Goal: Task Accomplishment & Management: Use online tool/utility

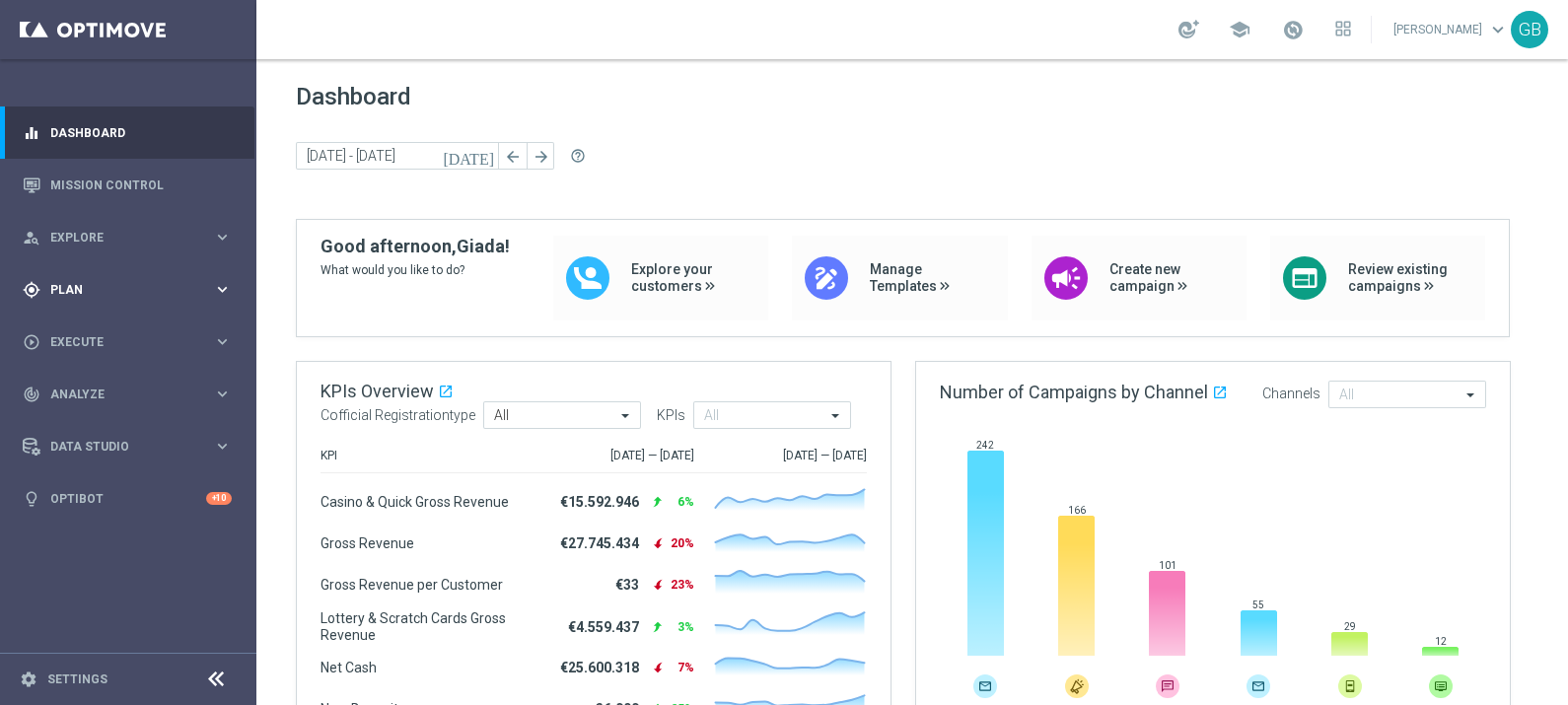
click at [128, 290] on span "Plan" at bounding box center [131, 290] width 162 height 12
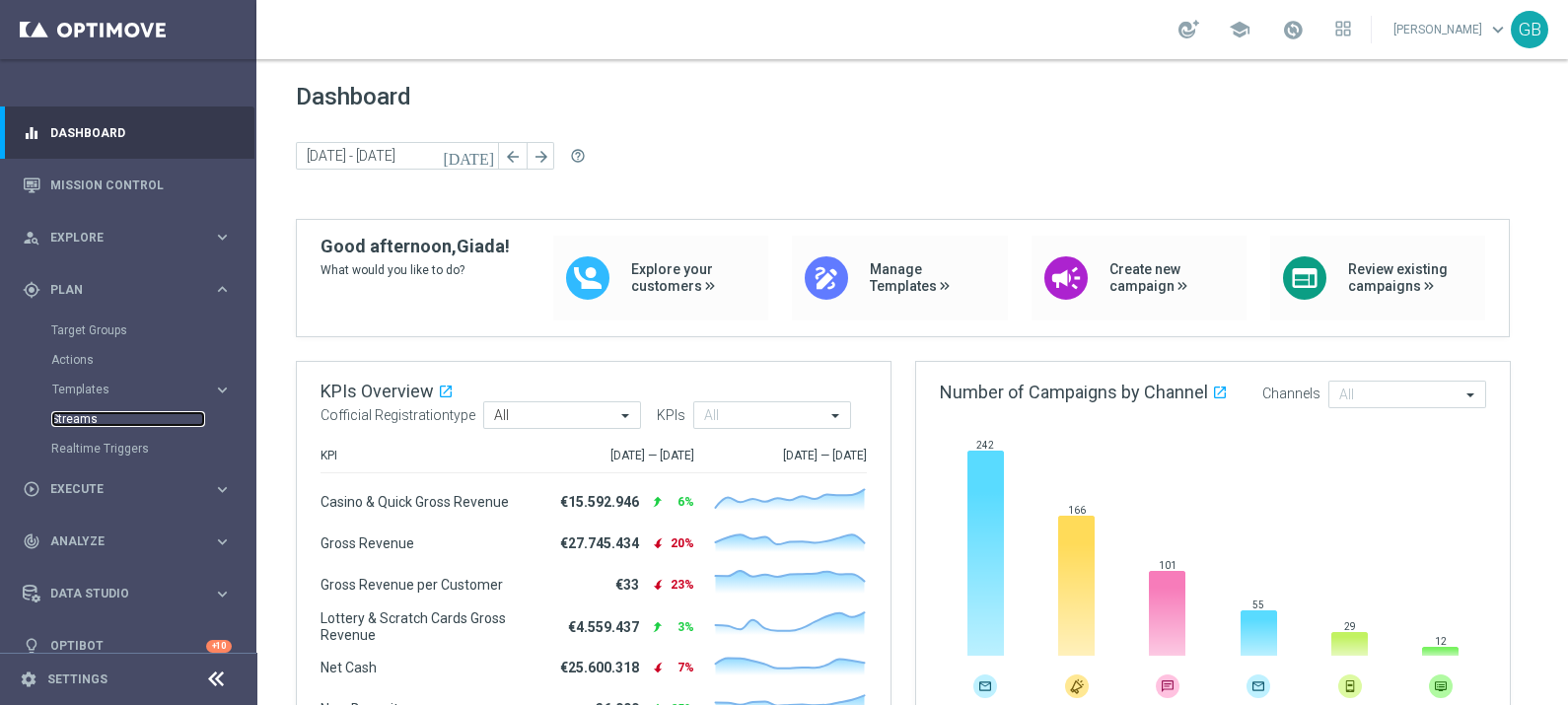
click at [84, 422] on link "Streams" at bounding box center [128, 419] width 154 height 16
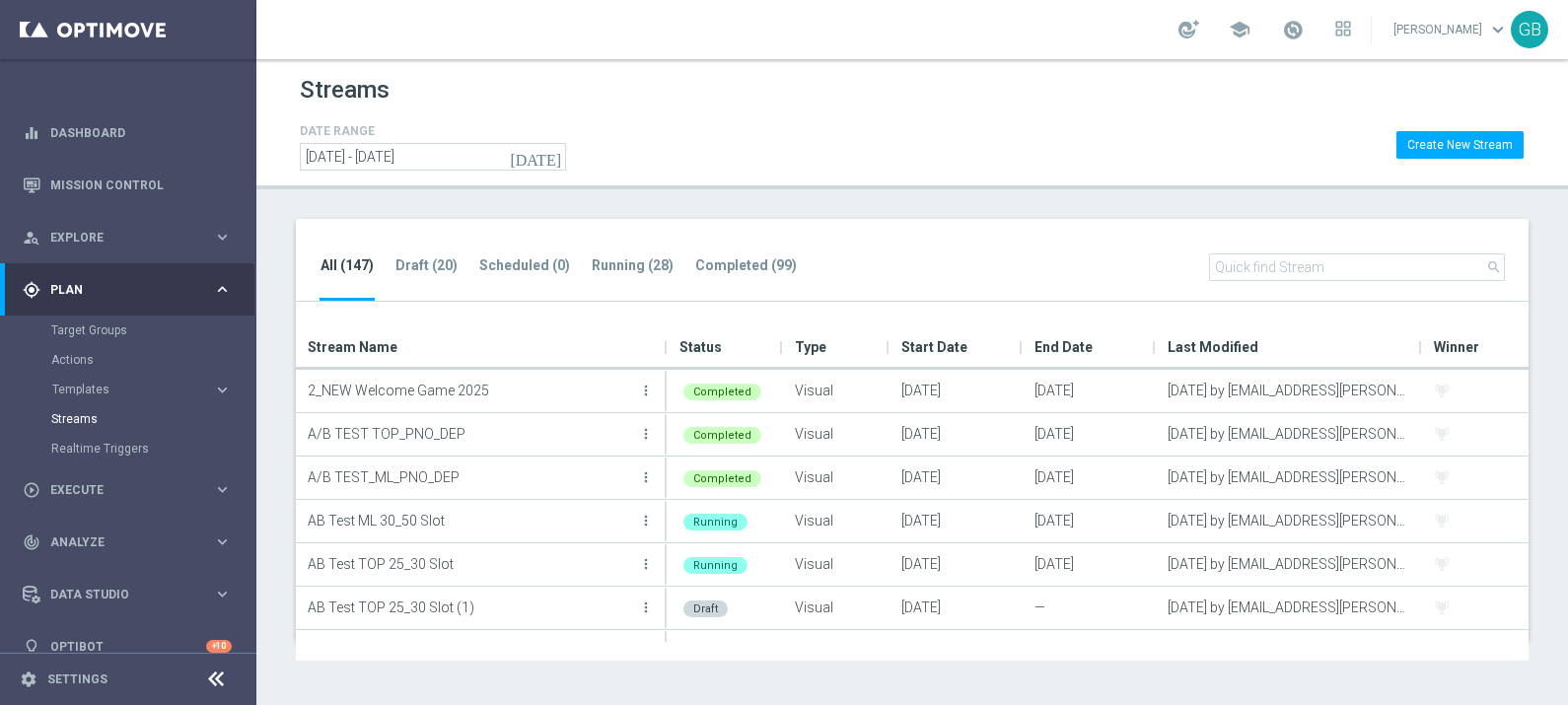
click at [1246, 259] on input "text" at bounding box center [1356, 268] width 296 height 28
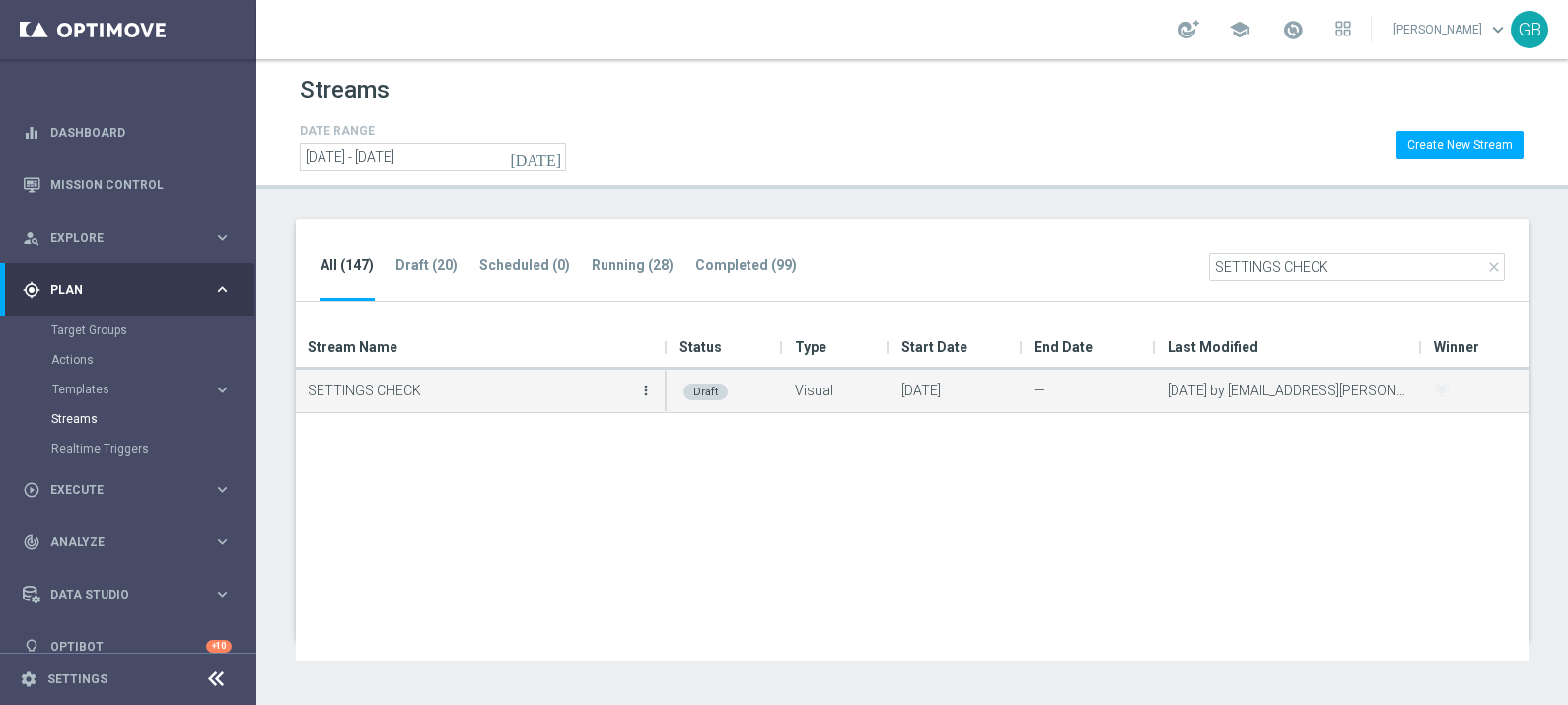
type input "SETTINGS CHECK"
click at [646, 387] on icon "more_vert" at bounding box center [646, 390] width 16 height 16
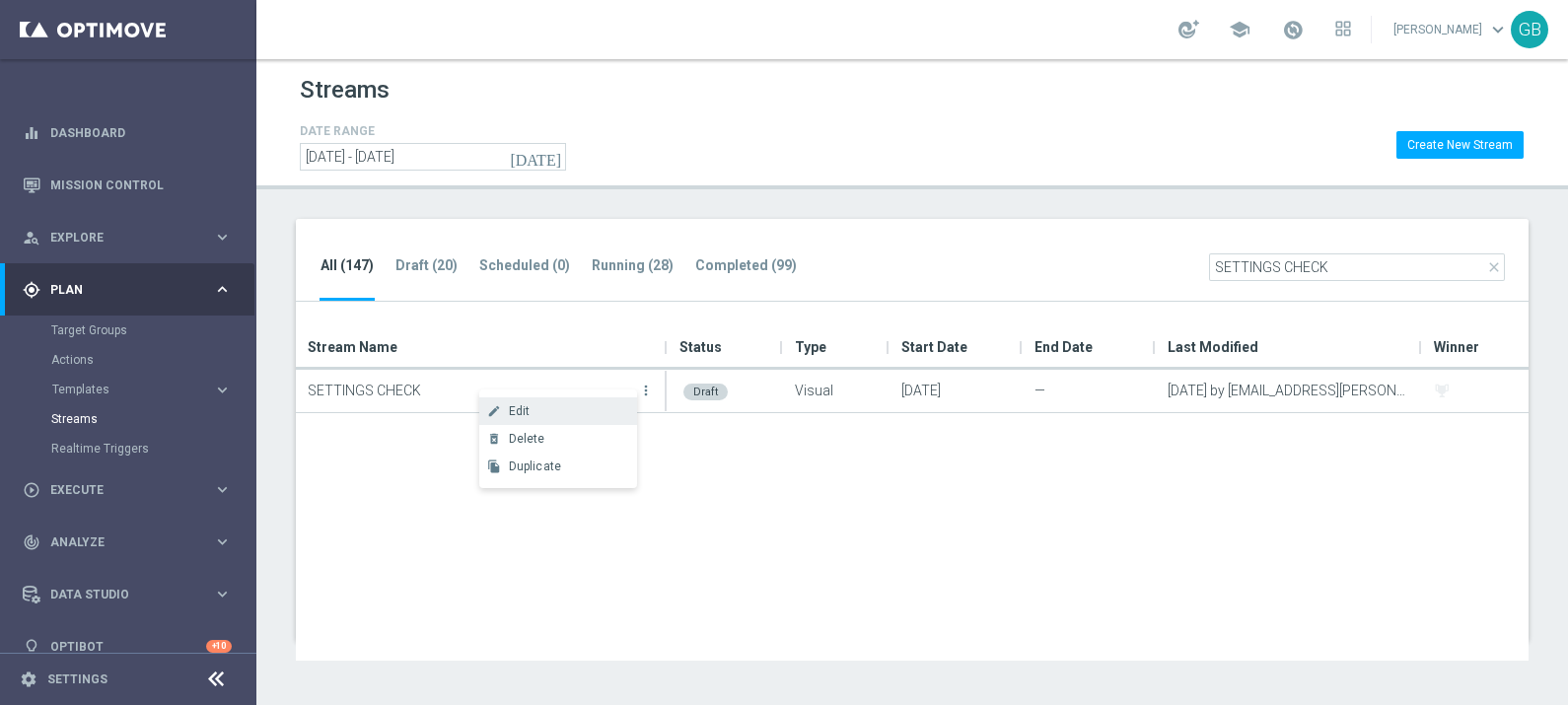
click at [604, 398] on div "create Edit" at bounding box center [558, 411] width 157 height 28
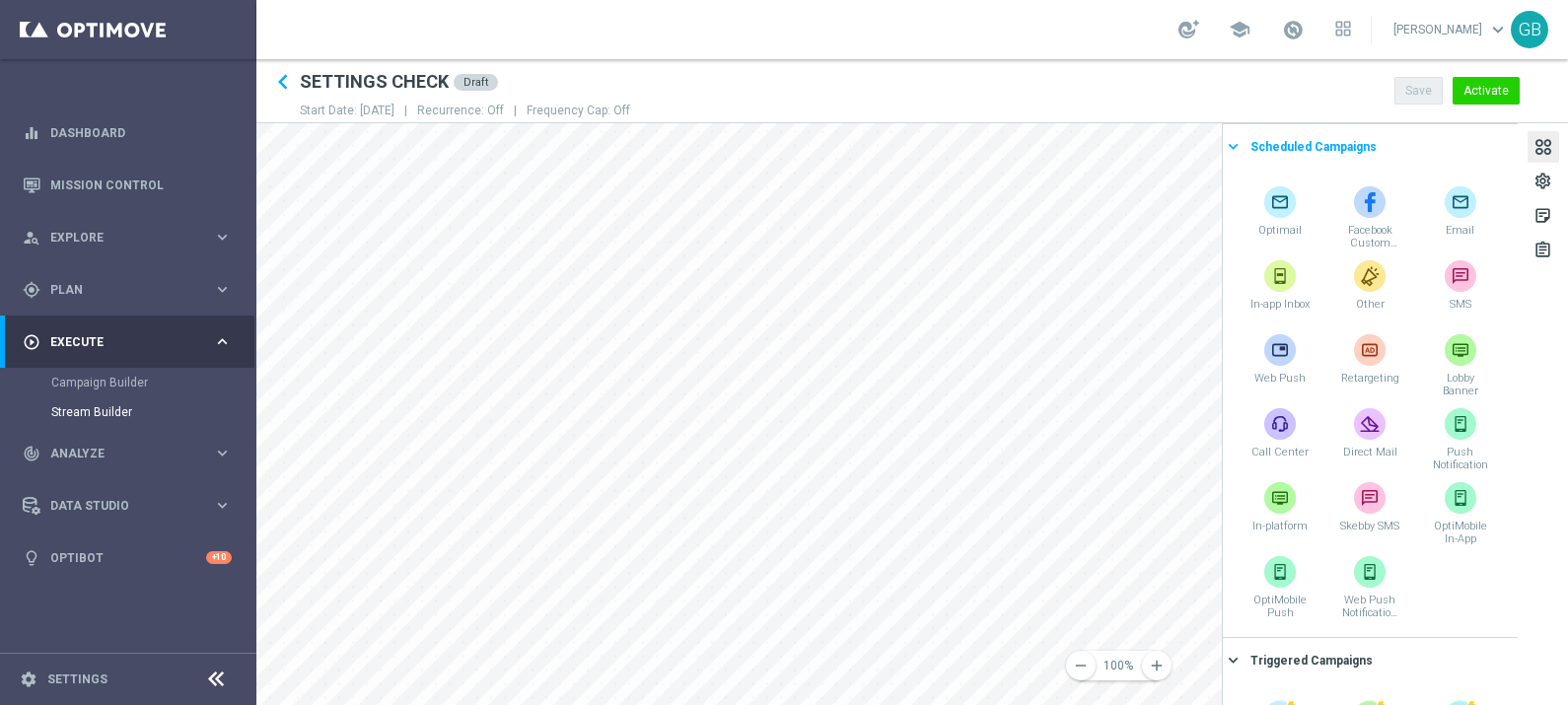
click at [1237, 140] on icon "keyboard_arrow_right" at bounding box center [1232, 146] width 19 height 19
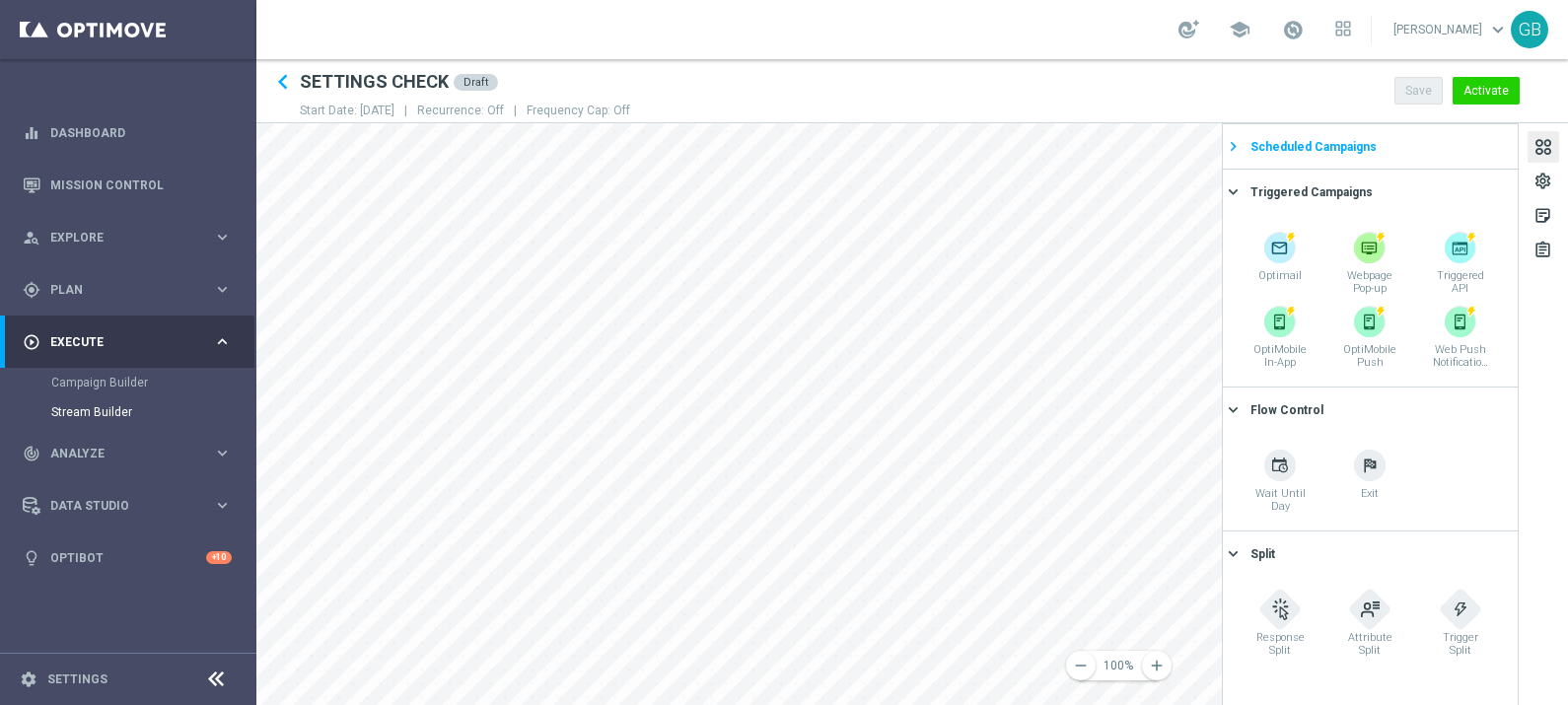
click at [1237, 140] on icon "keyboard_arrow_right" at bounding box center [1232, 146] width 19 height 19
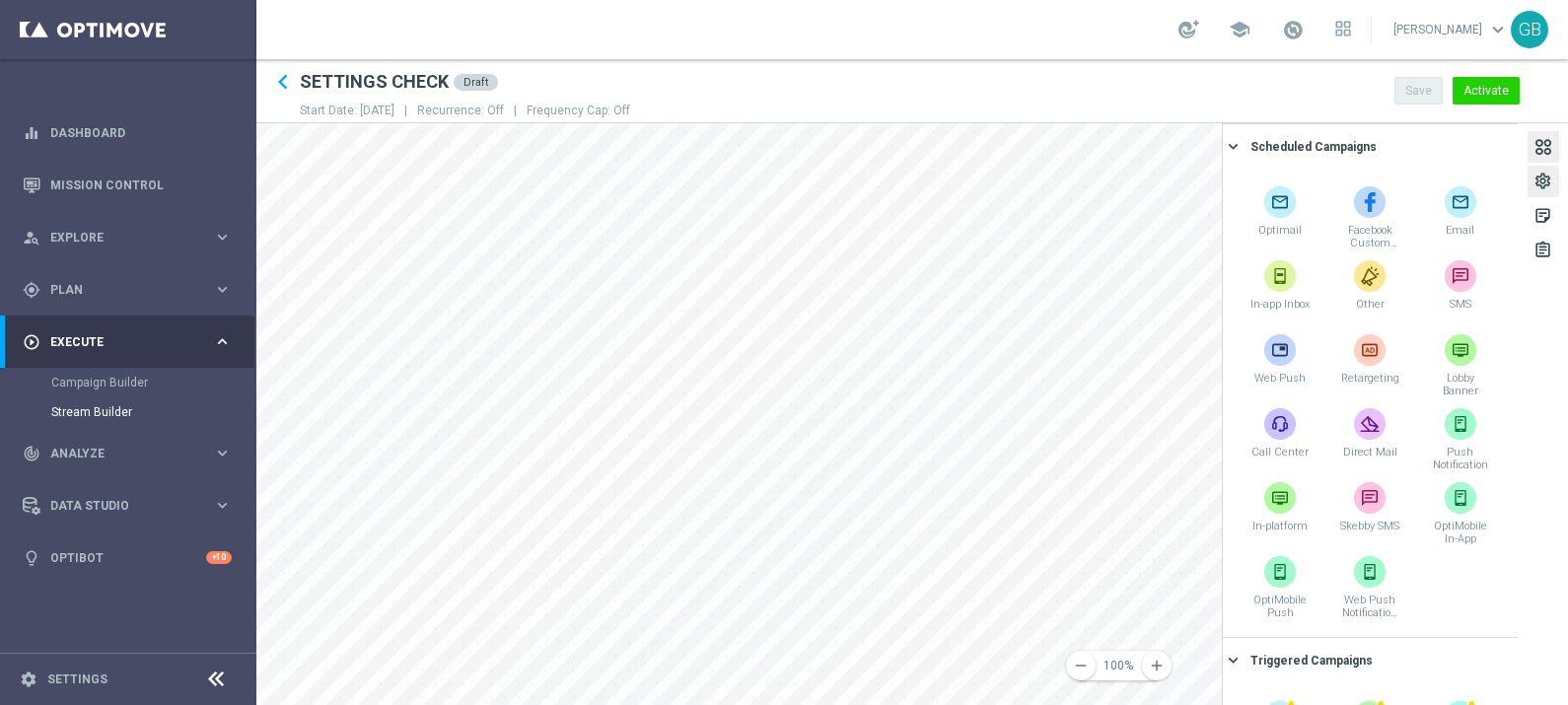
click at [1547, 181] on div "settings" at bounding box center [1542, 184] width 19 height 26
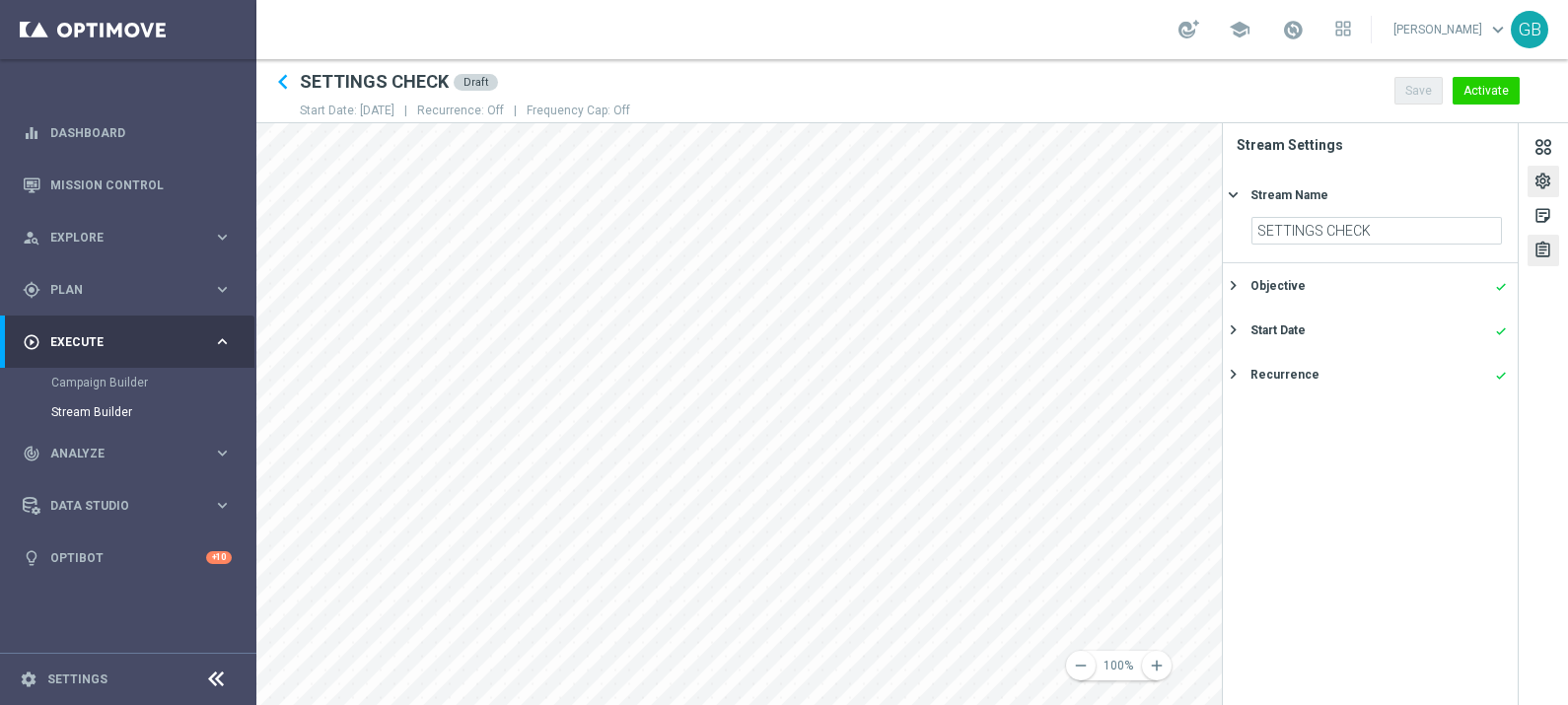
click at [1543, 242] on div "assignment" at bounding box center [1542, 254] width 19 height 26
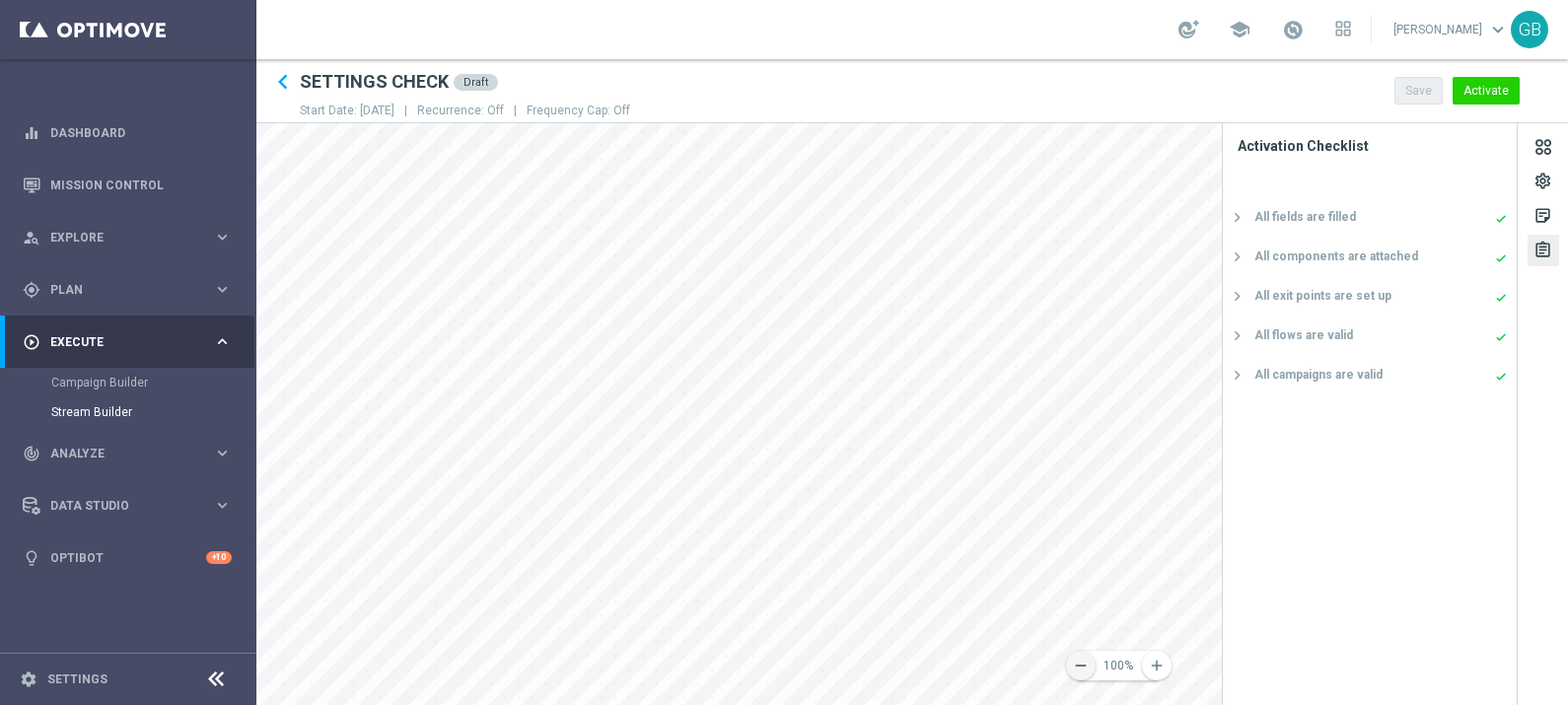
click at [1083, 662] on icon "remove" at bounding box center [1081, 666] width 18 height 18
click at [1082, 666] on icon "remove" at bounding box center [1081, 666] width 18 height 18
click at [1547, 181] on div "settings" at bounding box center [1542, 184] width 19 height 26
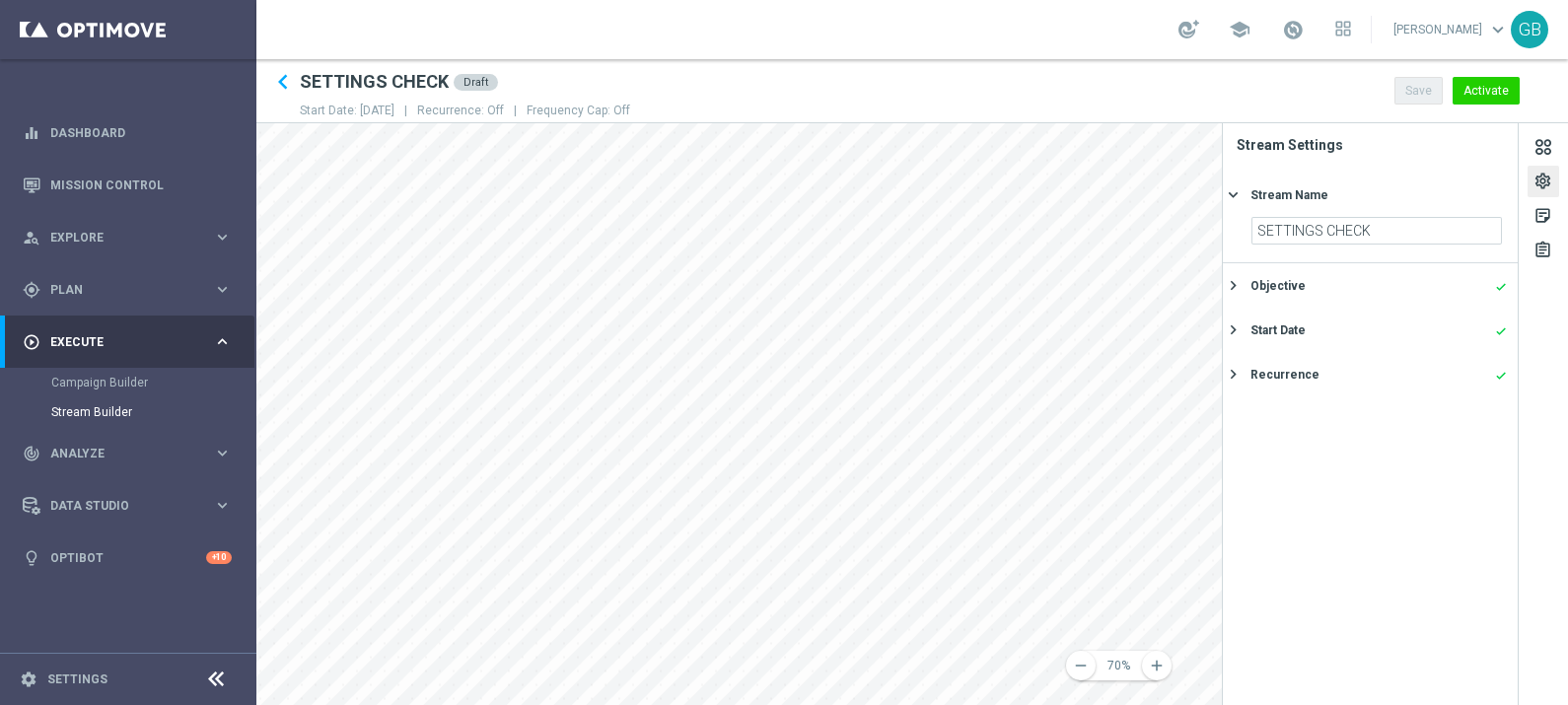
click at [1547, 181] on div "settings" at bounding box center [1542, 184] width 19 height 26
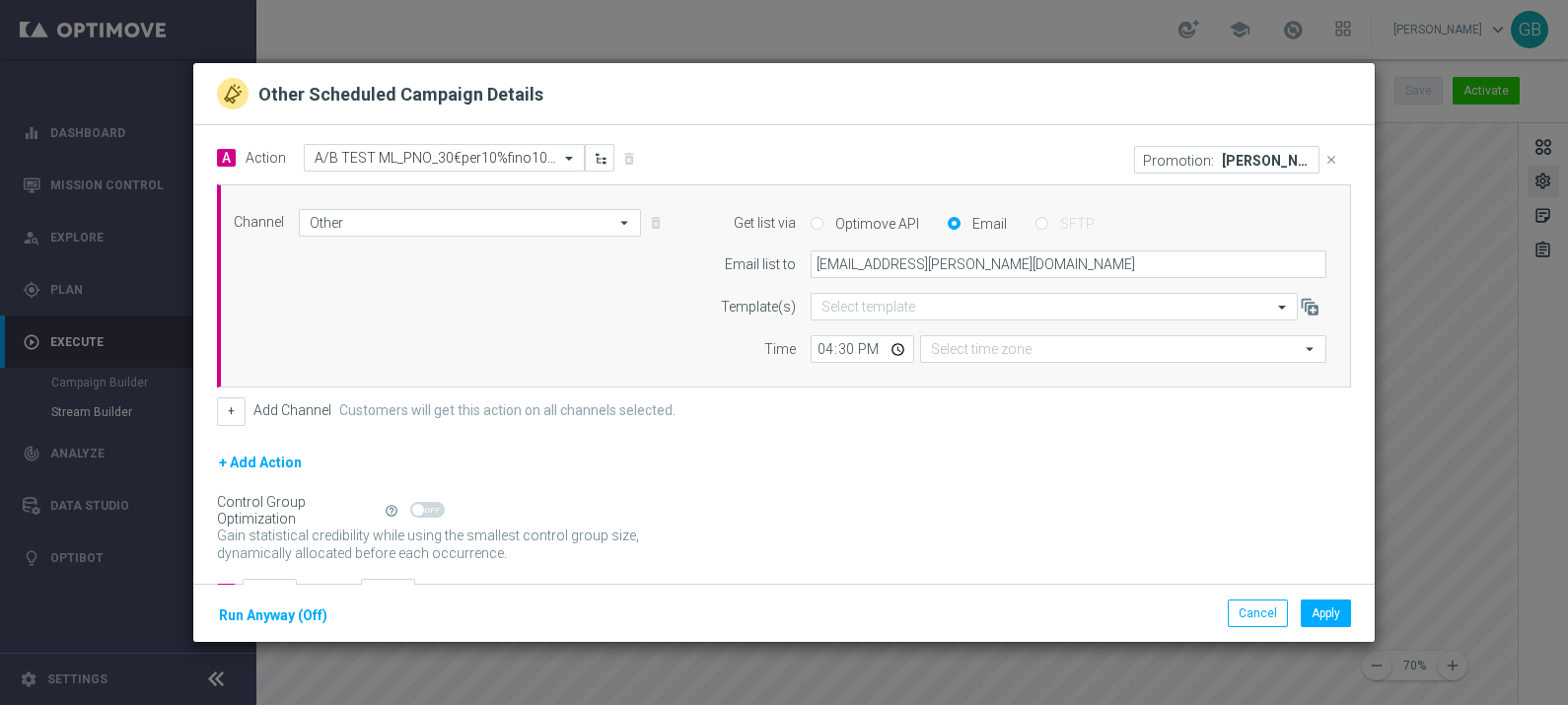
type input "Central European Time (Berlin) (UTC +02:00)"
click at [1260, 618] on button "Cancel" at bounding box center [1257, 613] width 60 height 28
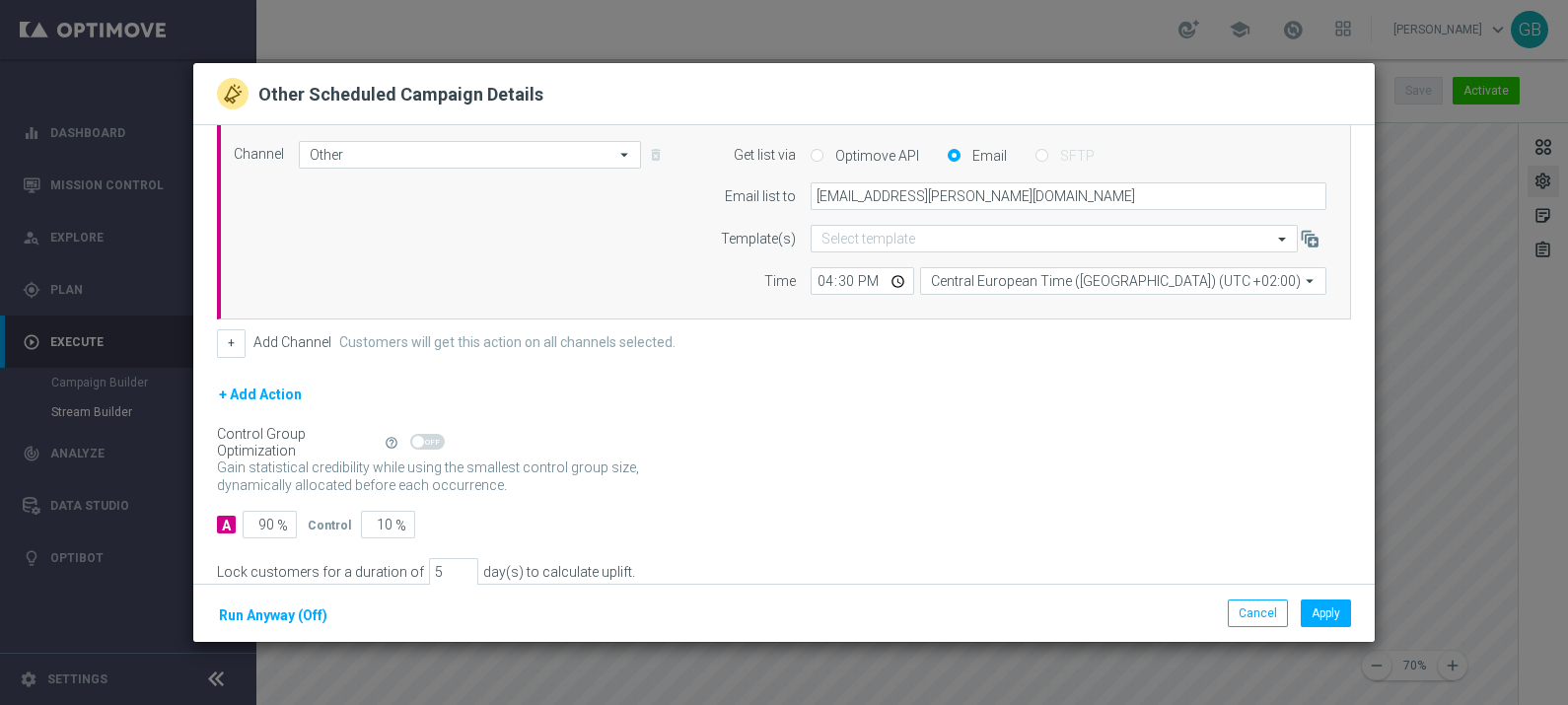
scroll to position [66, 0]
click at [317, 679] on modal-container "Other Scheduled Campaign Details A Action Select action A/B TEST ML_PNO_30€per1…" at bounding box center [784, 352] width 1568 height 705
click at [1260, 609] on button "Cancel" at bounding box center [1257, 613] width 60 height 28
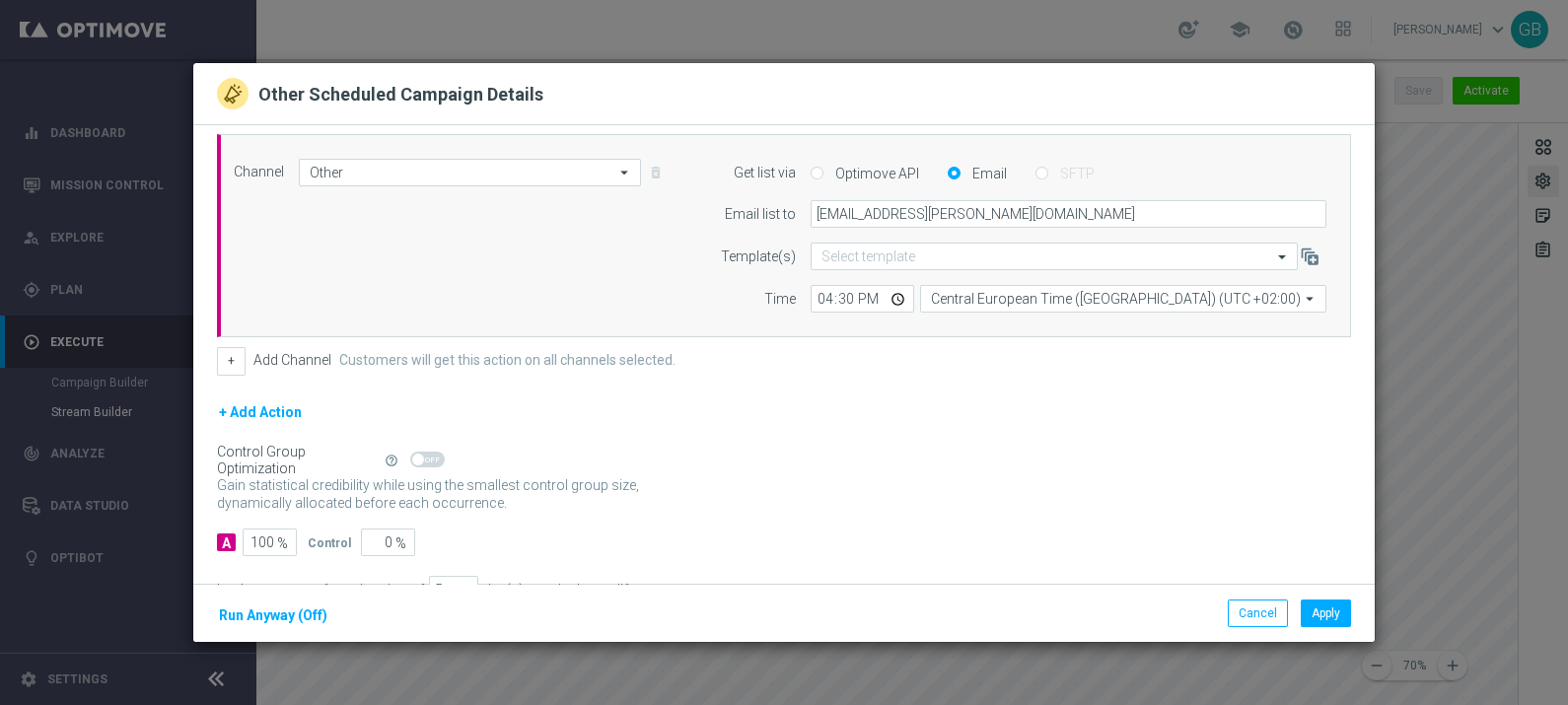
scroll to position [49, 0]
click at [1413, 292] on modal-container "Other Scheduled Campaign Details A Action Select action A/B TEST ML_PNO_30€per1…" at bounding box center [784, 352] width 1568 height 705
click at [1249, 618] on button "Cancel" at bounding box center [1257, 613] width 60 height 28
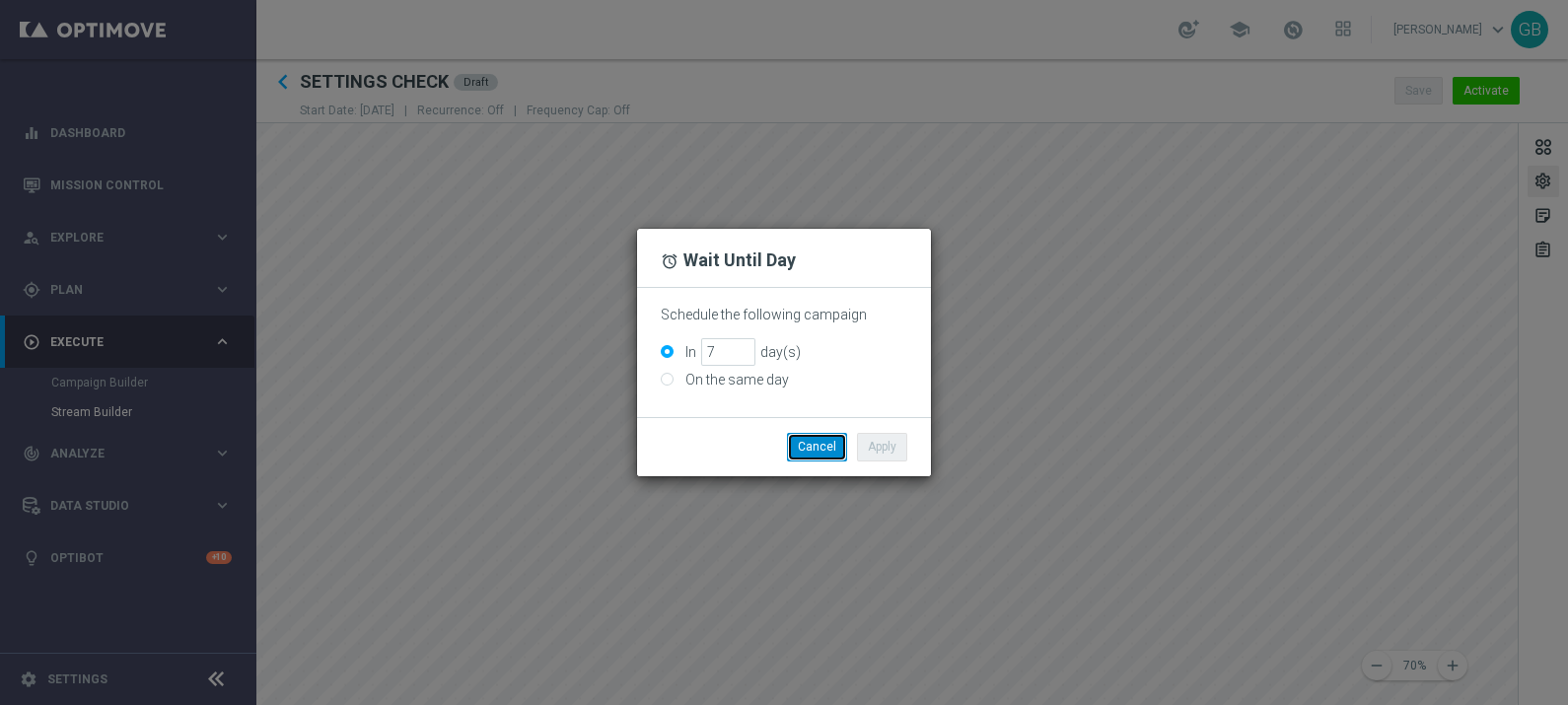
click at [811, 438] on button "Cancel" at bounding box center [816, 447] width 60 height 28
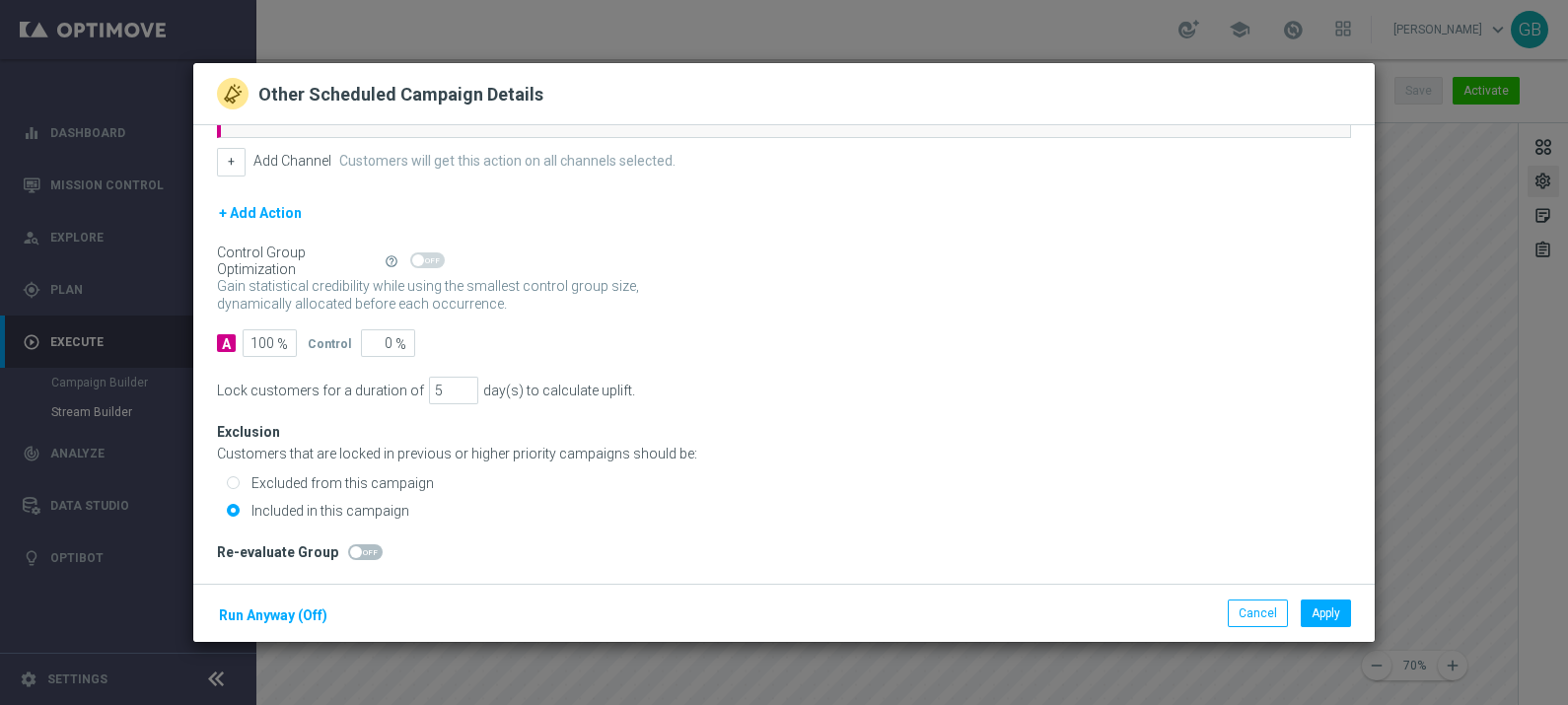
scroll to position [249, 0]
click at [265, 340] on input "100" at bounding box center [270, 345] width 54 height 28
type input "10"
type input "90"
type input "0"
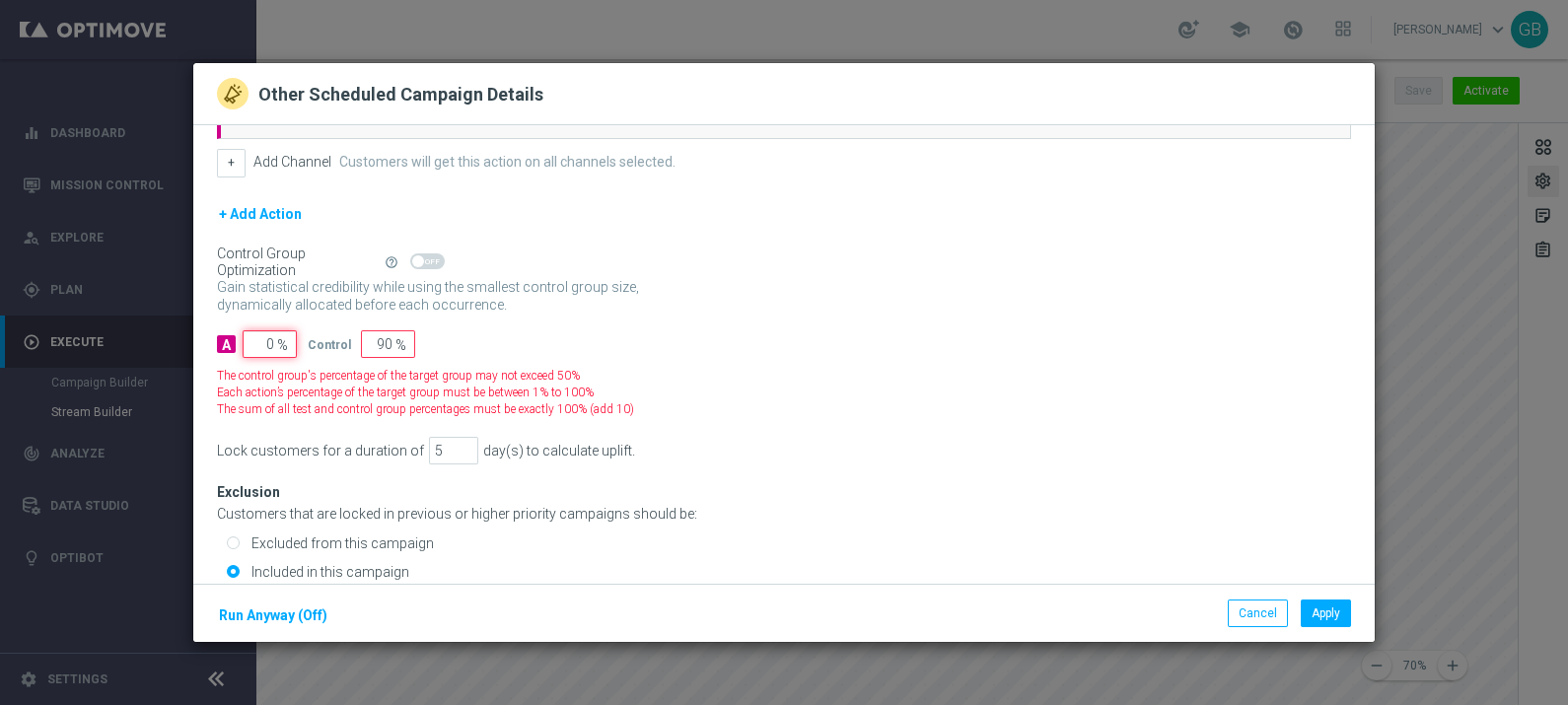
type input "100"
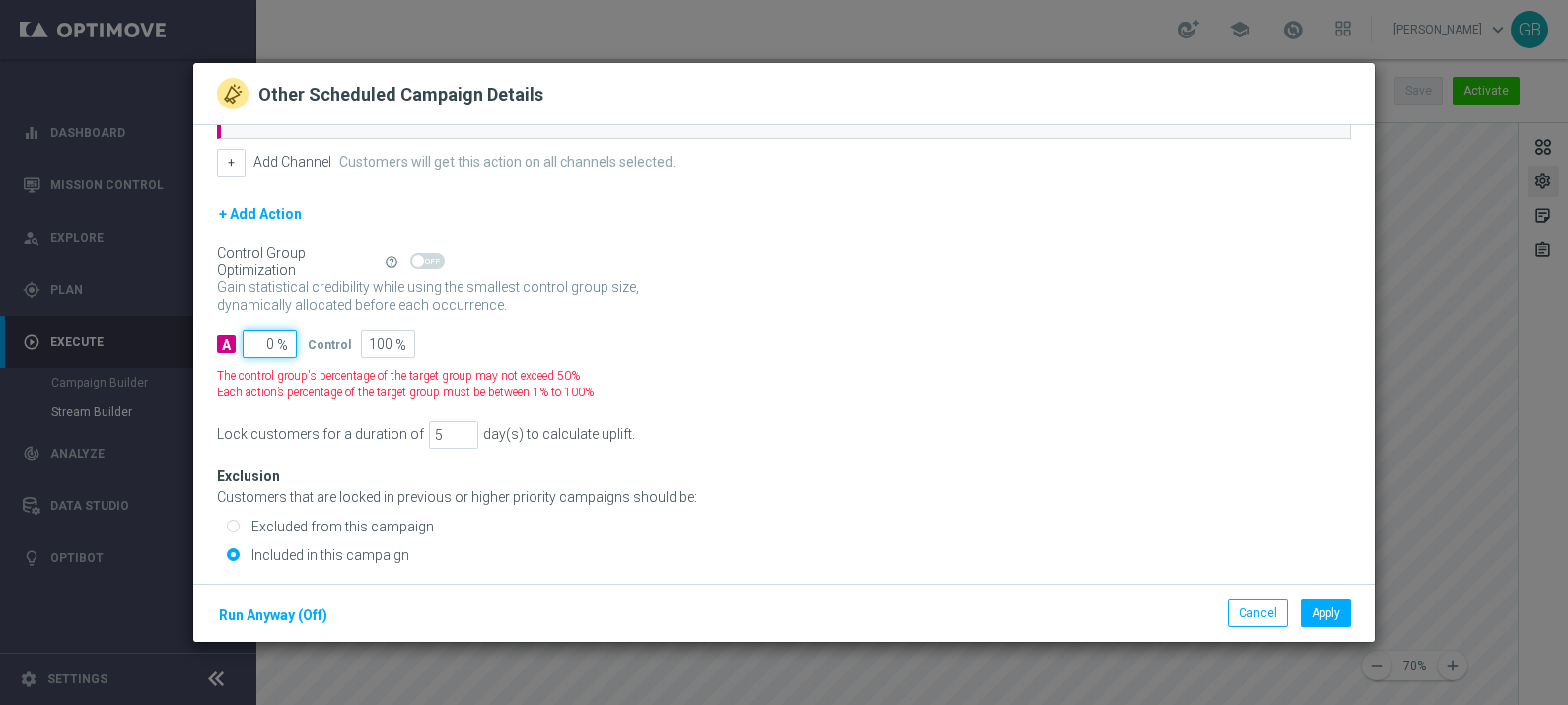
type input "90"
type input "10"
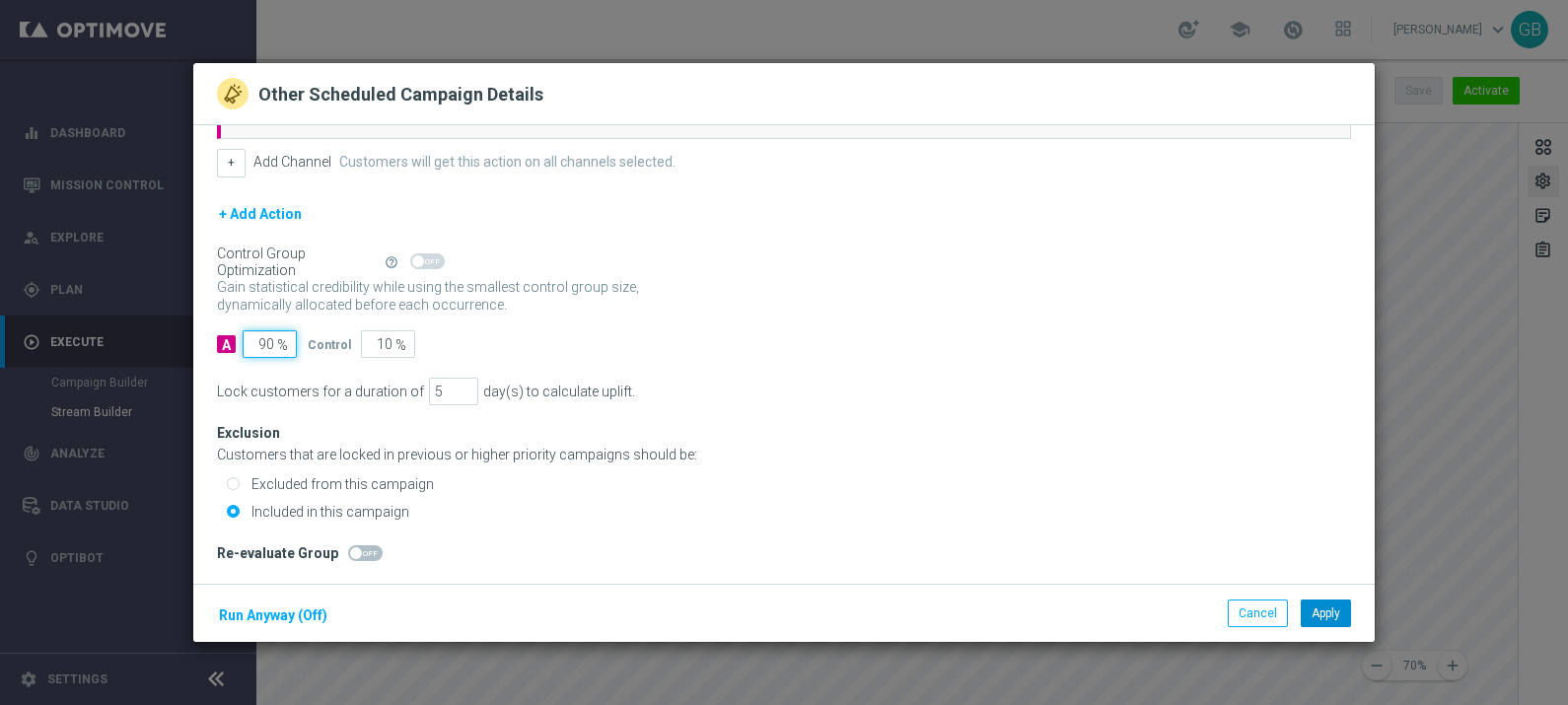
type input "90"
click at [1326, 610] on button "Apply" at bounding box center [1326, 613] width 51 height 28
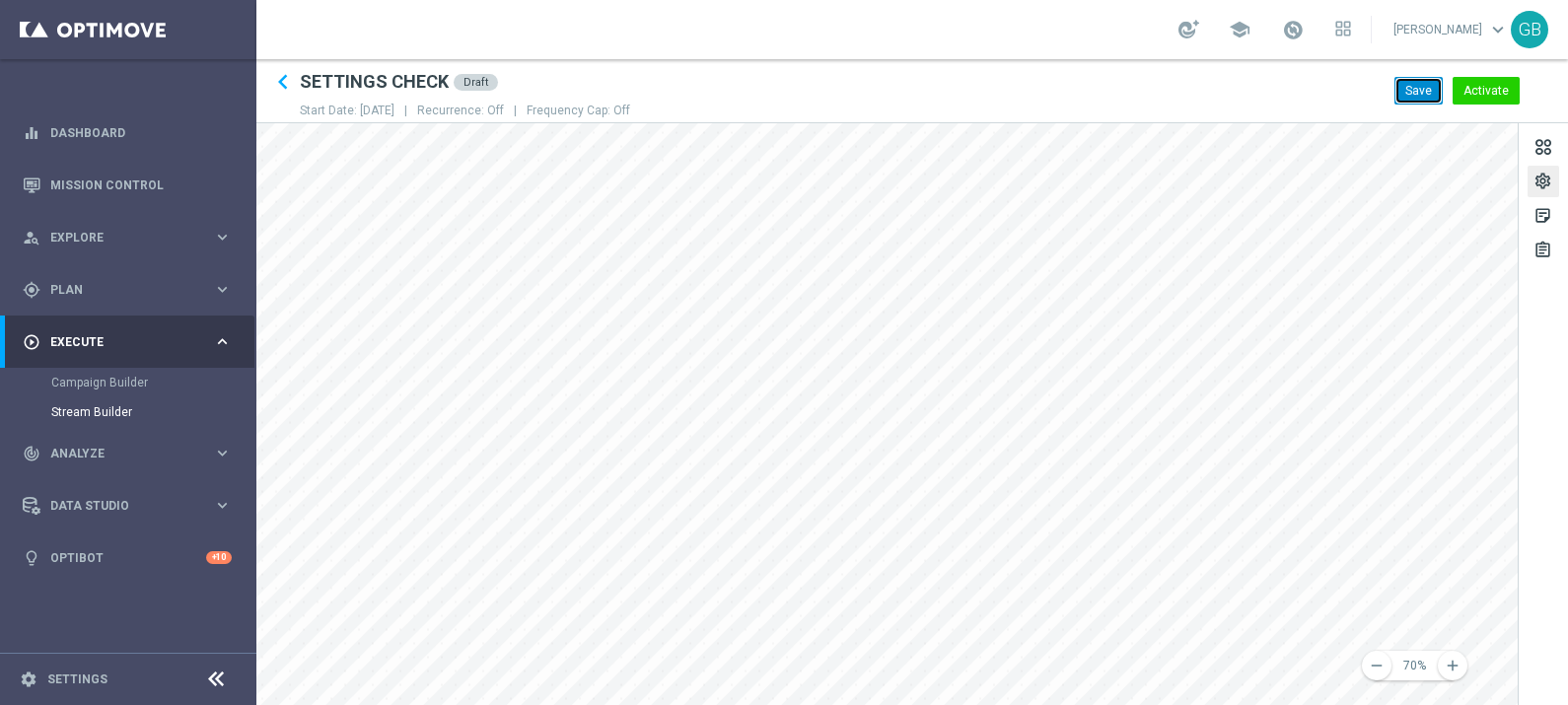
click at [1416, 86] on button "Save" at bounding box center [1419, 91] width 49 height 28
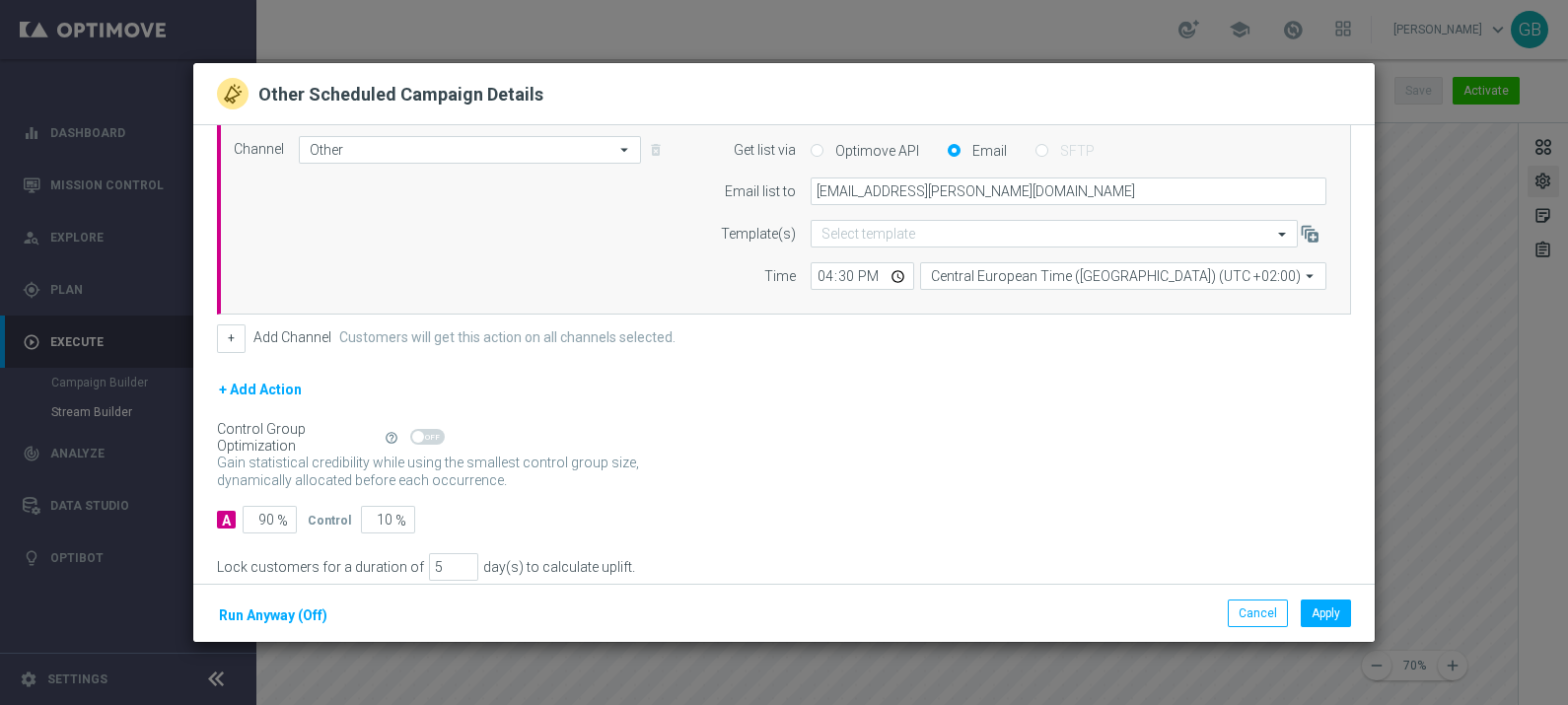
scroll to position [66, 0]
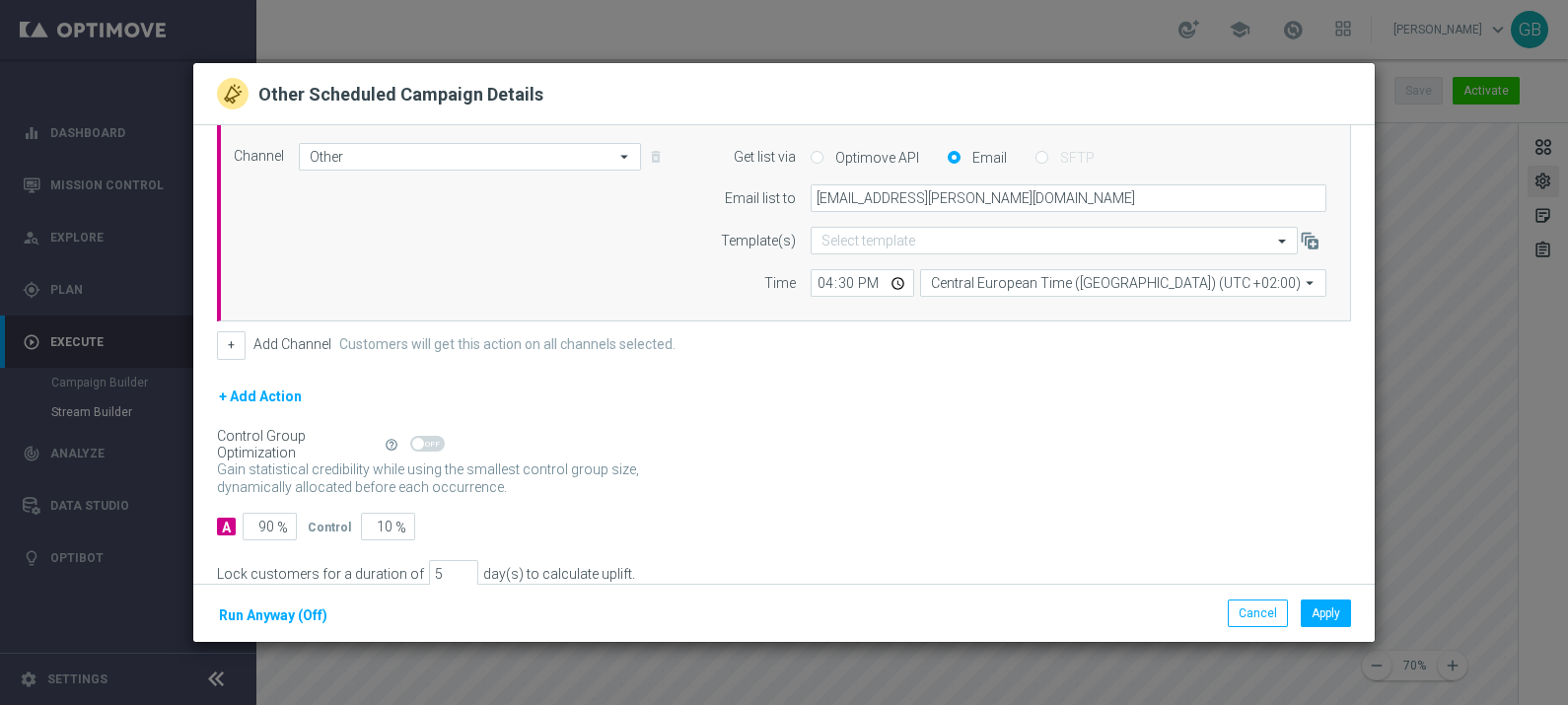
click at [907, 688] on modal-container "Other Scheduled Campaign Details A Action Select action A/B TEST ML_PNO_30€per1…" at bounding box center [784, 352] width 1568 height 705
click at [1257, 606] on button "Cancel" at bounding box center [1257, 613] width 60 height 28
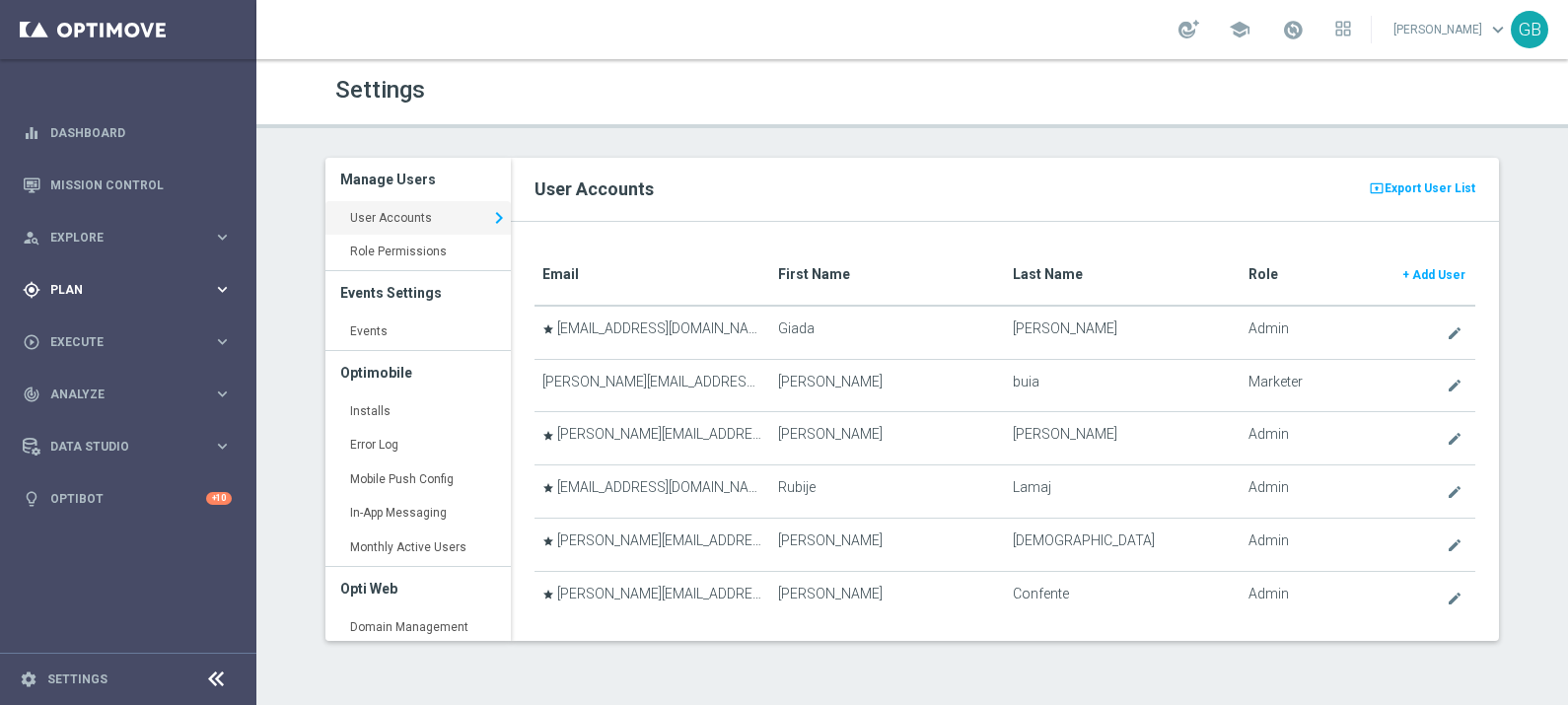
click at [89, 285] on span "Plan" at bounding box center [131, 290] width 162 height 12
click at [156, 296] on div "gps_fixed Plan" at bounding box center [117, 290] width 190 height 18
click at [113, 191] on link "Mission Control" at bounding box center [141, 184] width 181 height 53
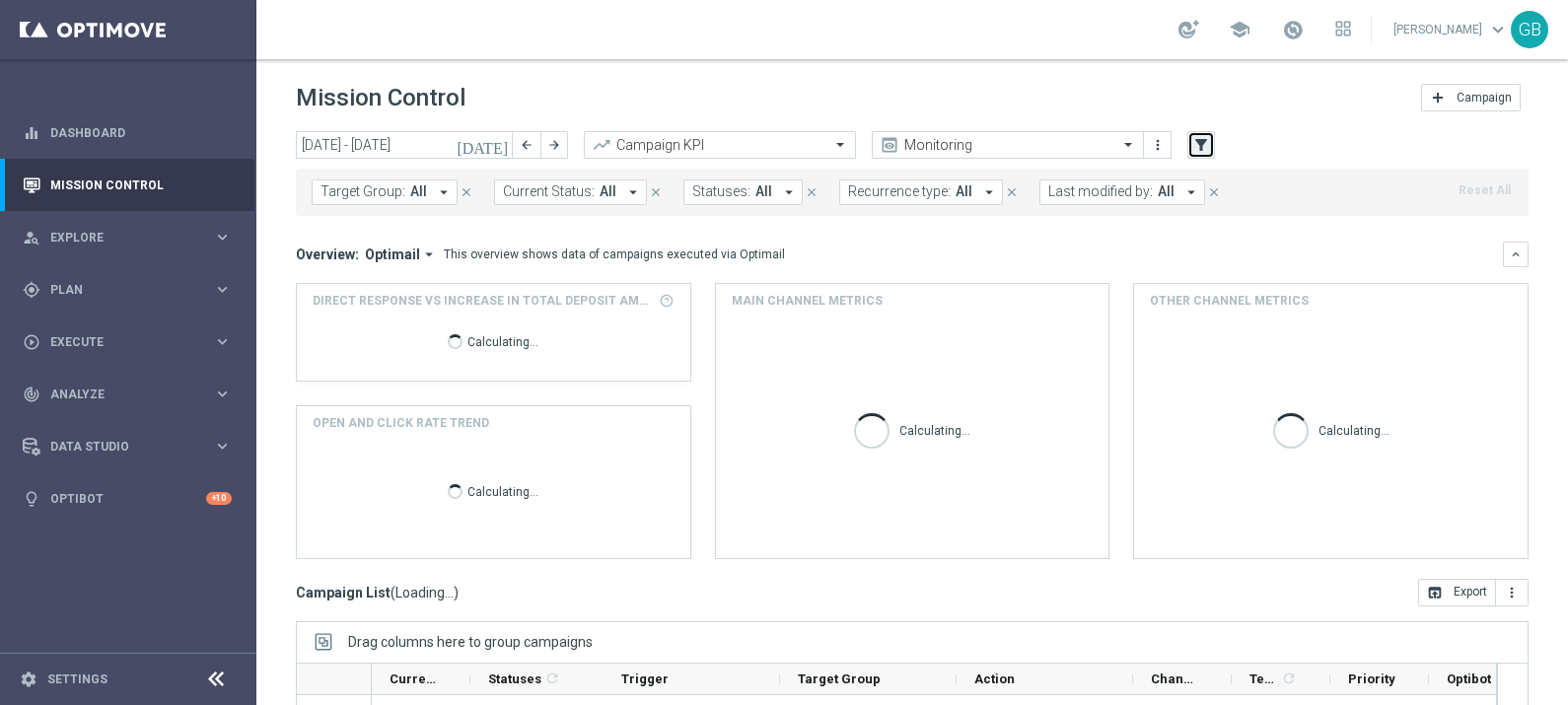
click at [1202, 142] on icon "filter_alt" at bounding box center [1202, 145] width 18 height 18
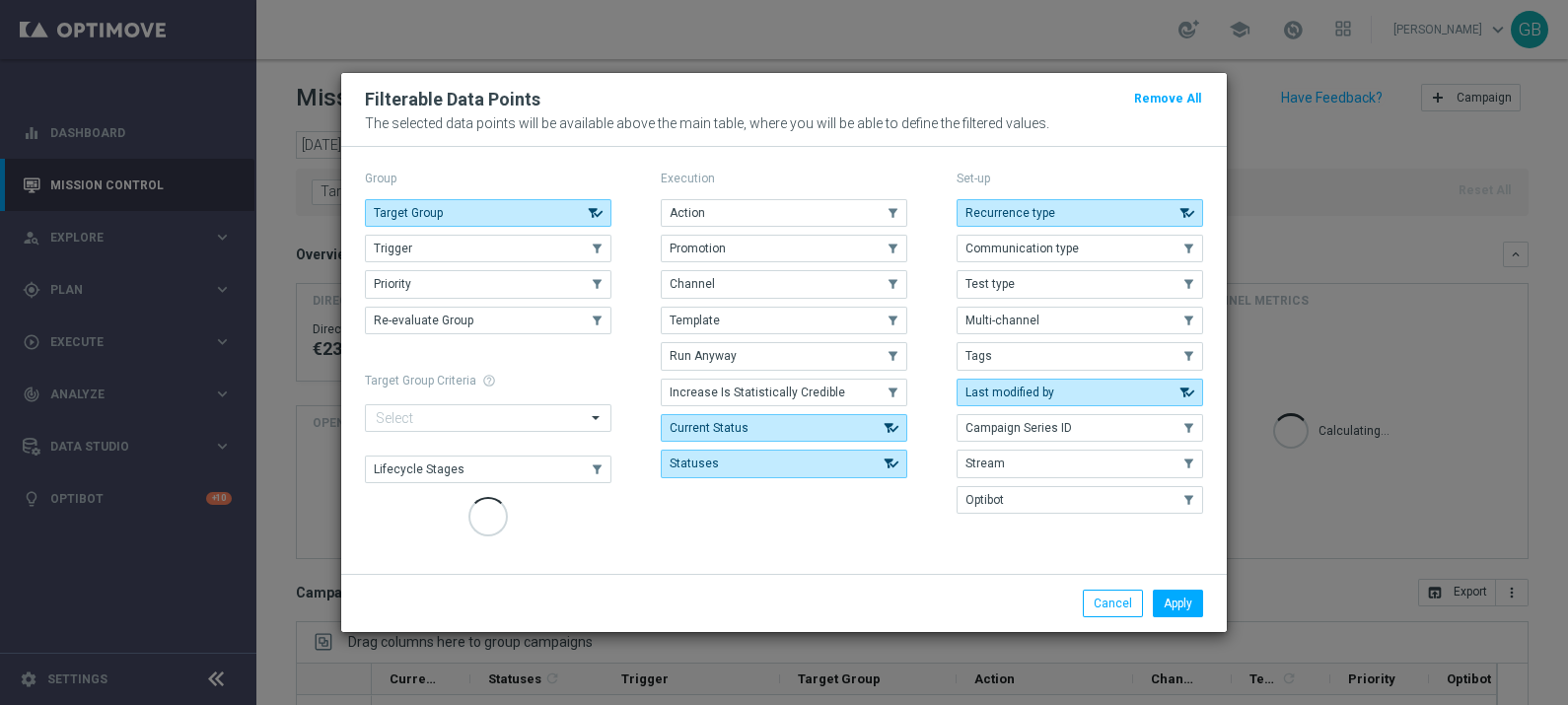
click at [786, 280] on div "Action .cls-1{fill:none;} .cls-1{fill:none;} Promotion .cls-1{fill:none;} .cls-…" at bounding box center [784, 339] width 247 height 279
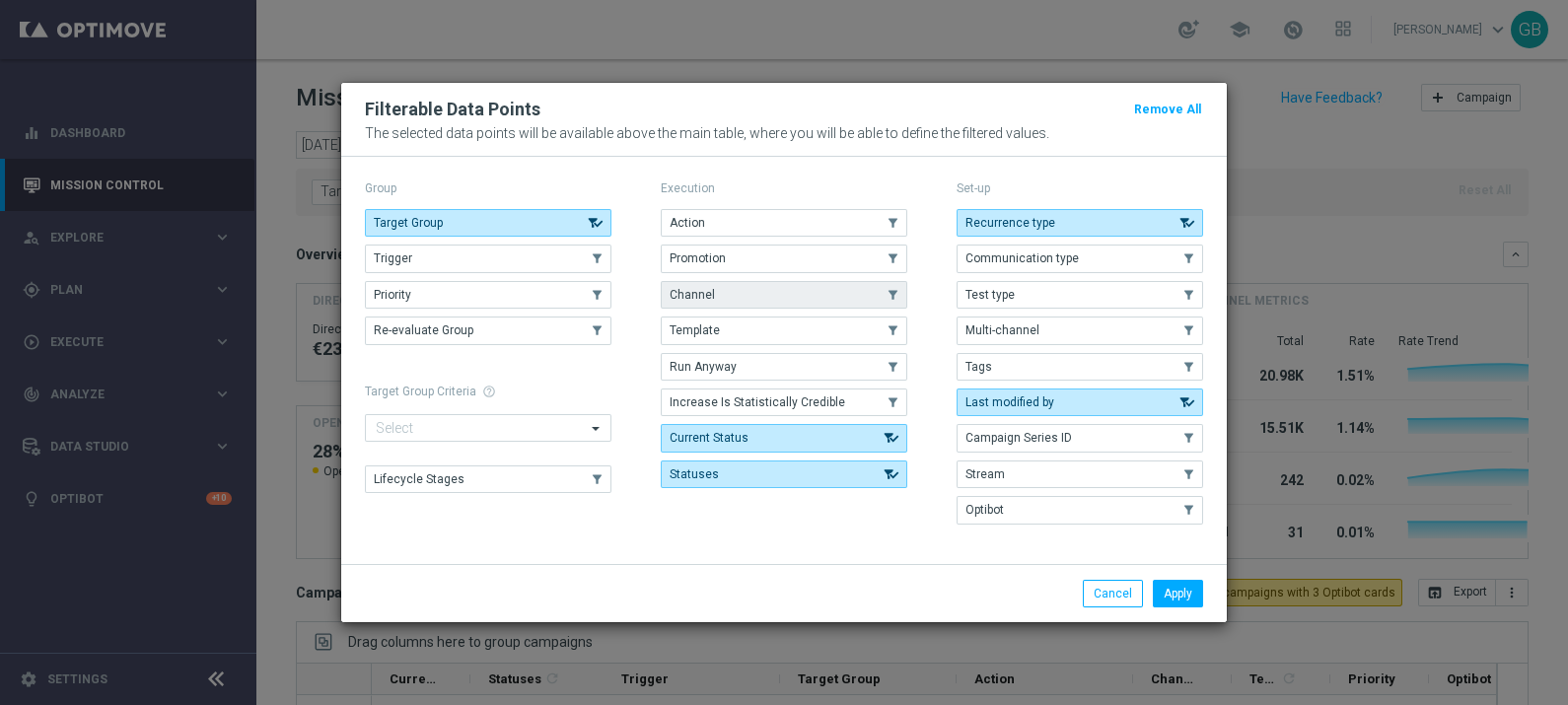
click at [803, 291] on button "Channel" at bounding box center [784, 295] width 247 height 28
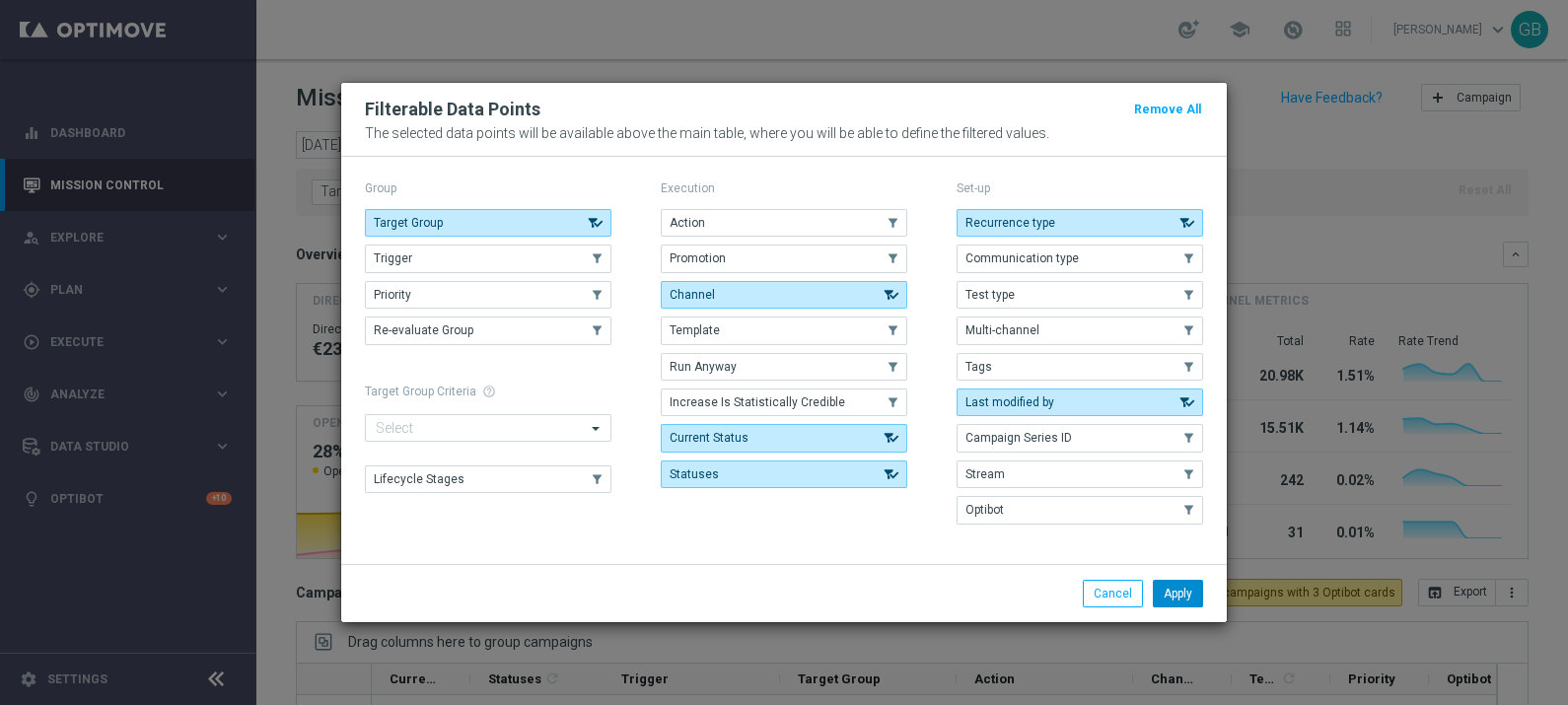
click at [1186, 587] on button "Apply" at bounding box center [1178, 593] width 51 height 28
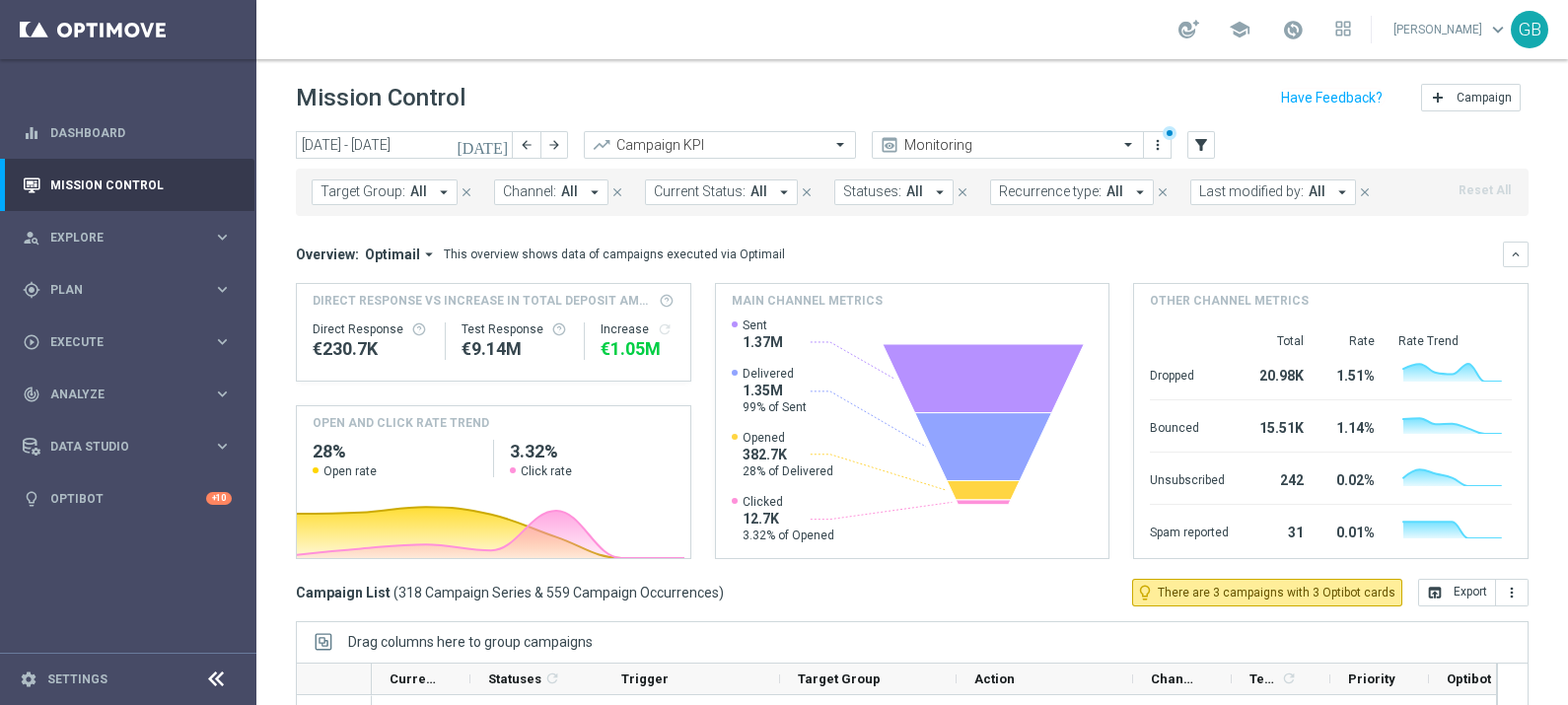
click at [574, 203] on button "Channel: All arrow_drop_down" at bounding box center [551, 192] width 114 height 26
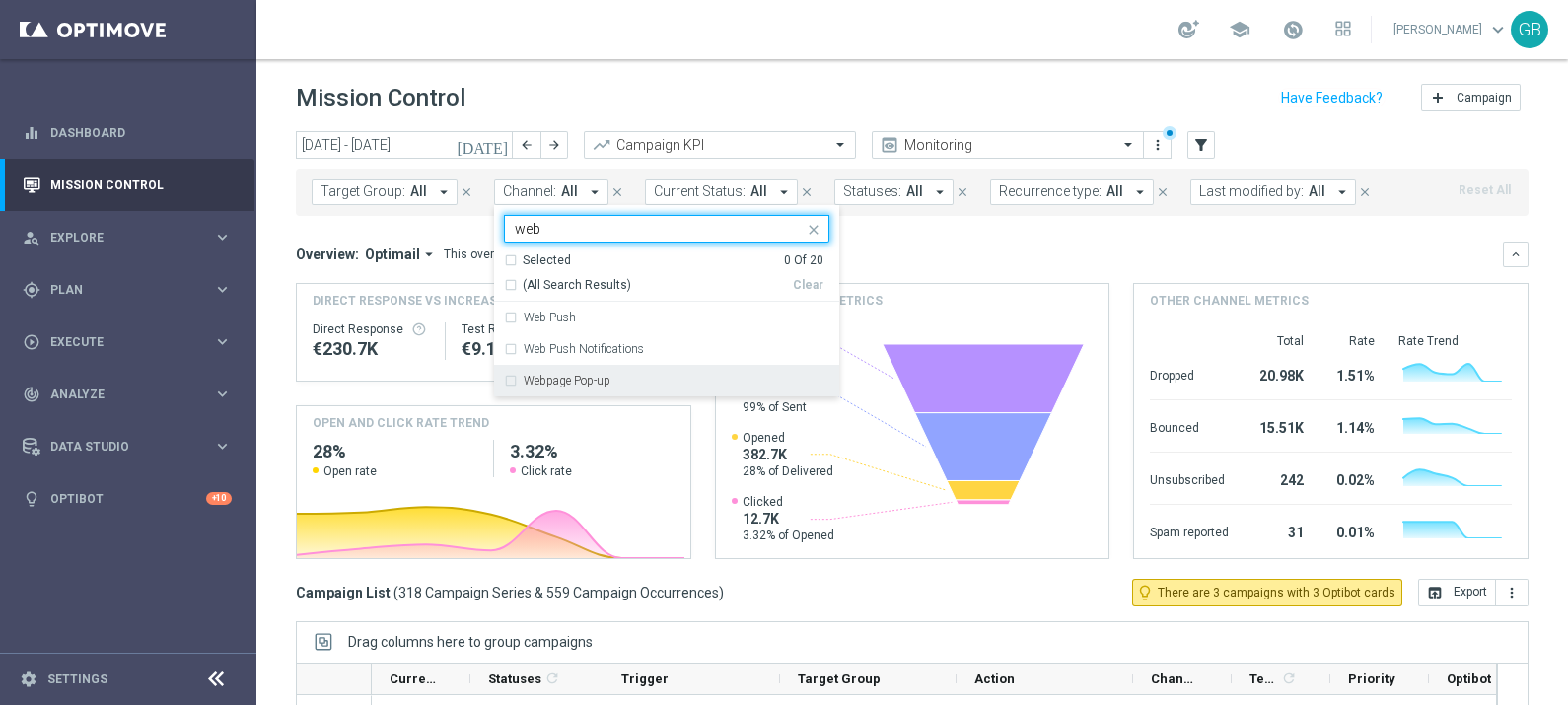
click at [596, 379] on label "Webpage Pop-up" at bounding box center [566, 380] width 87 height 12
type input "web"
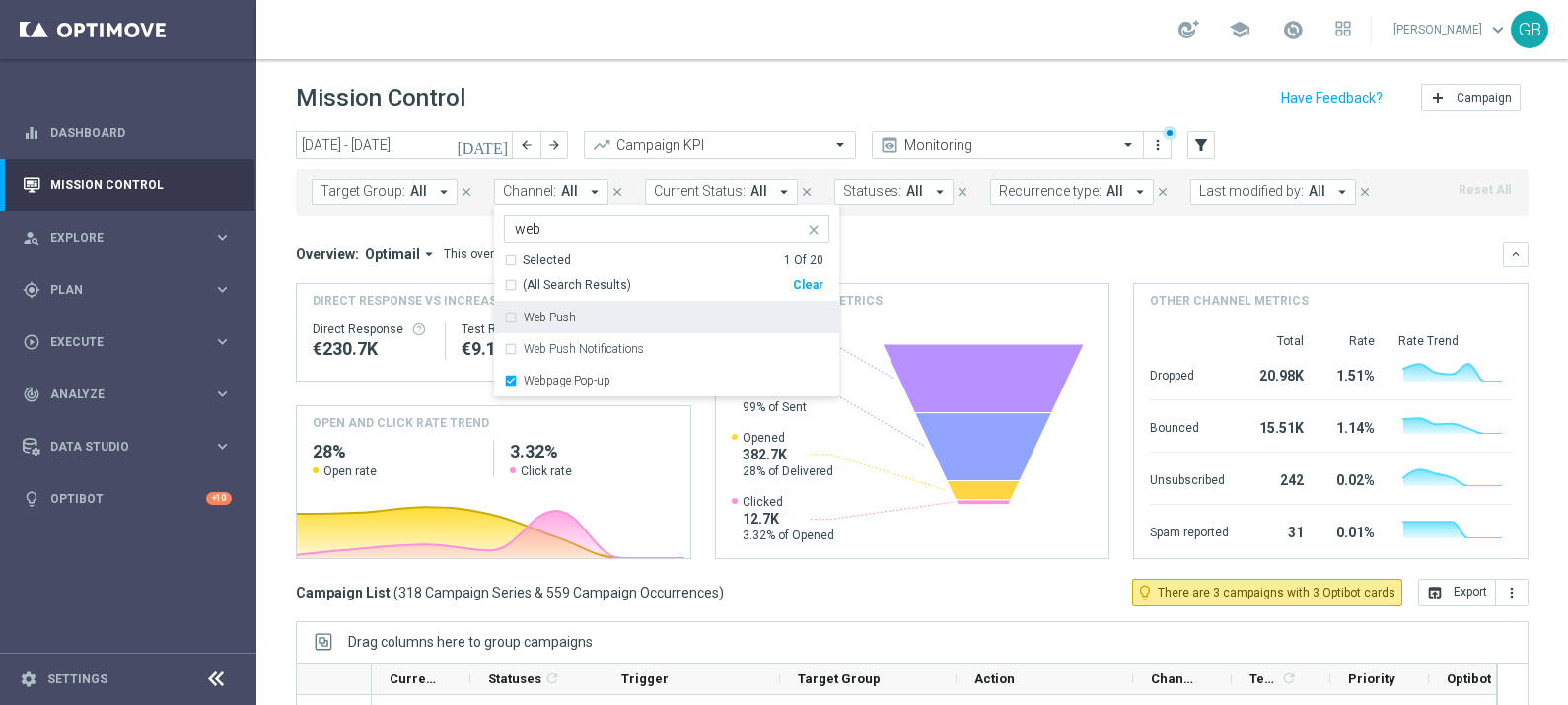
click at [867, 242] on div "Overview: Optimail arrow_drop_down This overview shows data of campaigns execut…" at bounding box center [912, 255] width 1232 height 26
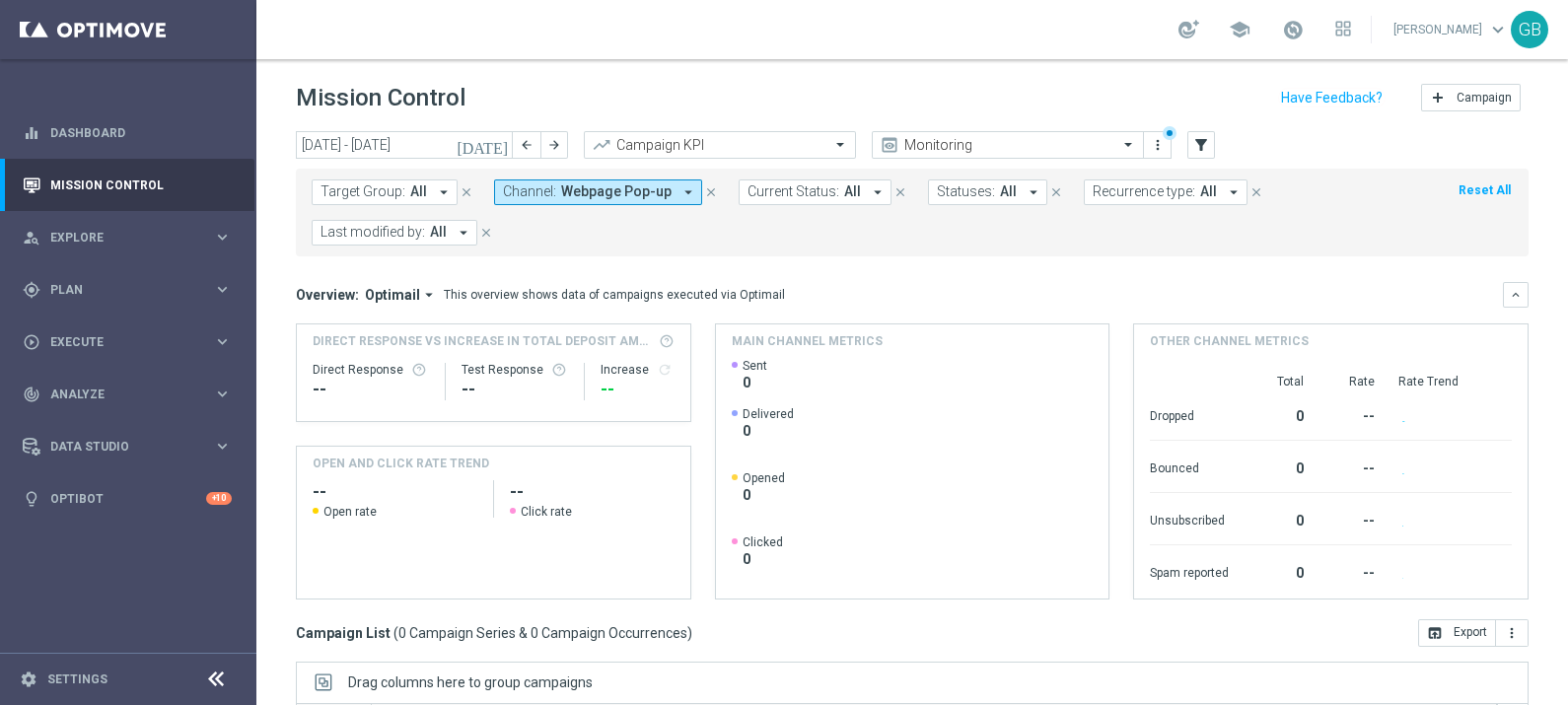
click at [498, 148] on icon "[DATE]" at bounding box center [483, 145] width 53 height 18
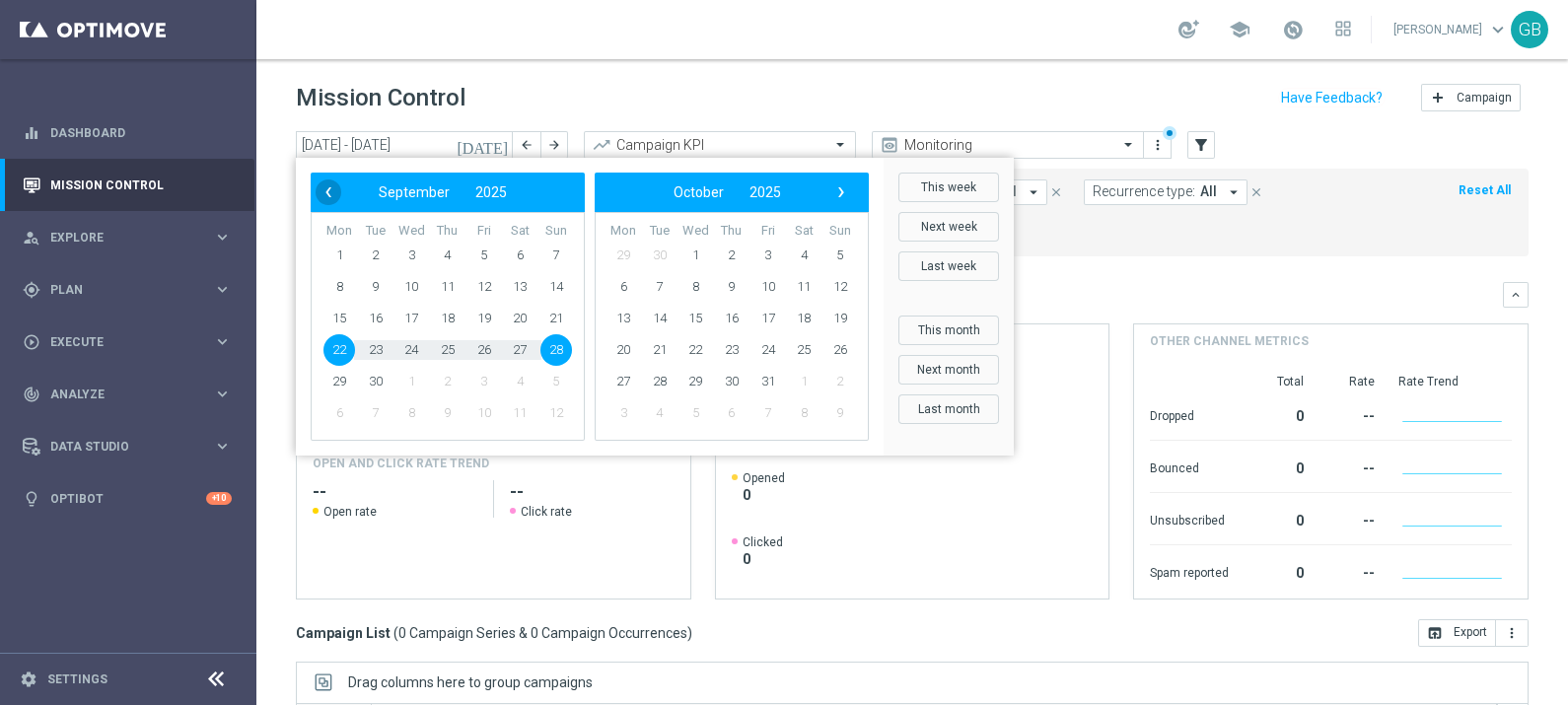
click at [331, 191] on span "‹" at bounding box center [329, 192] width 26 height 26
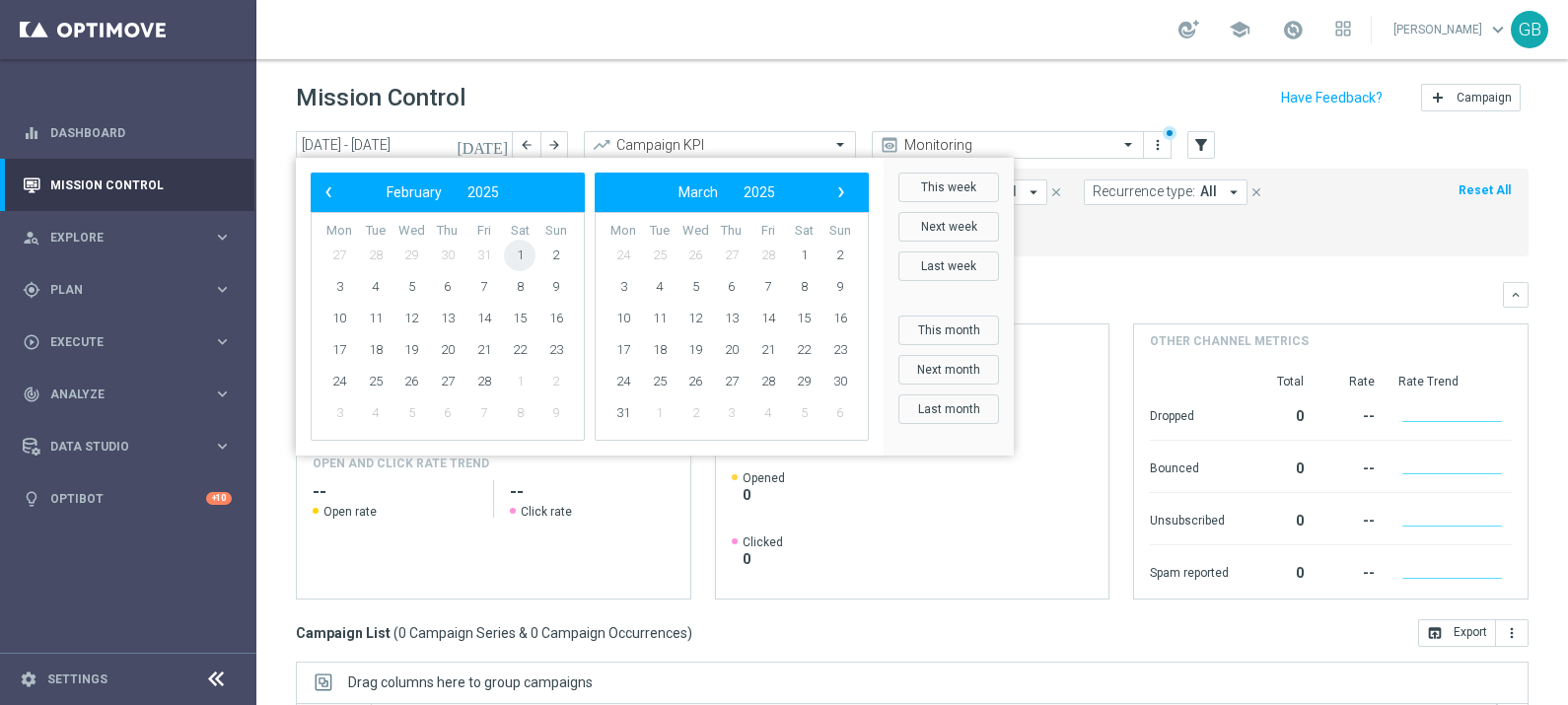
click at [517, 257] on span "1" at bounding box center [520, 256] width 32 height 32
click at [844, 192] on span "›" at bounding box center [841, 192] width 26 height 26
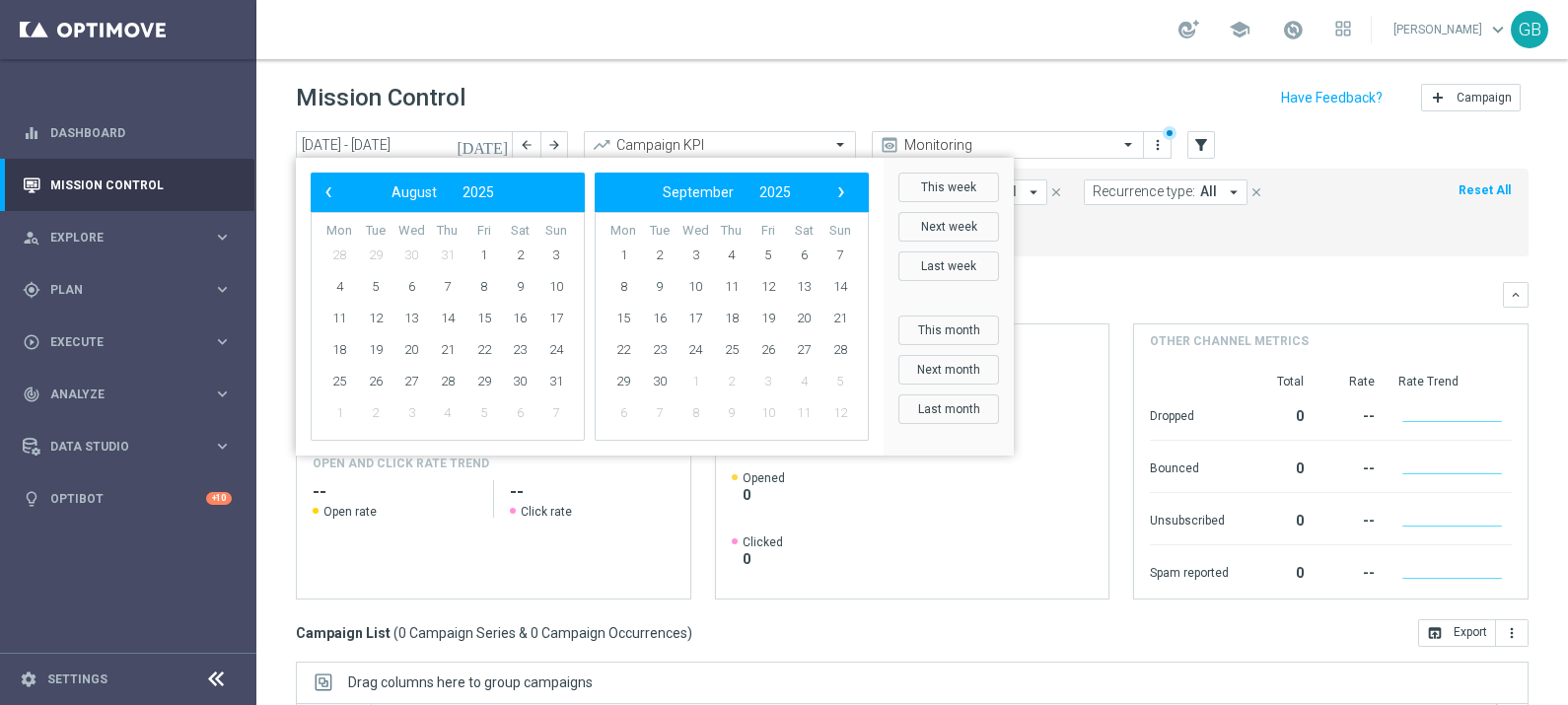
click at [844, 192] on span "›" at bounding box center [841, 192] width 26 height 26
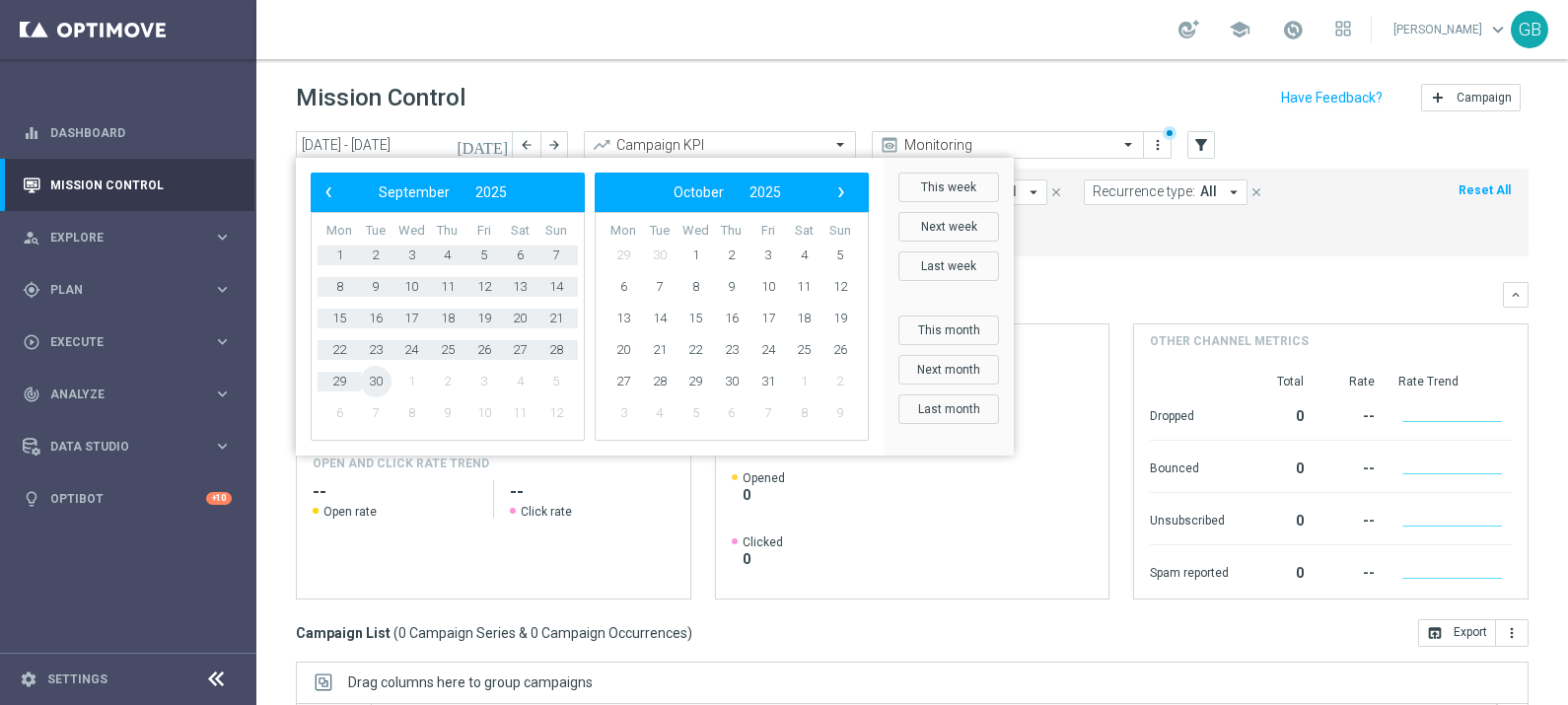
click at [377, 384] on span "30" at bounding box center [376, 382] width 32 height 32
type input "[DATE] - [DATE]"
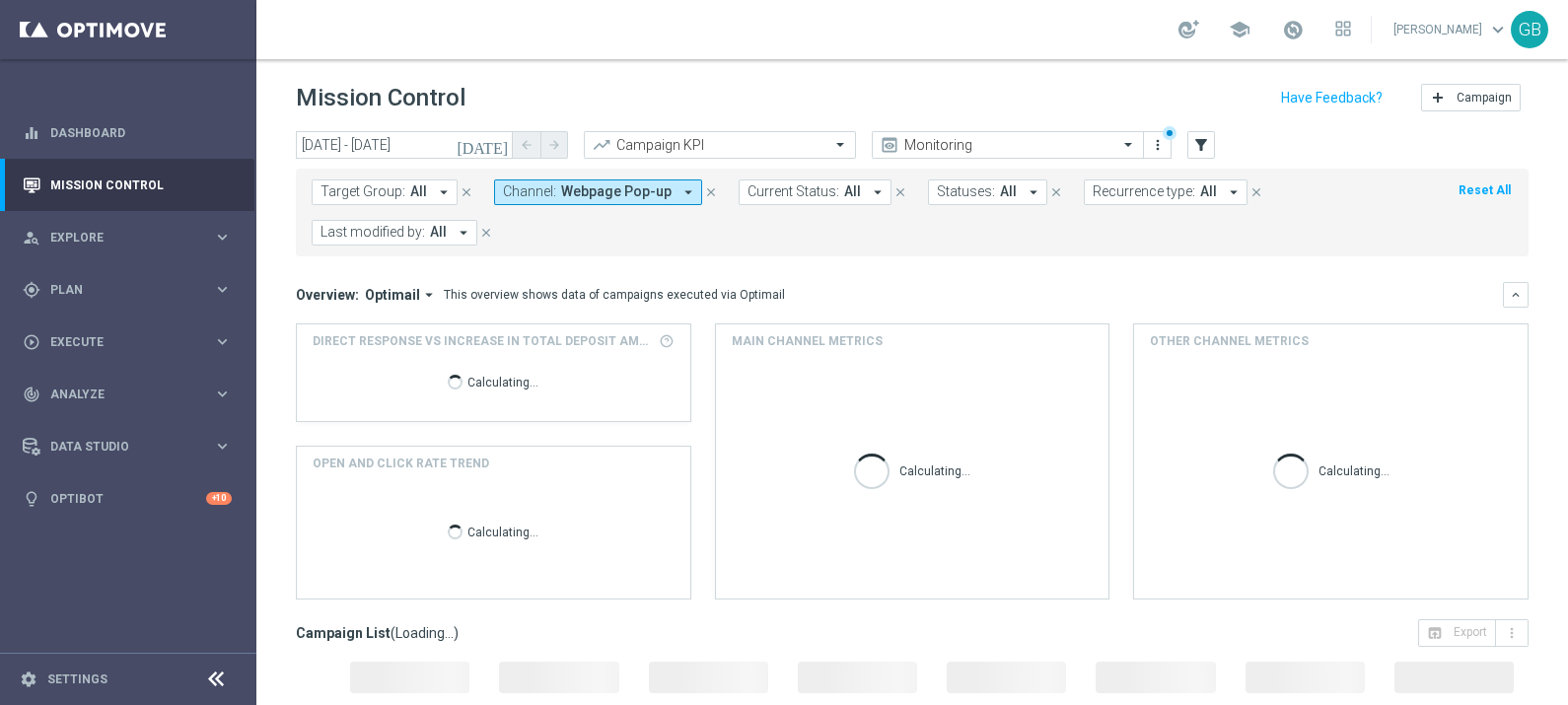
scroll to position [321, 0]
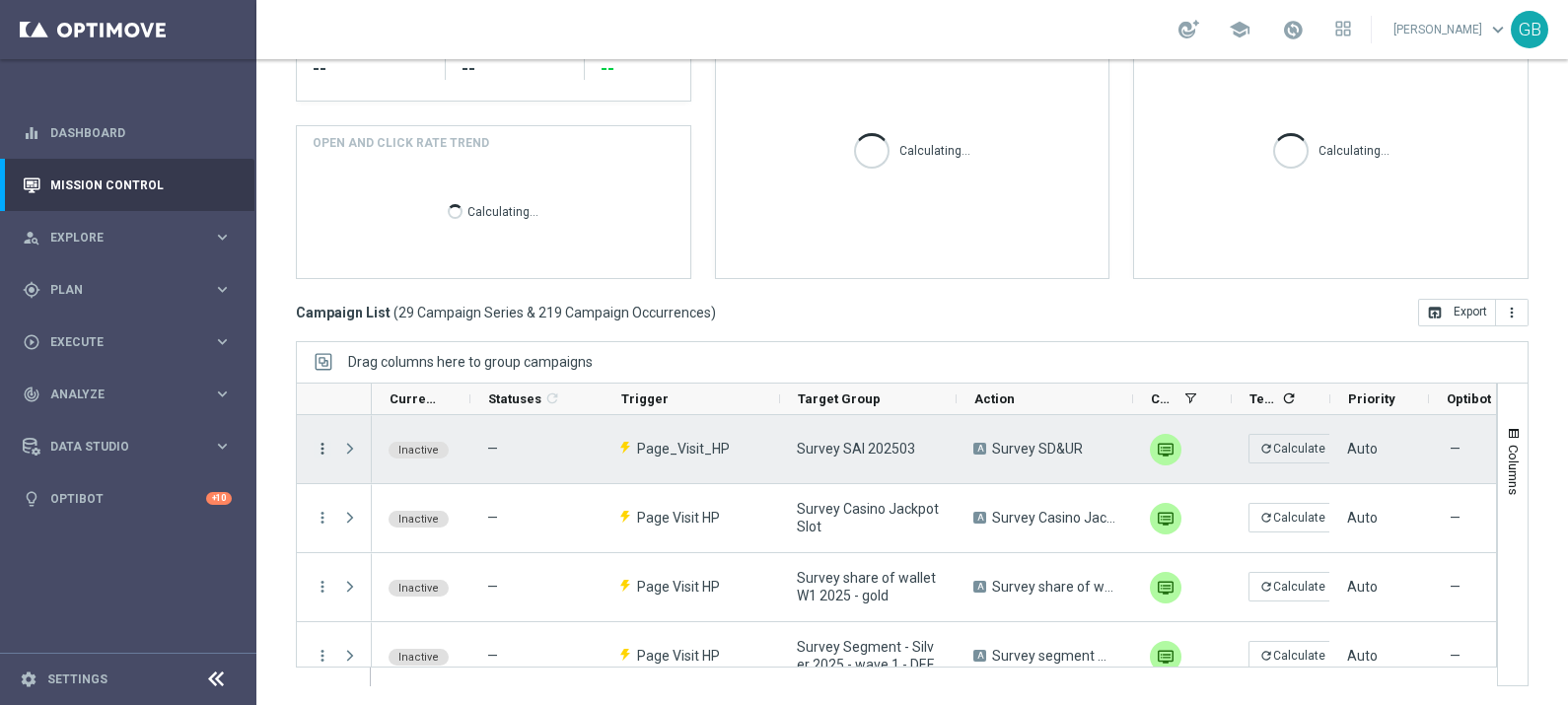
click at [320, 444] on icon "more_vert" at bounding box center [323, 449] width 18 height 18
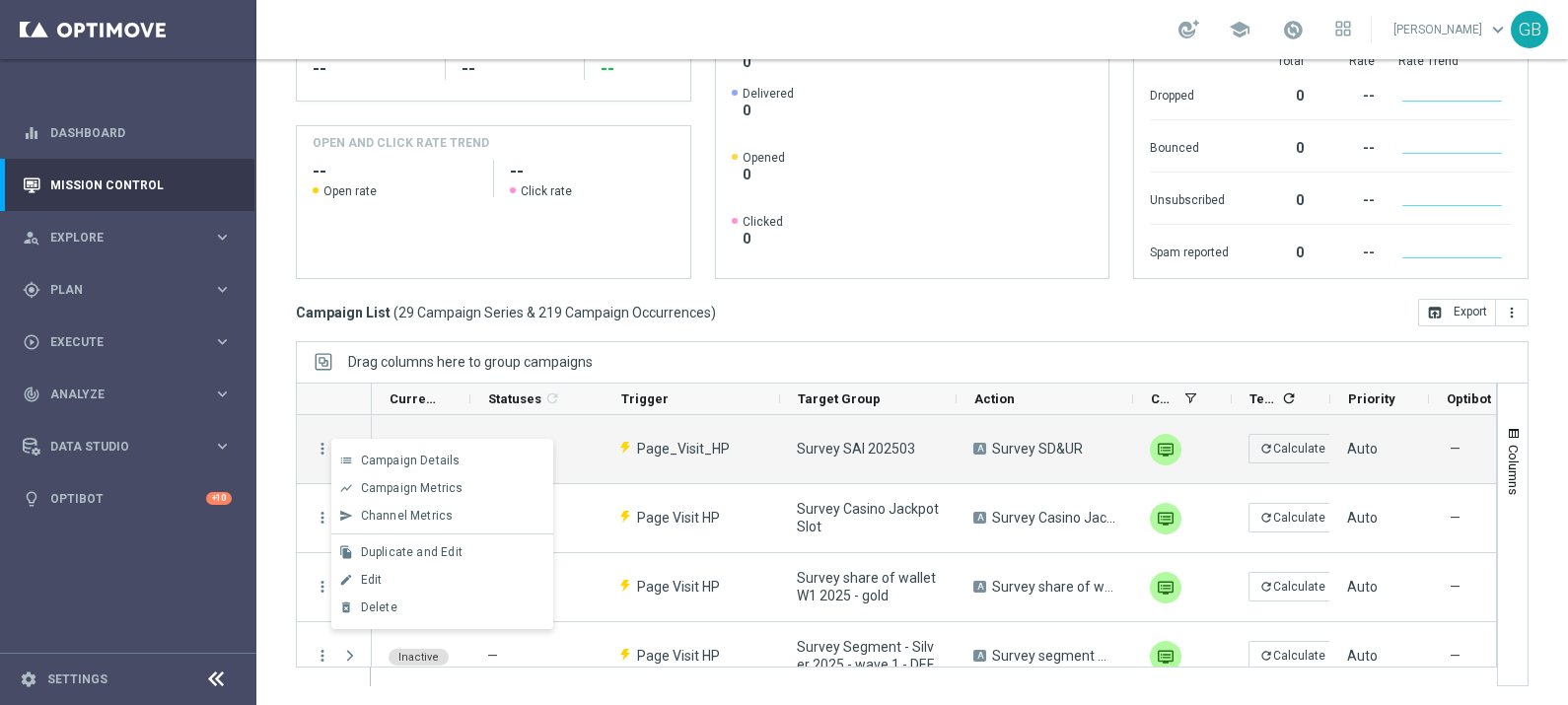
click at [803, 321] on div "Campaign List ( 29 Campaign Series & 219 Campaign Occurrences ) open_in_browser…" at bounding box center [912, 313] width 1232 height 28
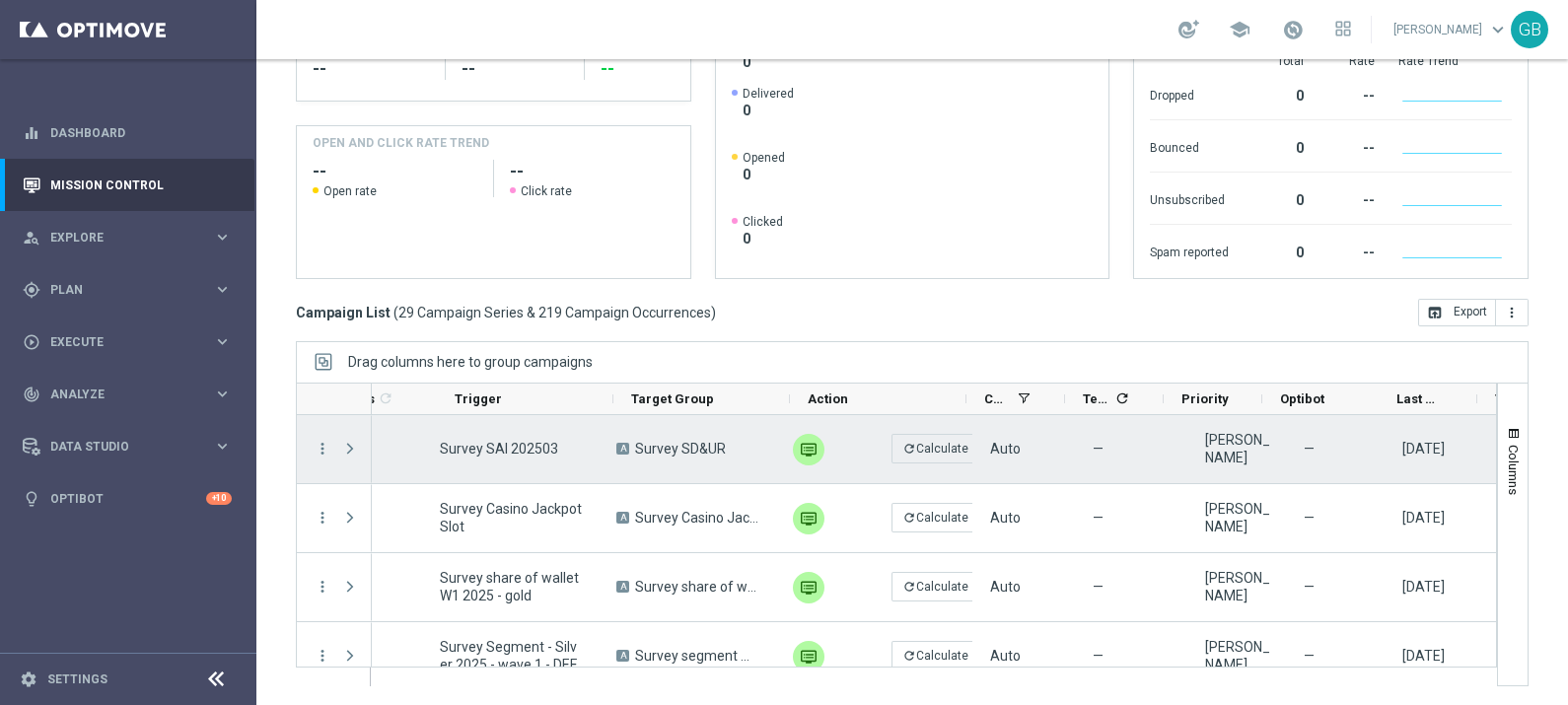
scroll to position [0, 156]
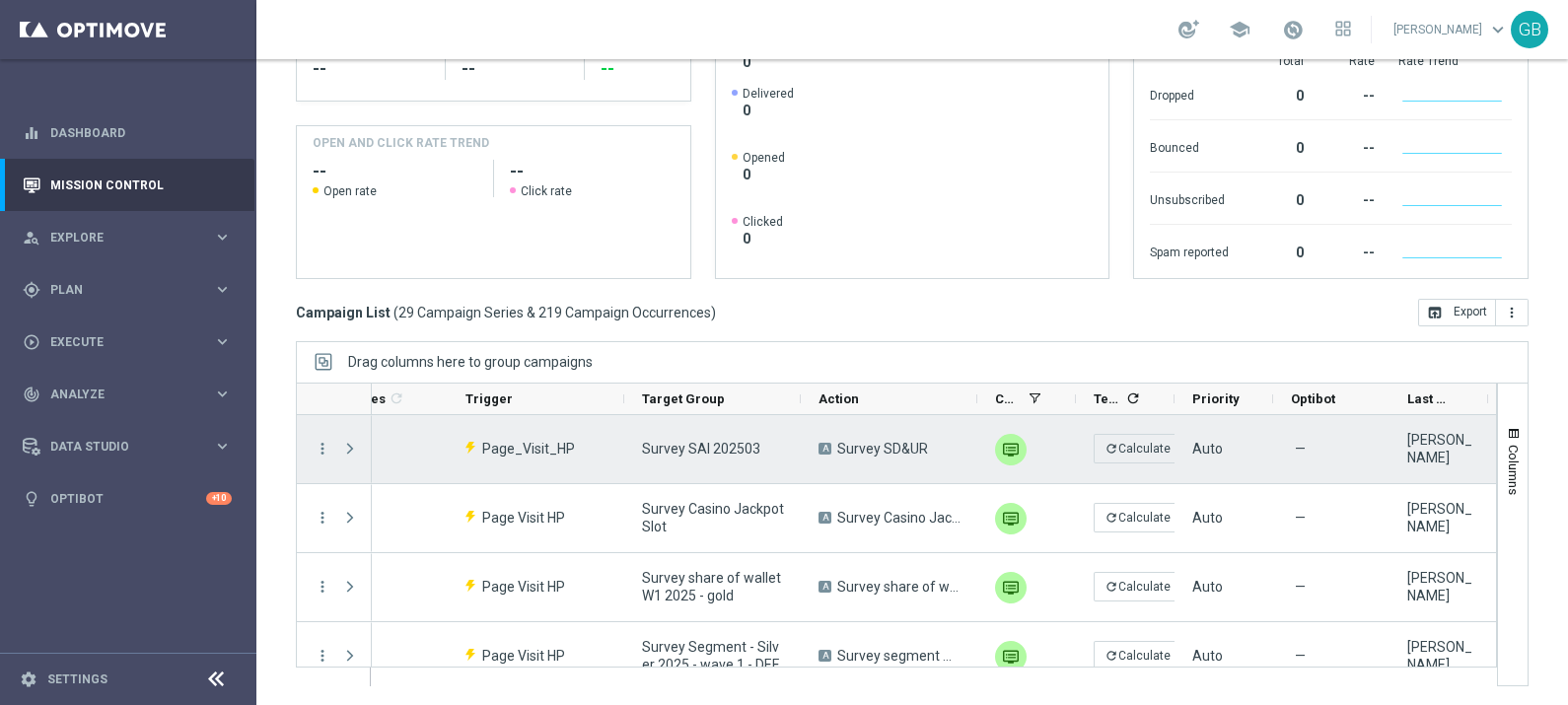
click at [682, 449] on span "Survey SAI 202503" at bounding box center [701, 449] width 118 height 18
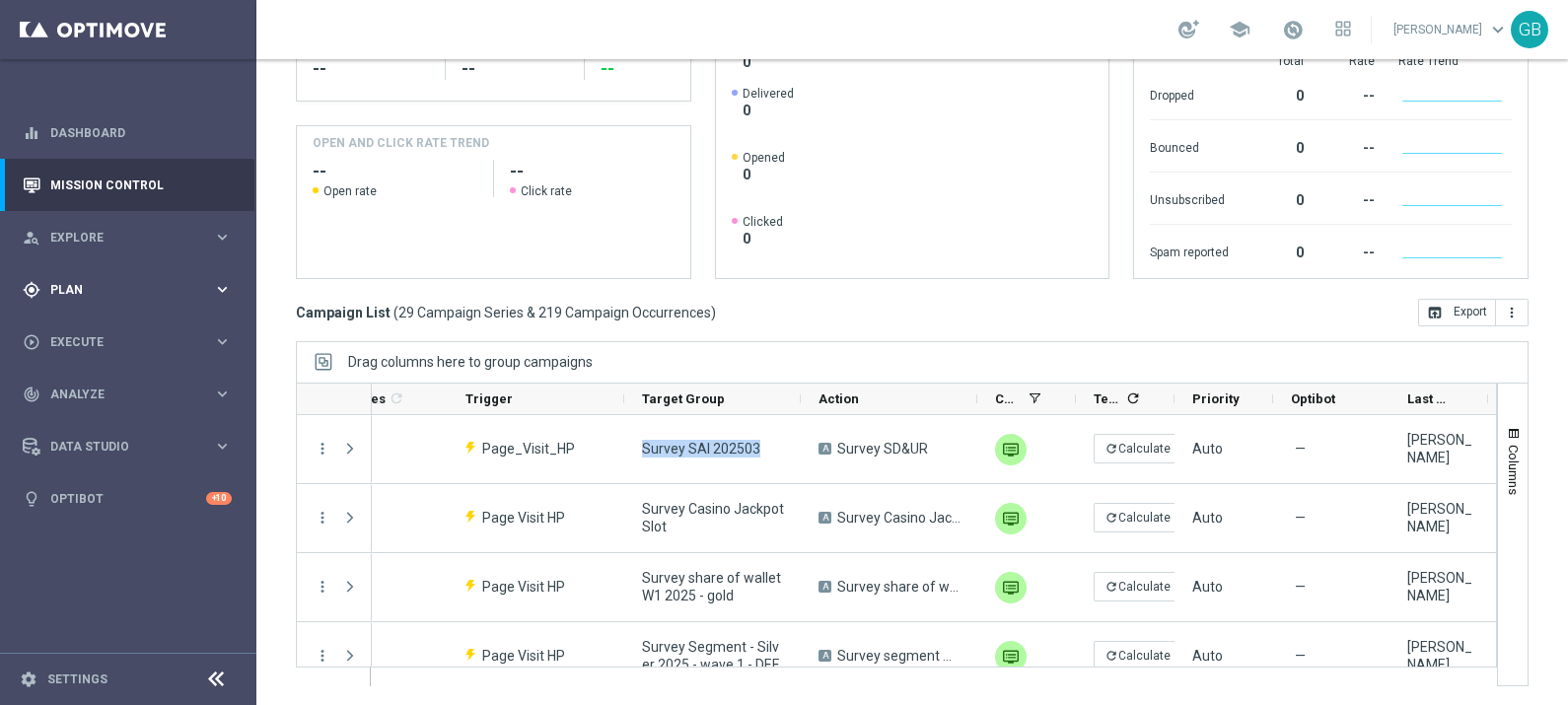
click at [127, 295] on span "Plan" at bounding box center [131, 290] width 162 height 12
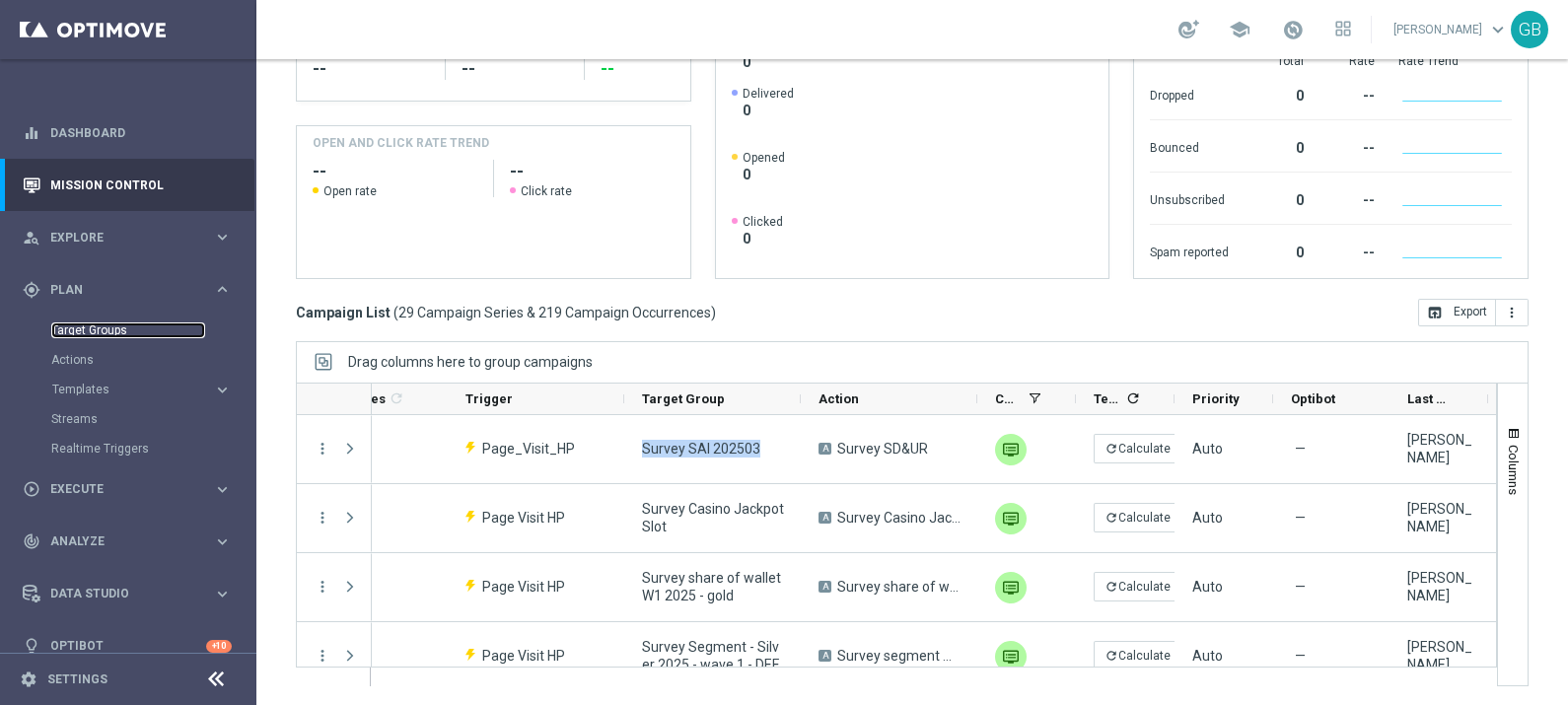
click at [111, 334] on link "Target Groups" at bounding box center [128, 331] width 154 height 16
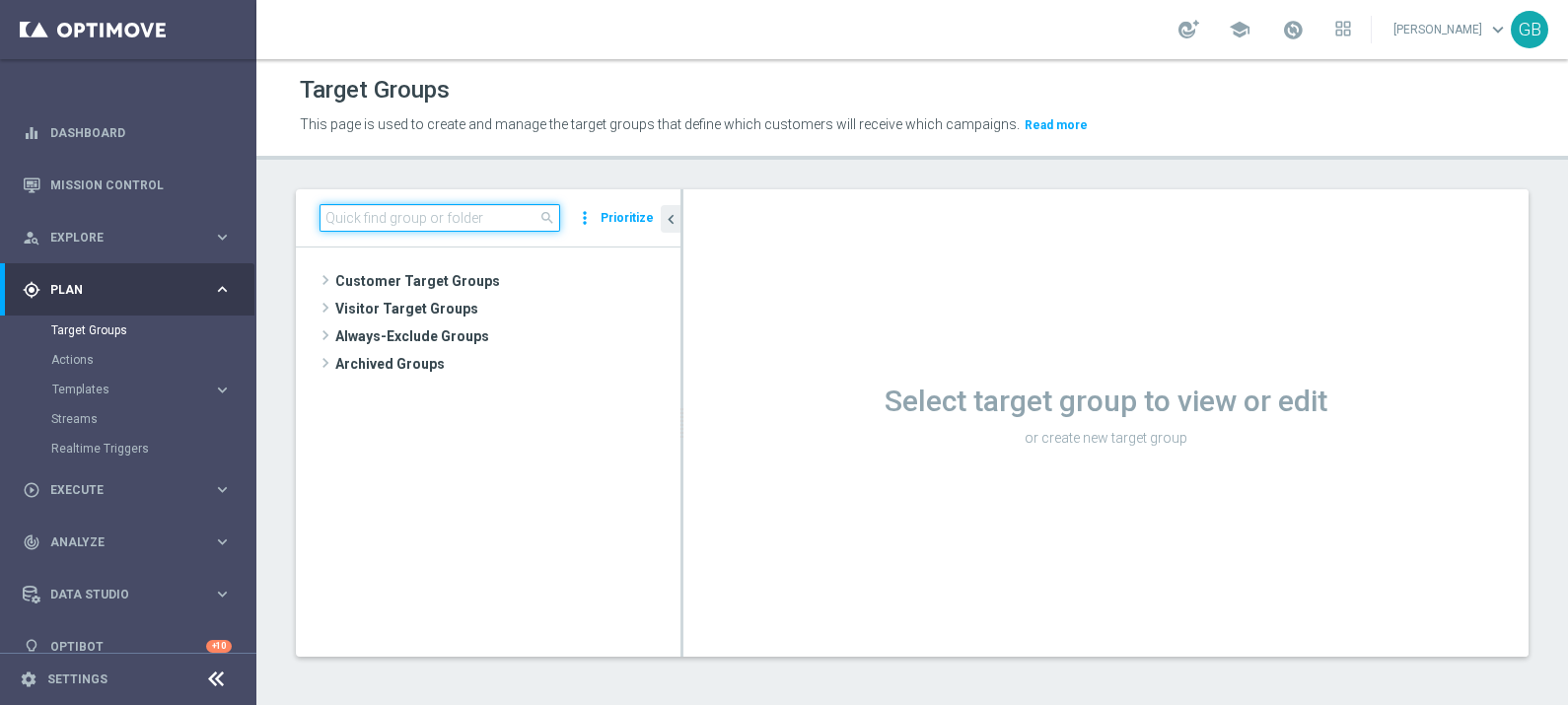
click at [488, 214] on input at bounding box center [440, 218] width 241 height 28
paste input "Survey SAI 202503"
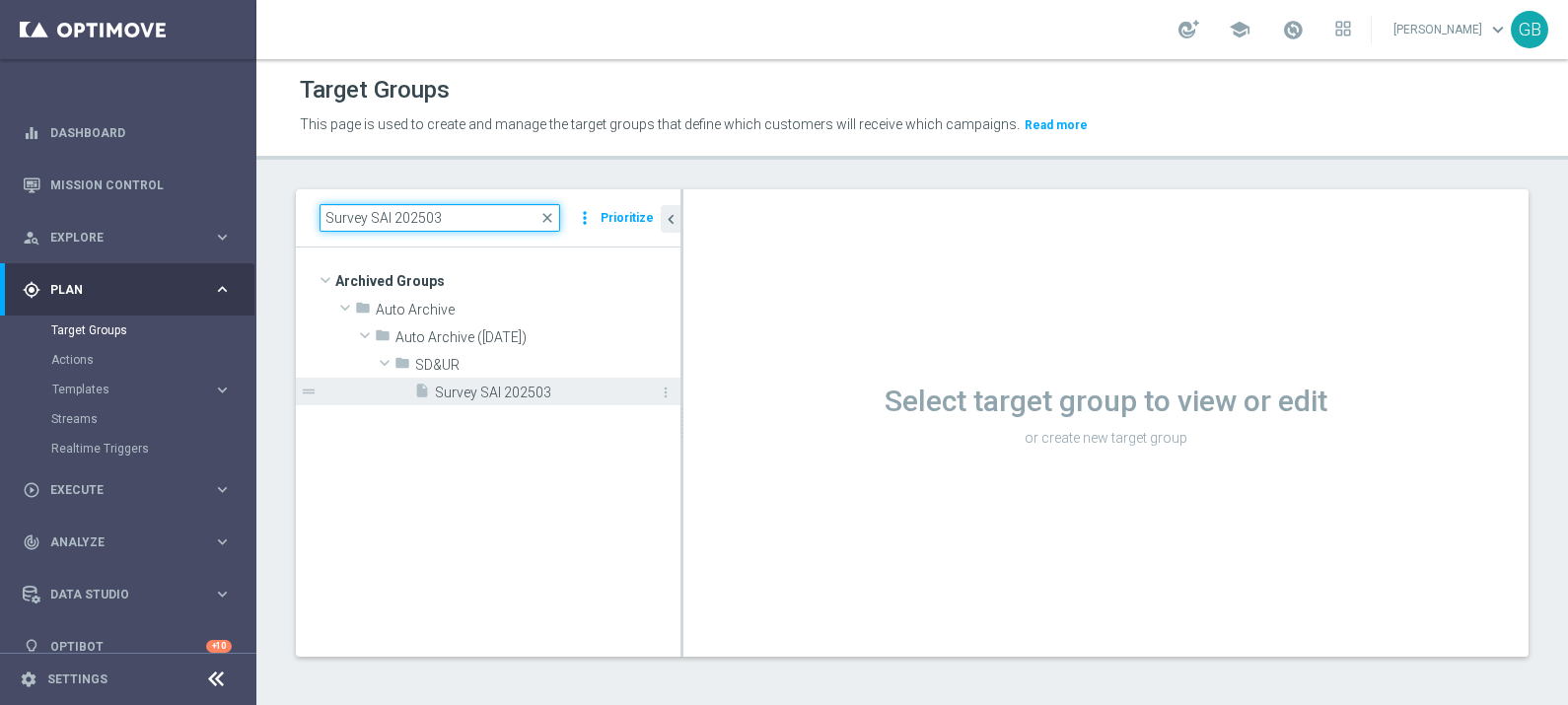
type input "Survey SAI 202503"
click at [529, 394] on span "Survey SAI 202503" at bounding box center [536, 392] width 201 height 17
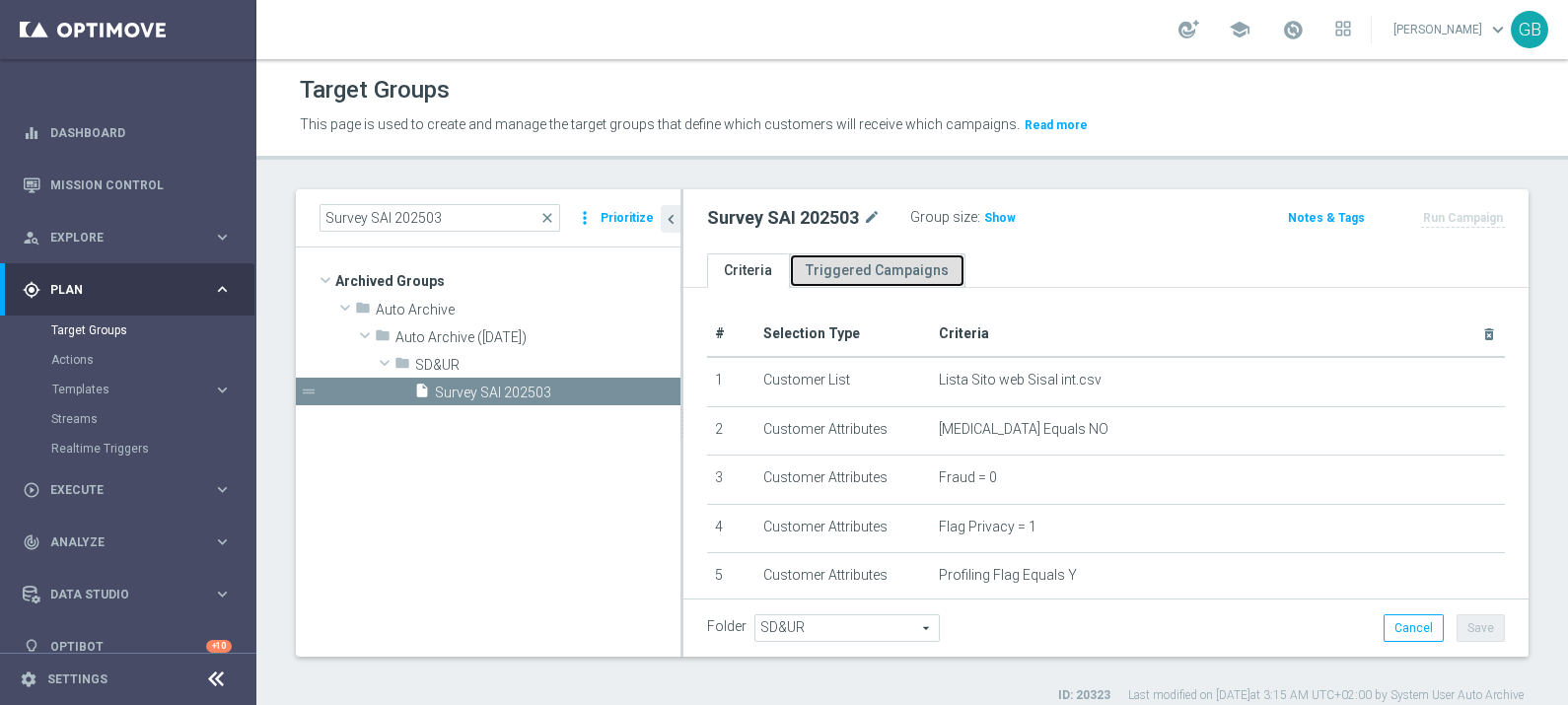
click at [884, 272] on link "Triggered Campaigns" at bounding box center [876, 271] width 176 height 35
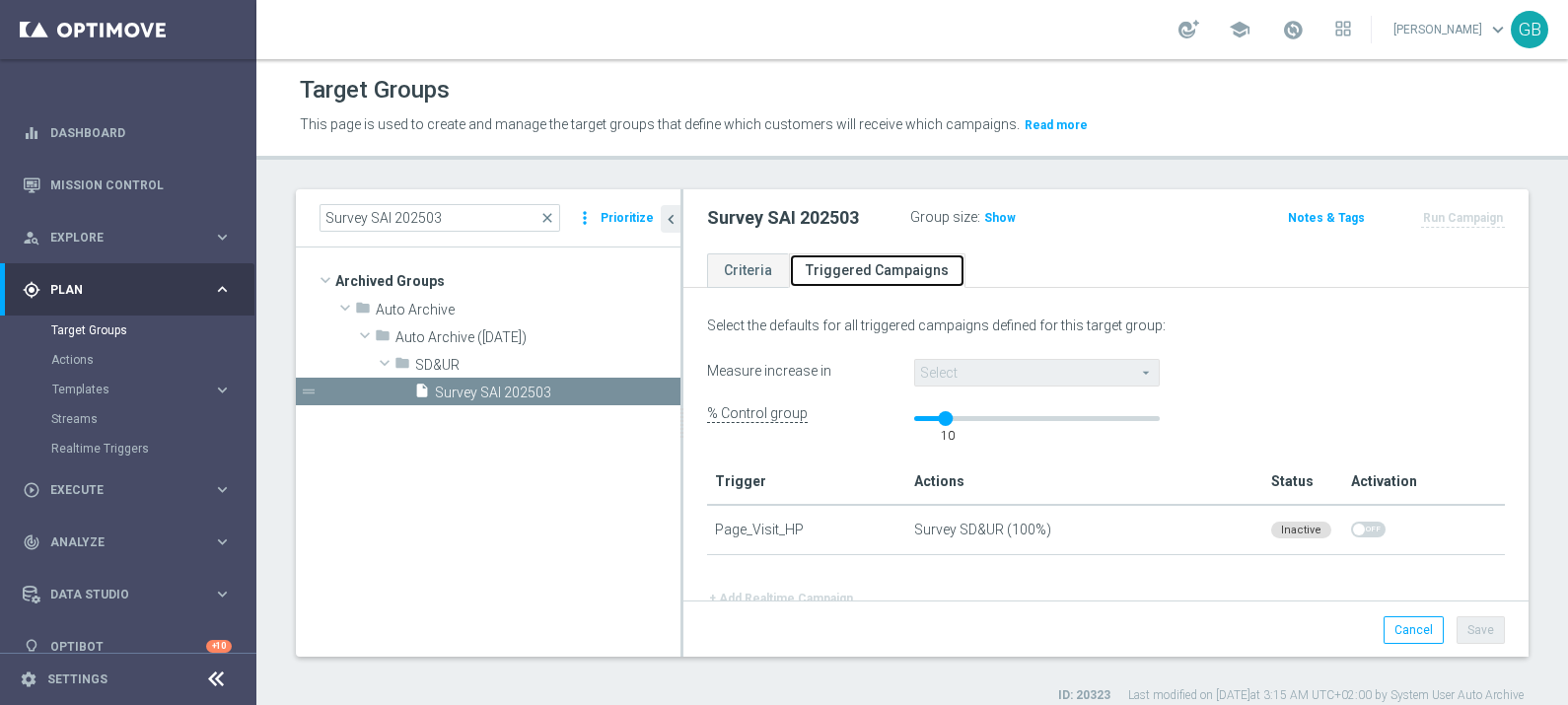
scroll to position [37, 0]
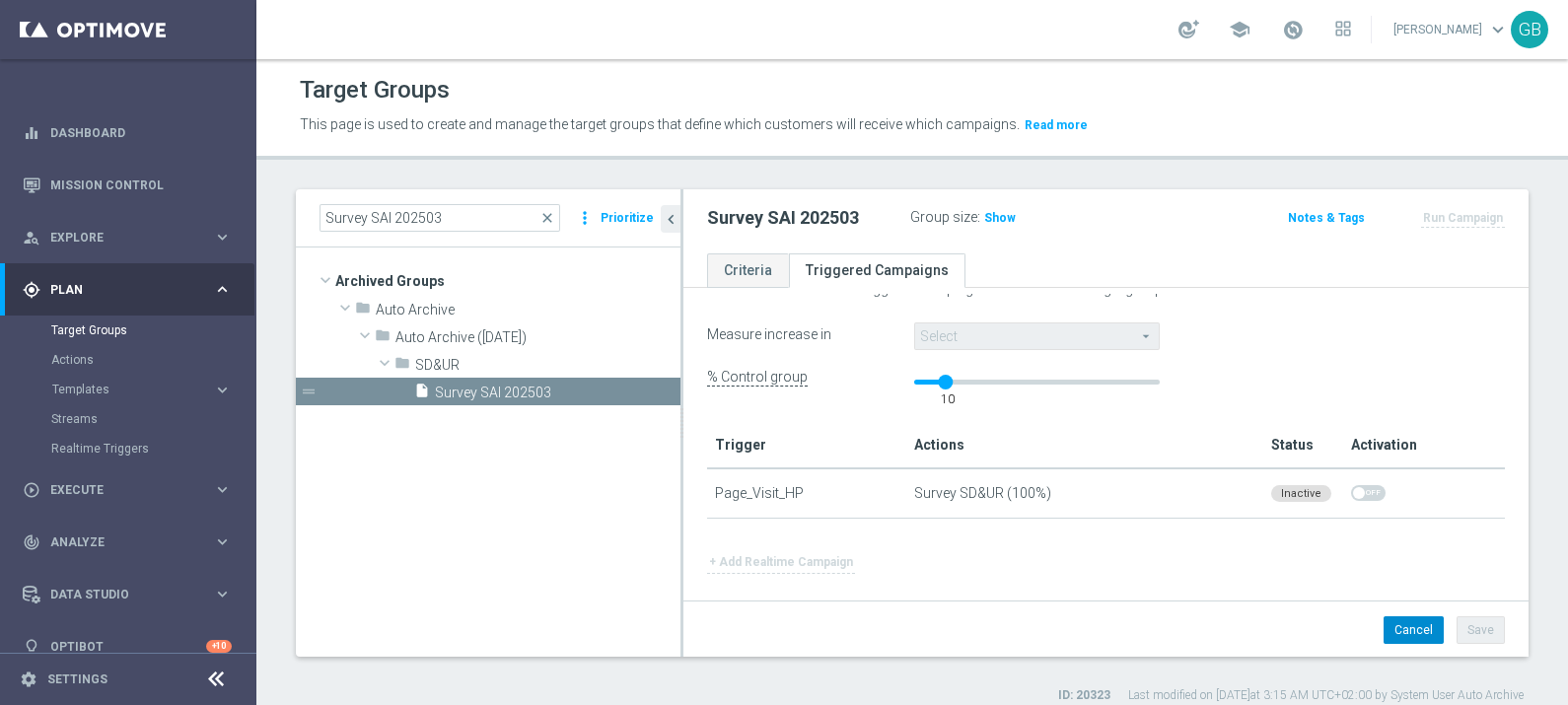
click at [1384, 636] on button "Cancel" at bounding box center [1414, 630] width 60 height 28
click at [1384, 621] on button "Cancel" at bounding box center [1414, 630] width 60 height 28
click at [1384, 629] on button "Cancel" at bounding box center [1414, 630] width 60 height 28
click at [1200, 29] on div at bounding box center [1189, 29] width 21 height 19
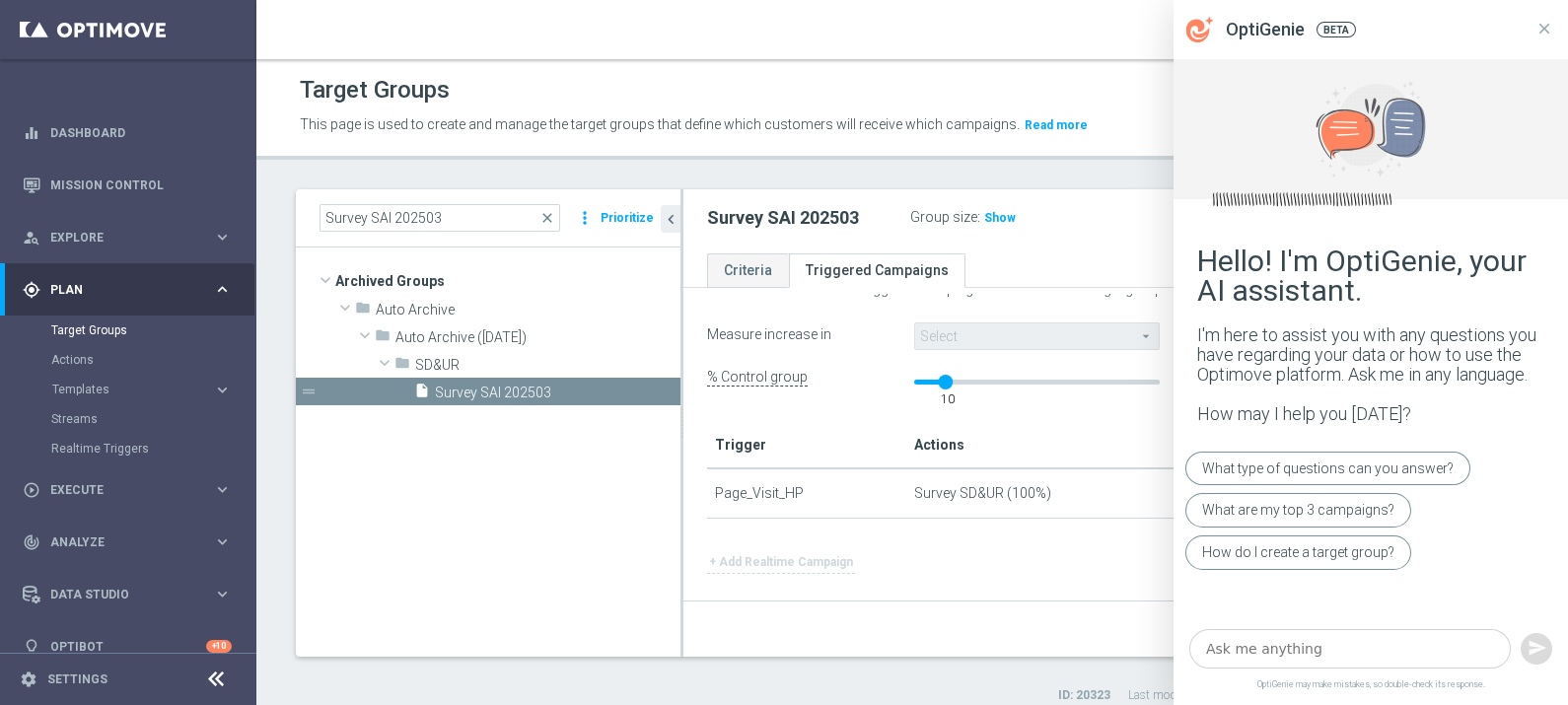
click at [1192, 29] on icon at bounding box center [1200, 30] width 29 height 26
click at [1306, 638] on textarea at bounding box center [1350, 649] width 322 height 41
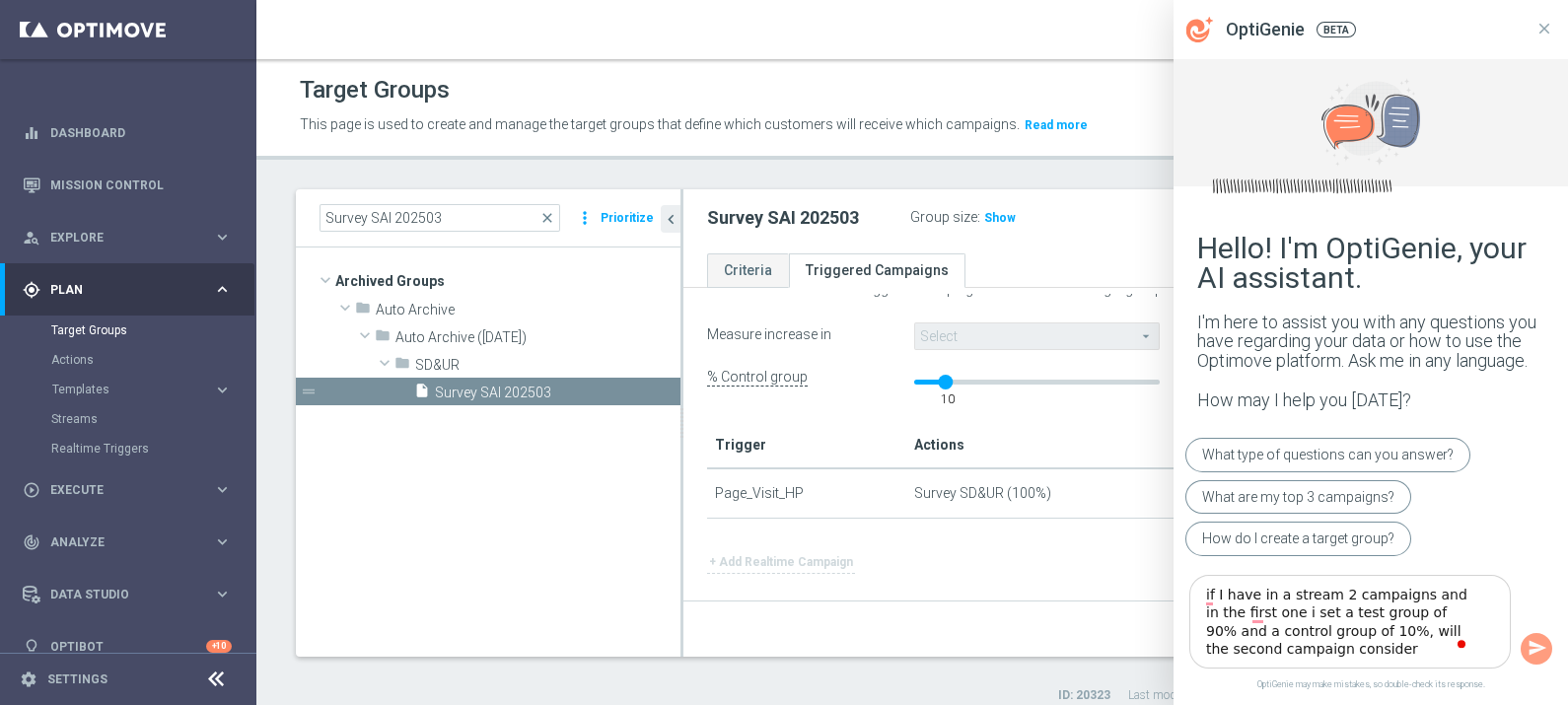
click at [1332, 634] on textarea "if I have in a stream 2 campaigns and in the first one i set a test group of 90…" at bounding box center [1350, 622] width 322 height 95
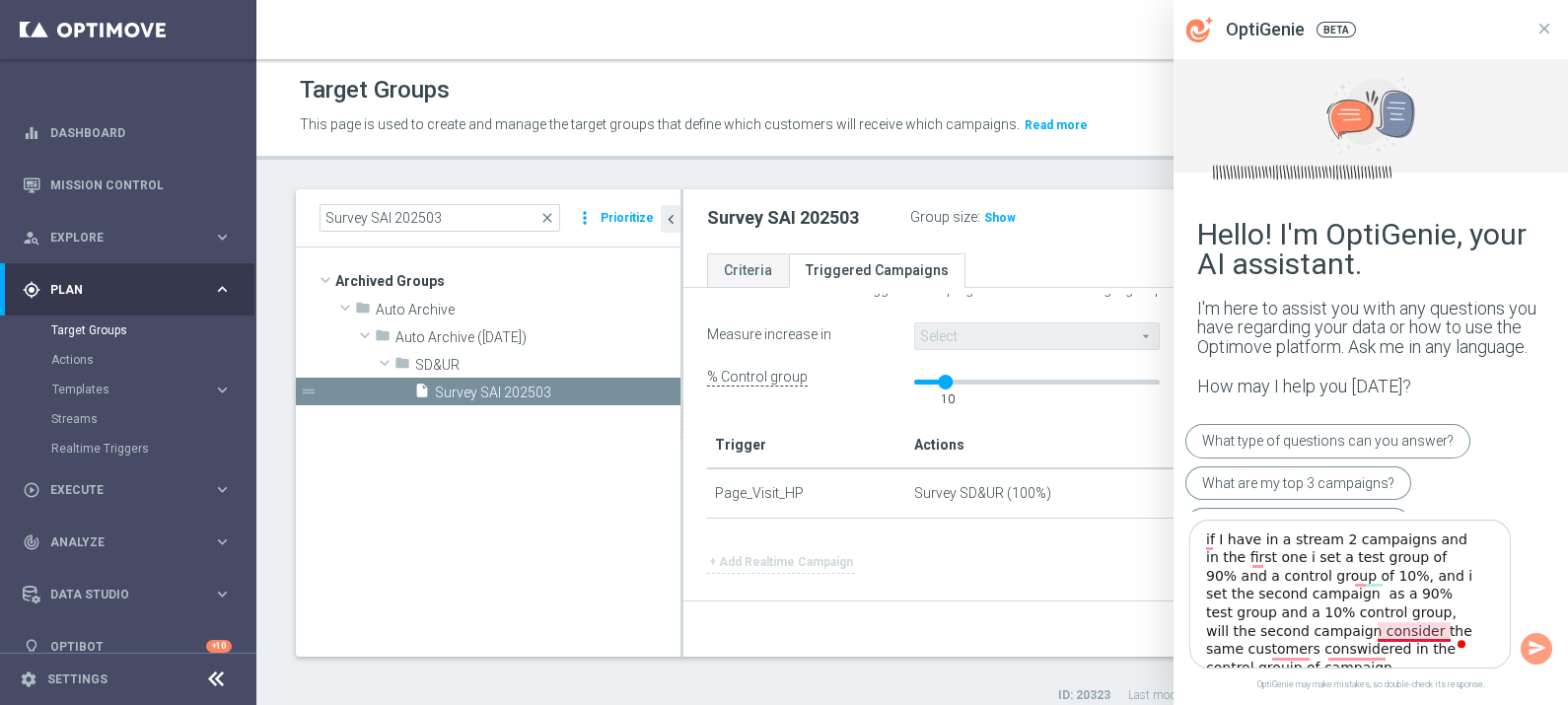
click at [1410, 627] on textarea "if I have in a stream 2 campaigns and in the first one i set a test group of 90…" at bounding box center [1350, 594] width 322 height 150
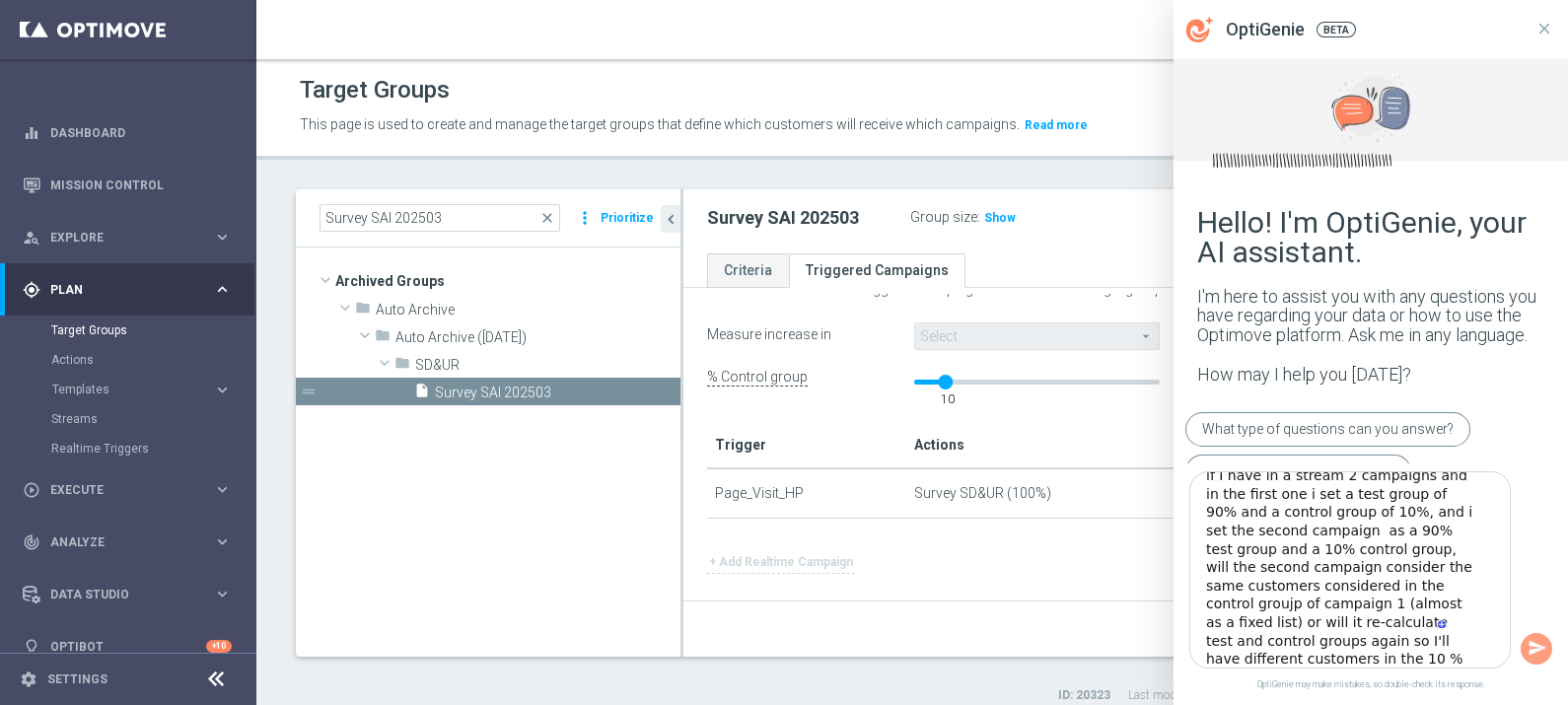
scroll to position [35, 0]
type textarea "if I have in a stream 2 campaigns and in the first one i set a test group of 90…"
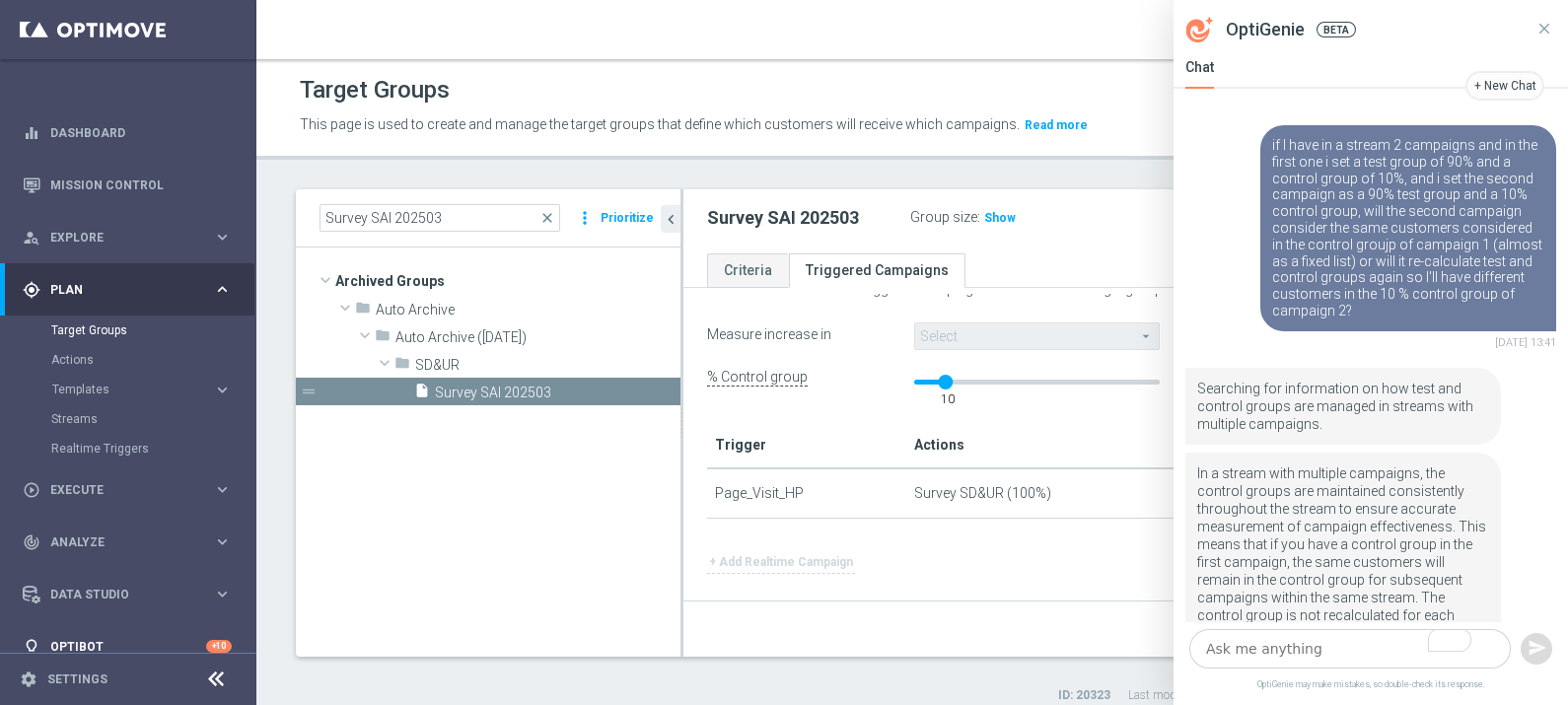
scroll to position [206, 0]
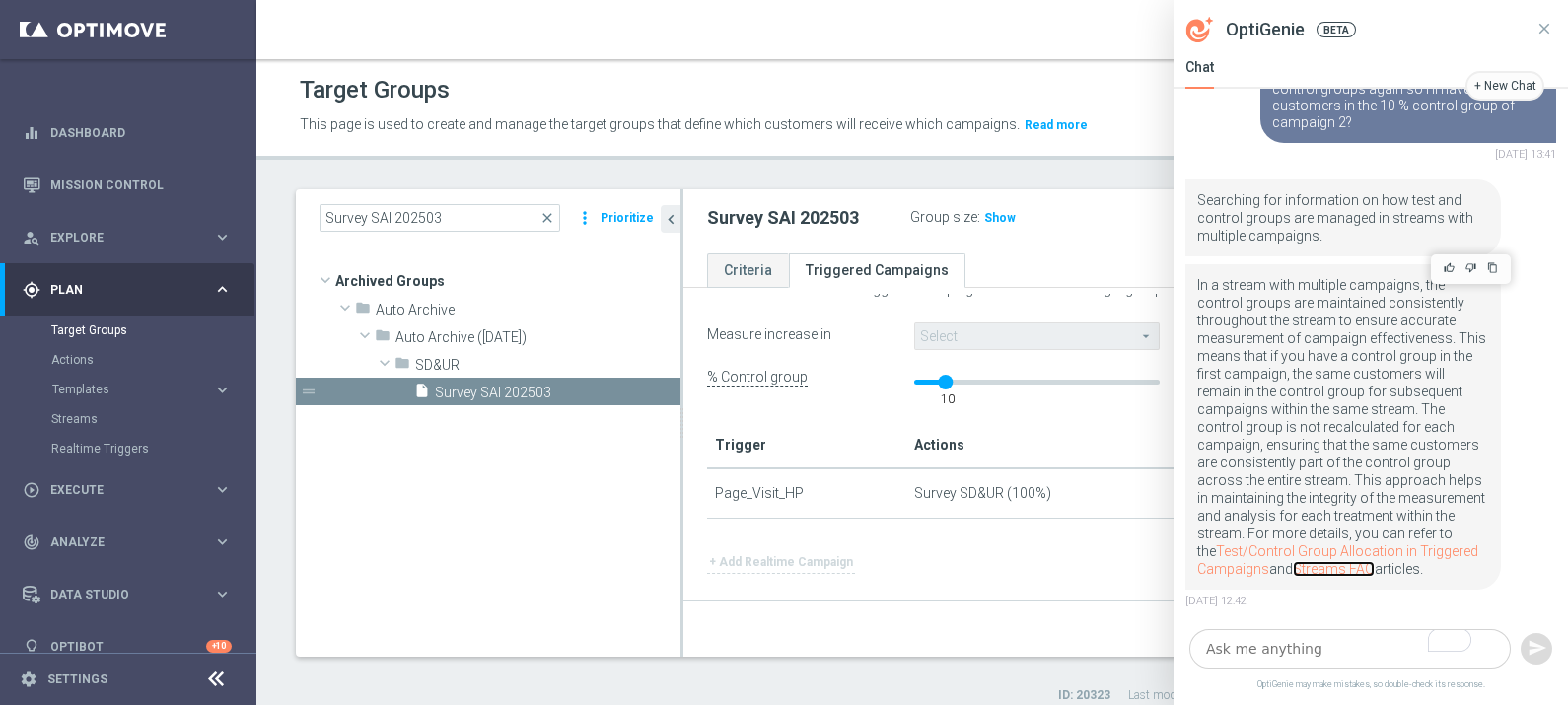
click at [1293, 569] on link "Streams FAQ" at bounding box center [1334, 570] width 82 height 16
click at [548, 218] on span "close" at bounding box center [548, 218] width 16 height 16
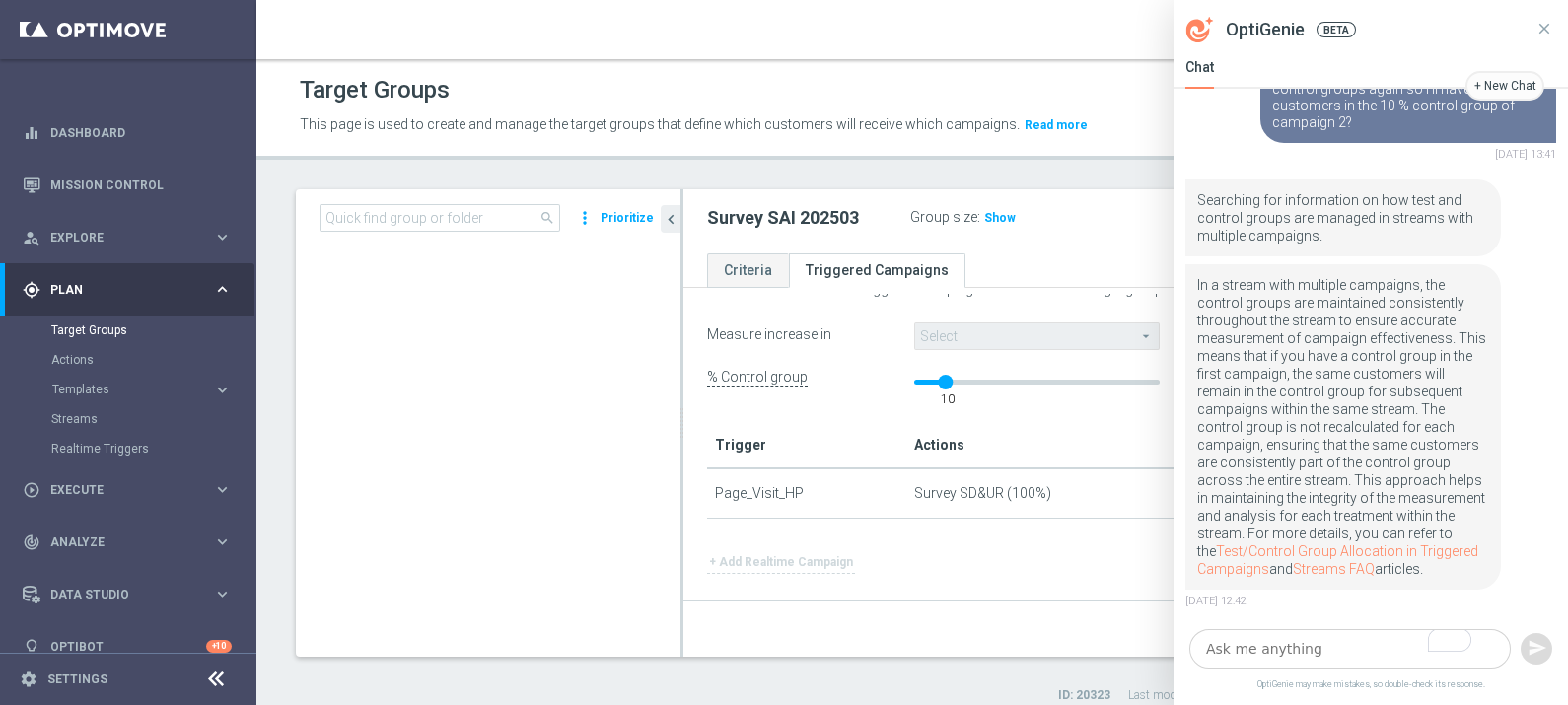
scroll to position [24853, 0]
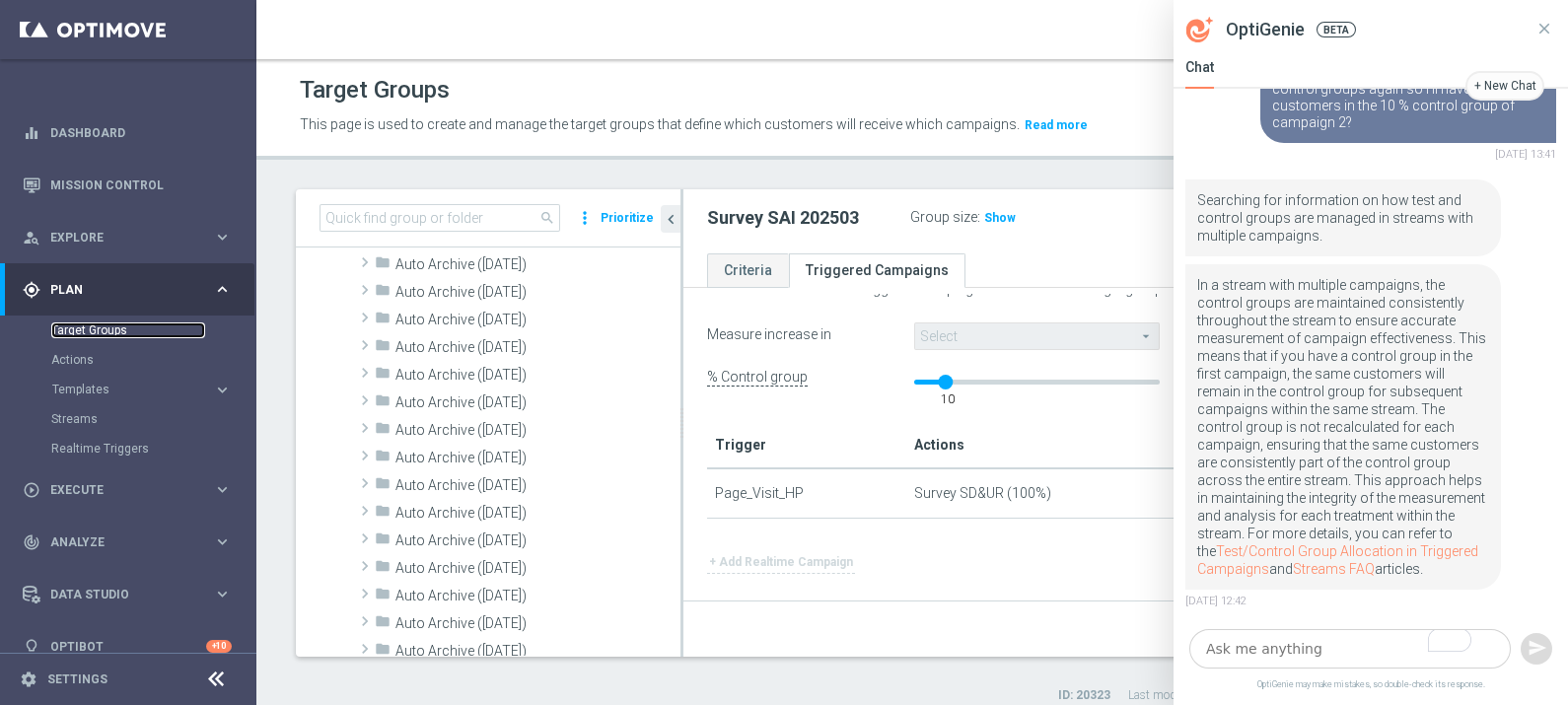
click at [97, 330] on link "Target Groups" at bounding box center [128, 331] width 154 height 16
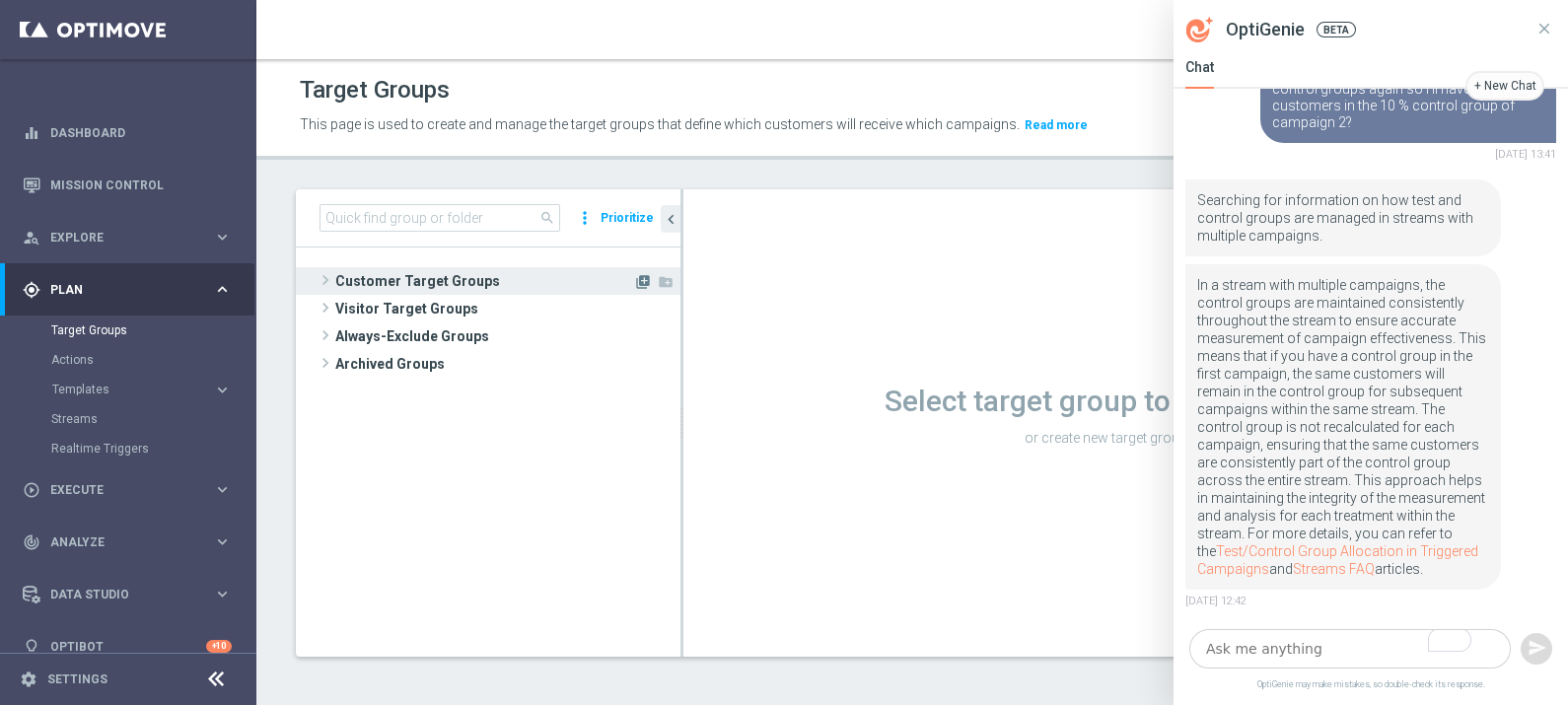
click at [640, 274] on icon "library_add" at bounding box center [643, 282] width 16 height 16
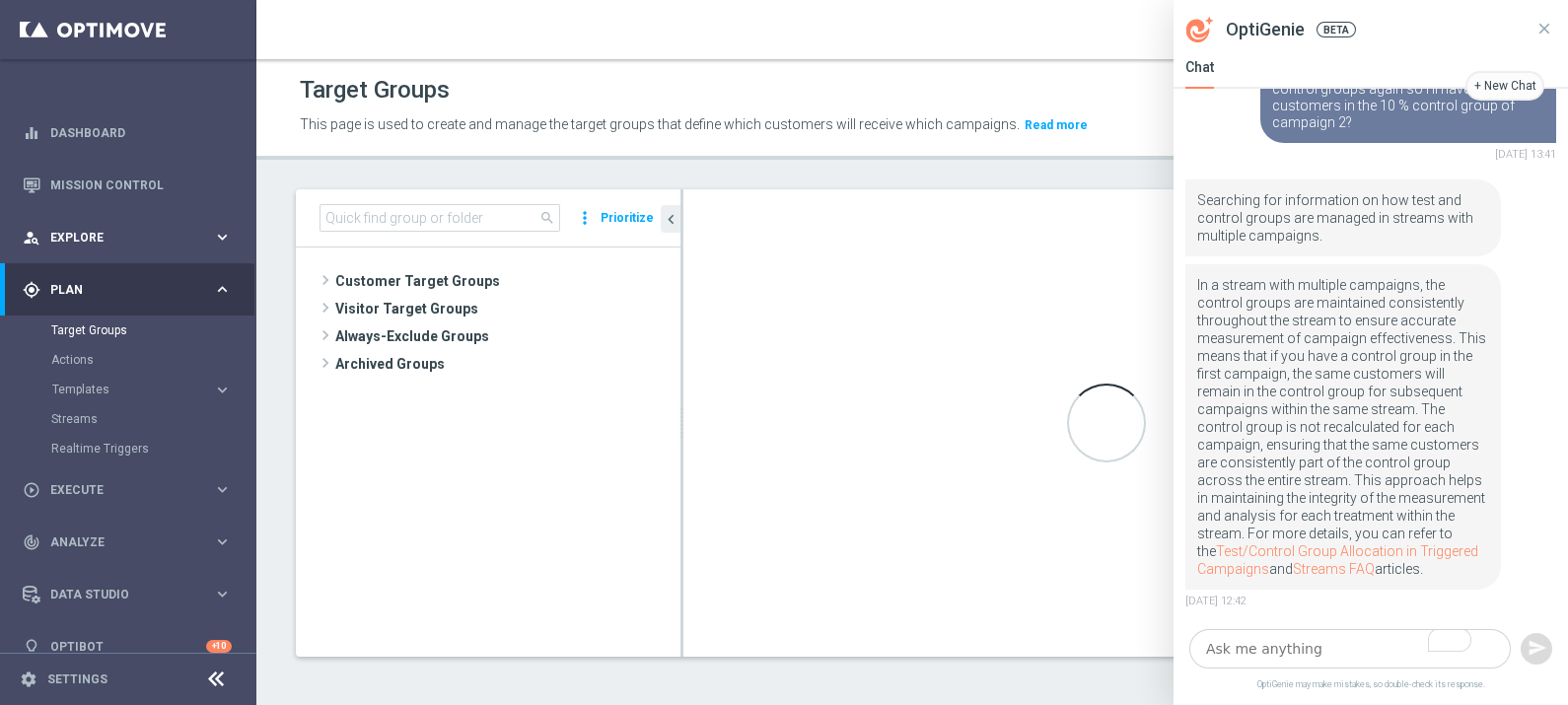
click at [84, 232] on span "Explore" at bounding box center [131, 238] width 162 height 12
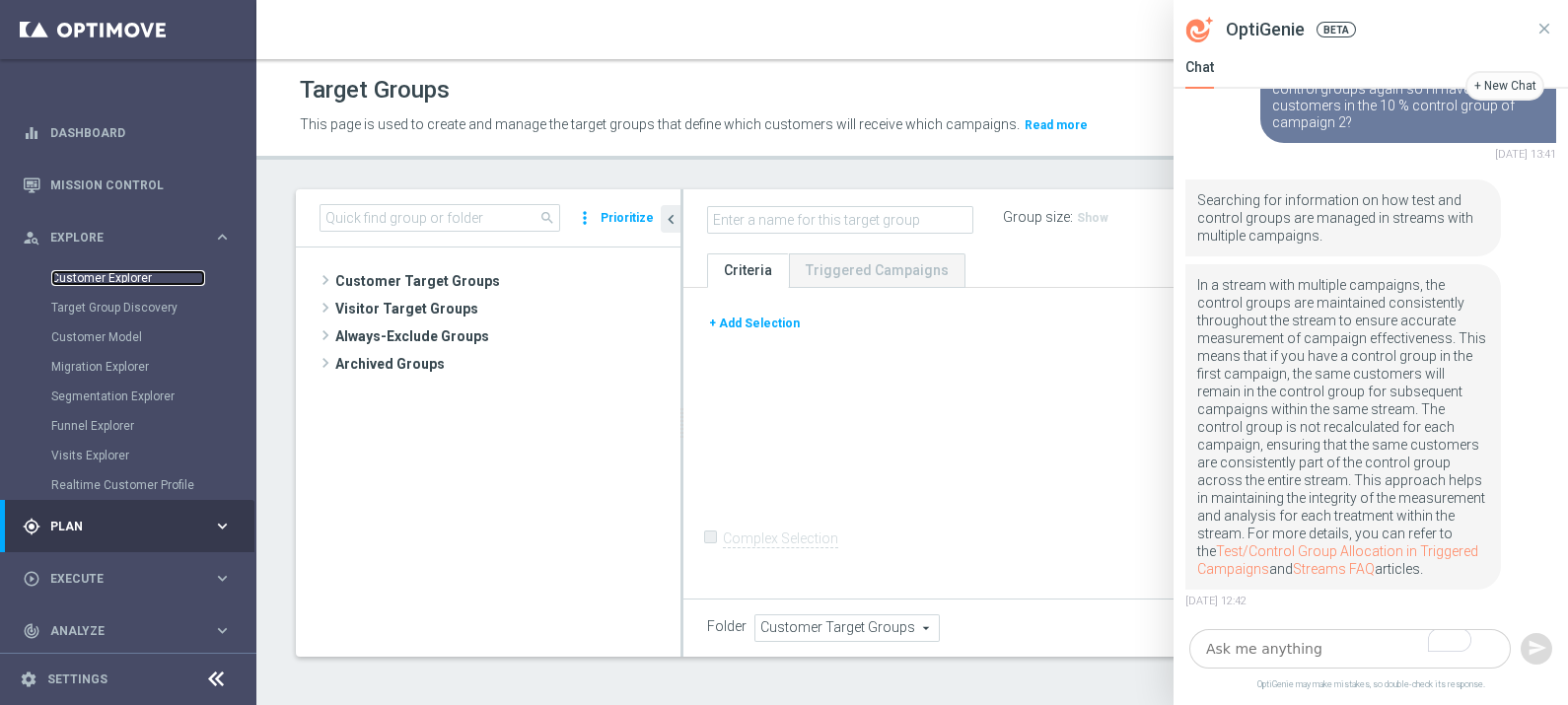
click at [132, 276] on link "Customer Explorer" at bounding box center [128, 278] width 154 height 16
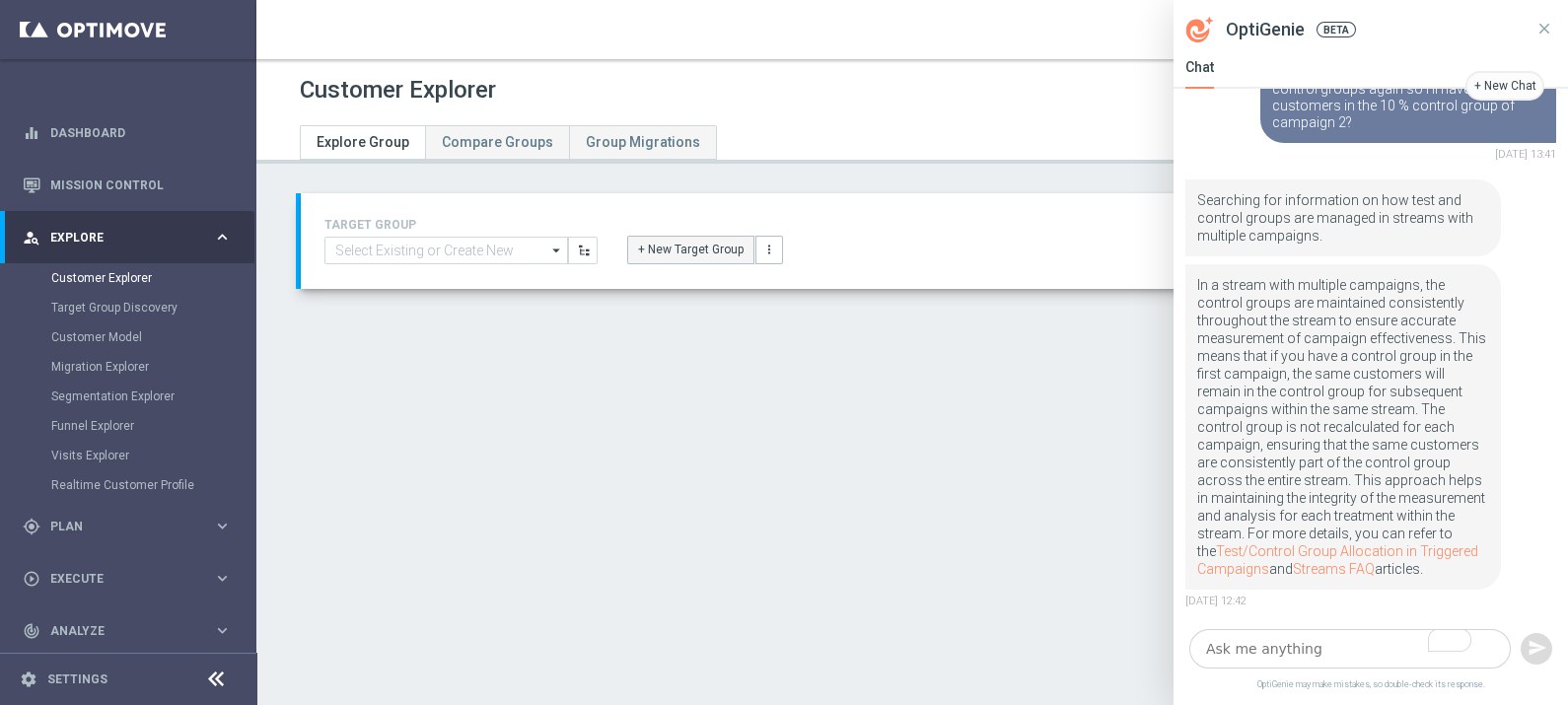
click at [670, 251] on button "+ New Target Group" at bounding box center [691, 250] width 127 height 28
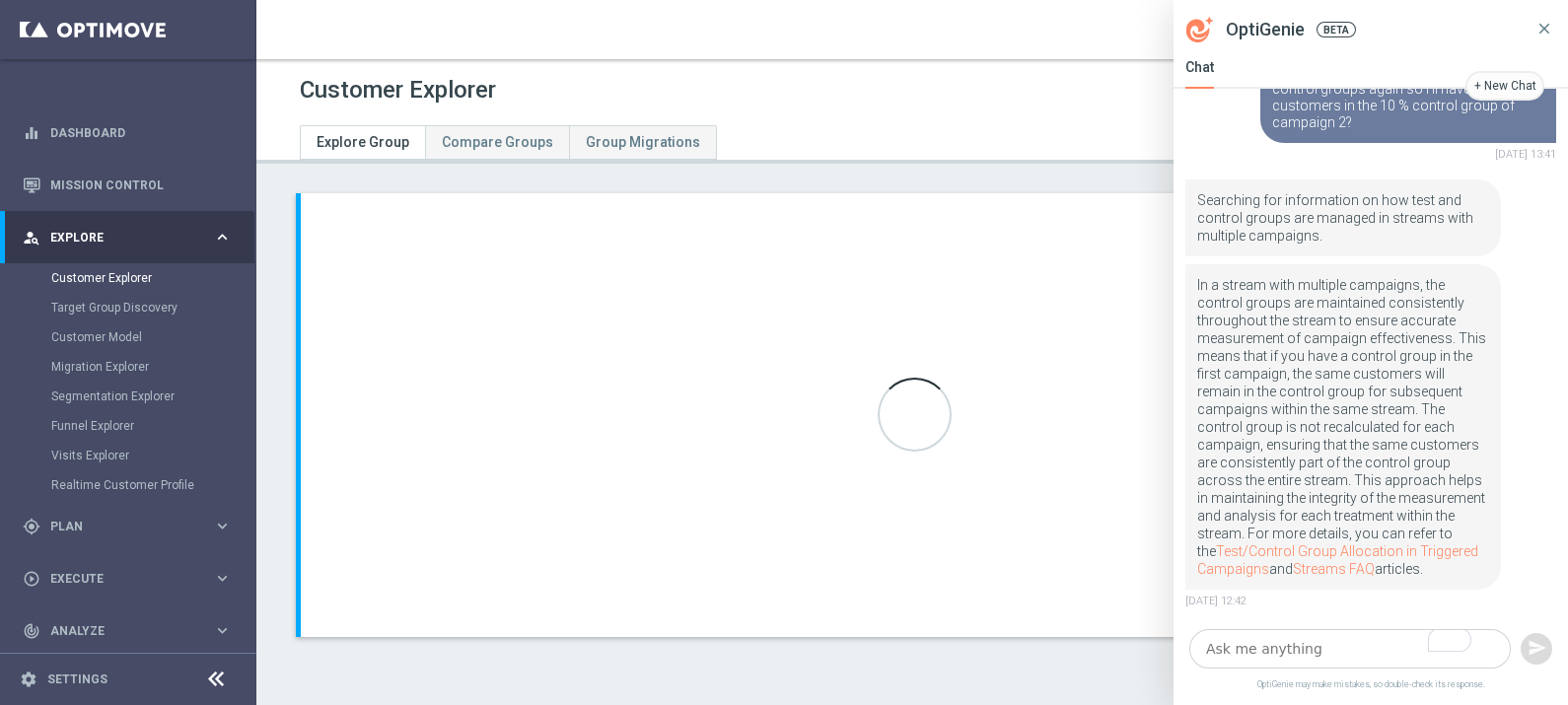
click at [1038, 146] on header "Customer Explorer Explore Group Compare Groups Group Migrations" at bounding box center [912, 111] width 1311 height 105
click at [1541, 30] on icon at bounding box center [1544, 29] width 18 height 18
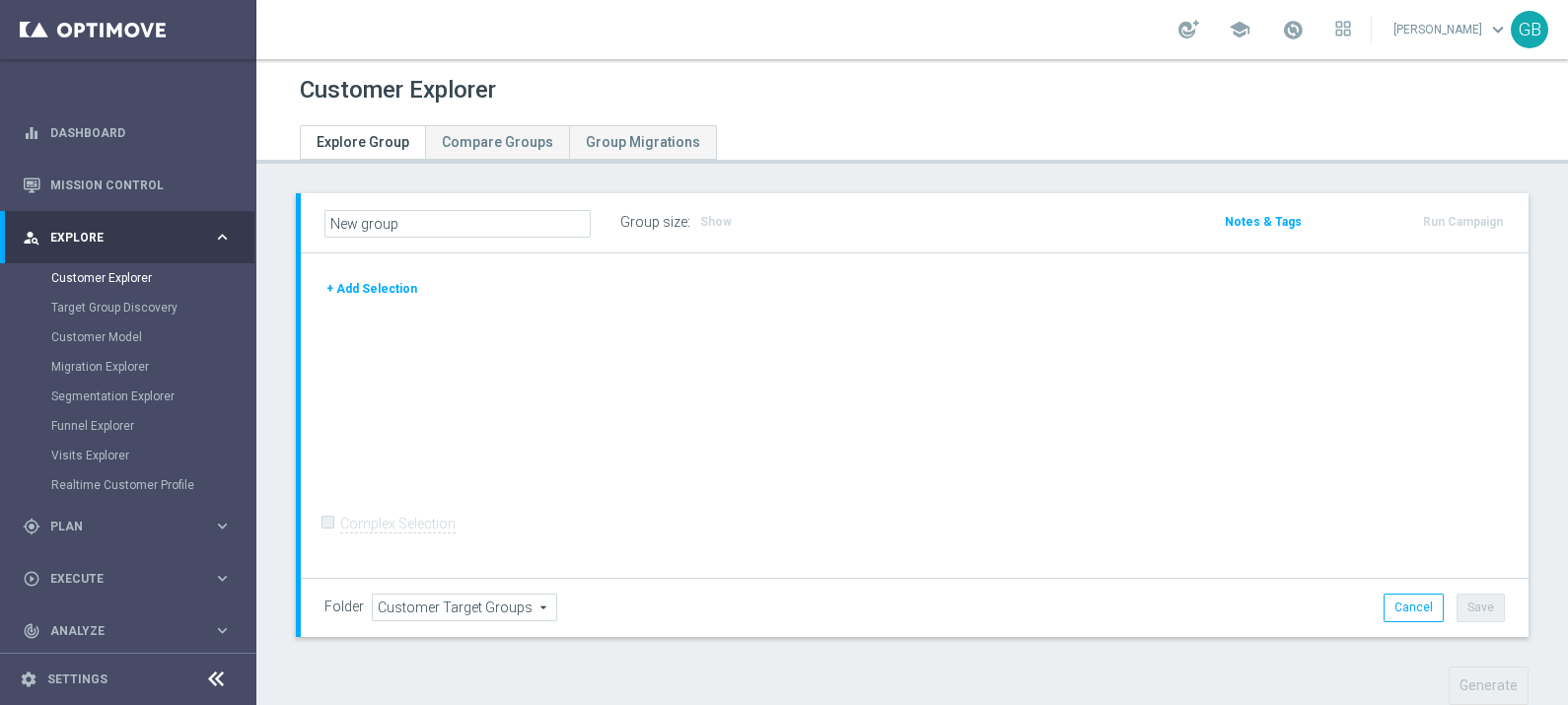
click at [375, 286] on button "+ Add Selection" at bounding box center [371, 289] width 95 height 22
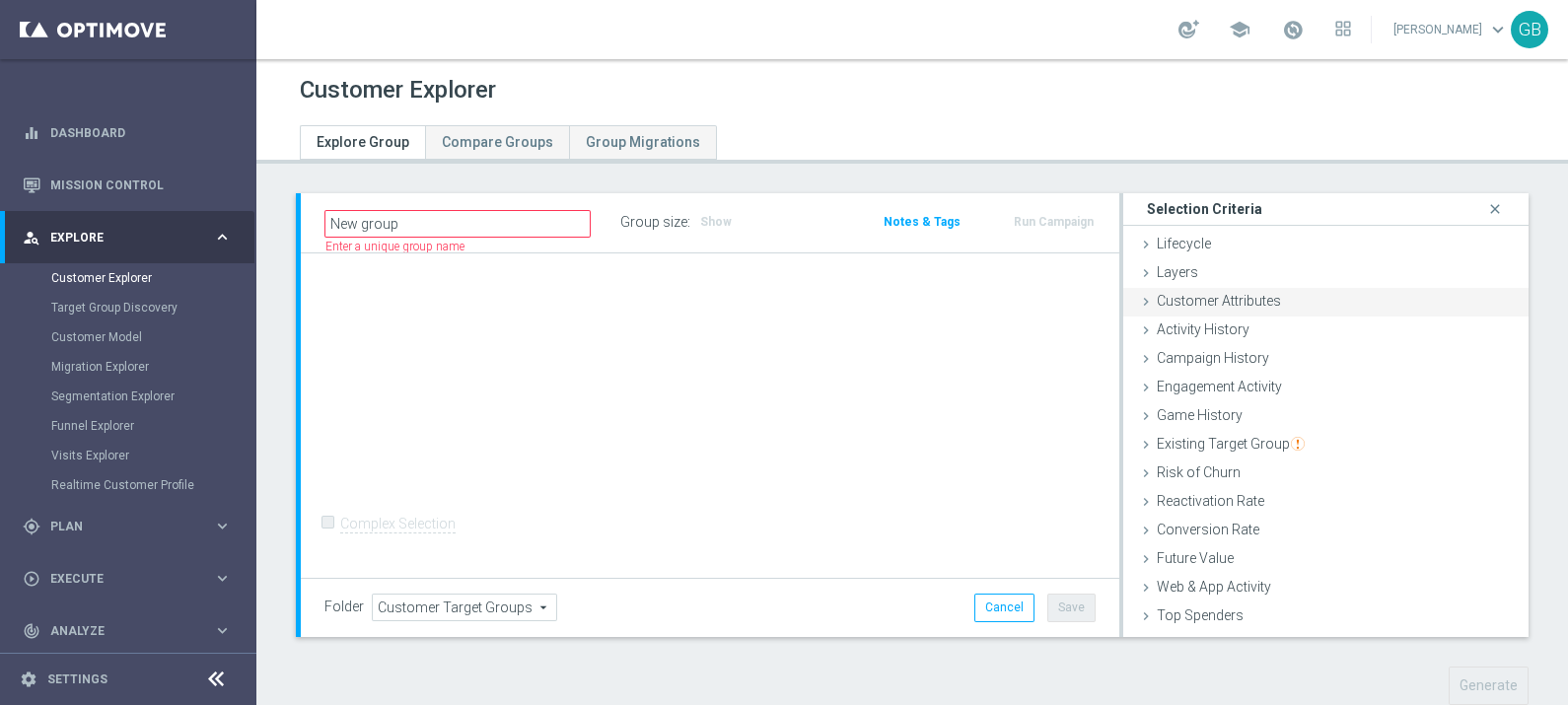
click at [1198, 300] on span "Customer Attributes" at bounding box center [1219, 301] width 124 height 16
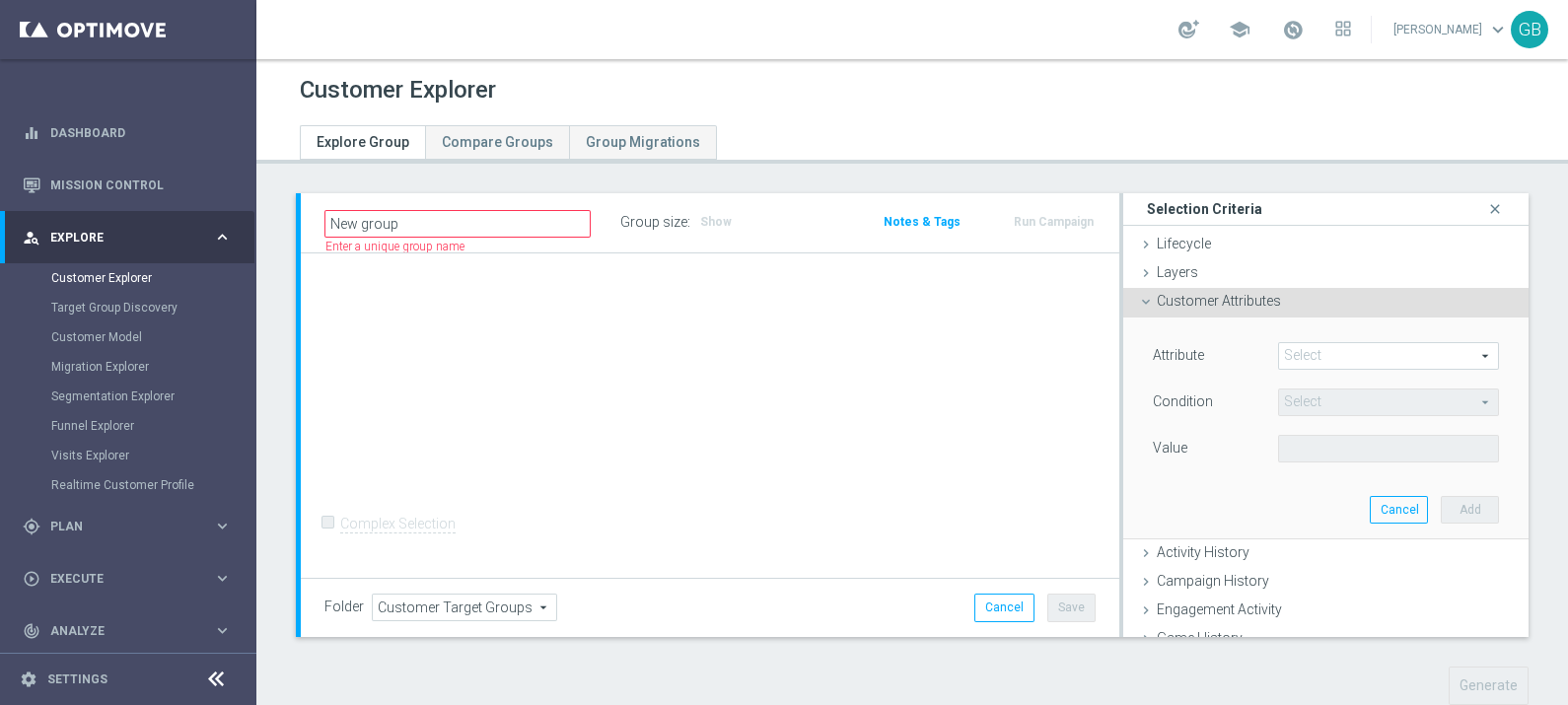
click at [1352, 355] on span at bounding box center [1389, 356] width 219 height 26
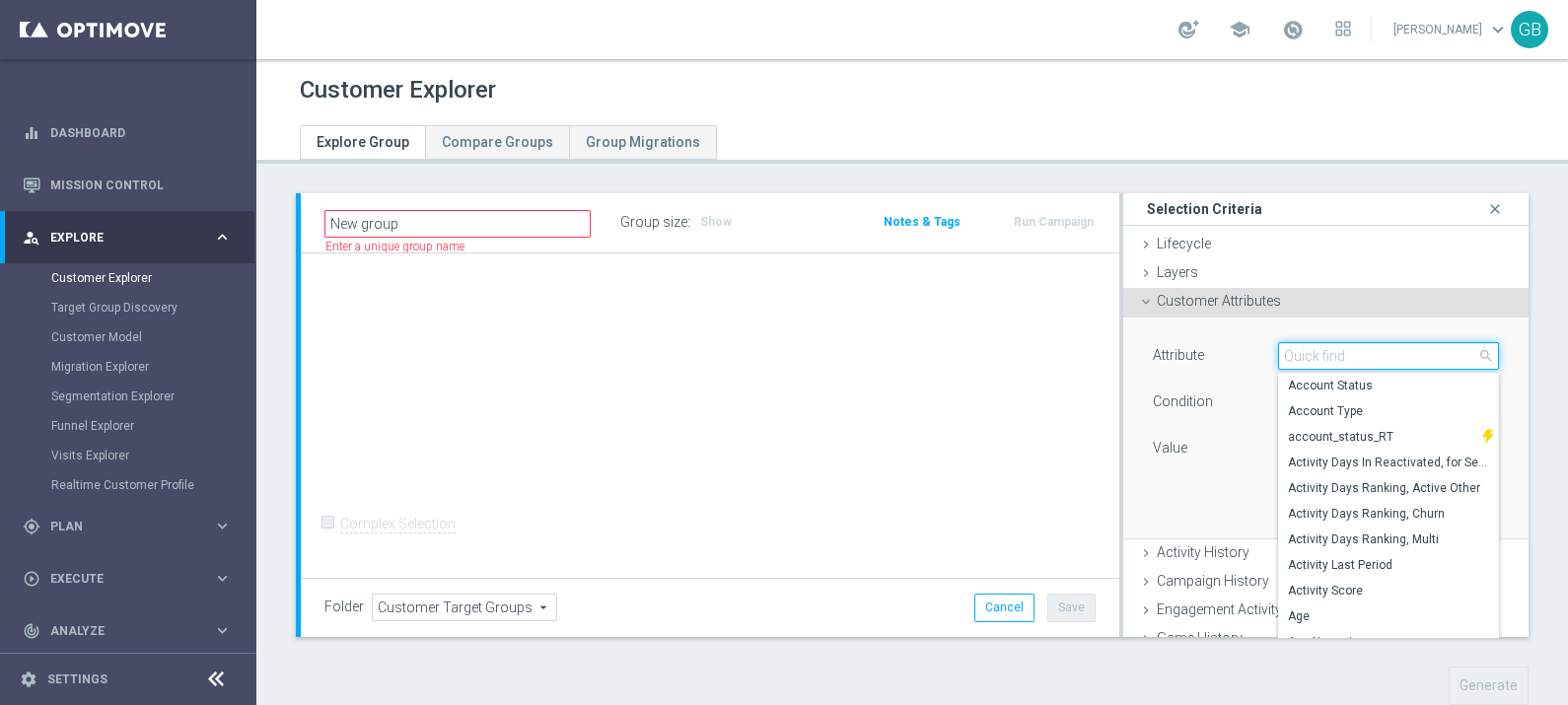
click at [1352, 355] on input "search" at bounding box center [1389, 356] width 221 height 28
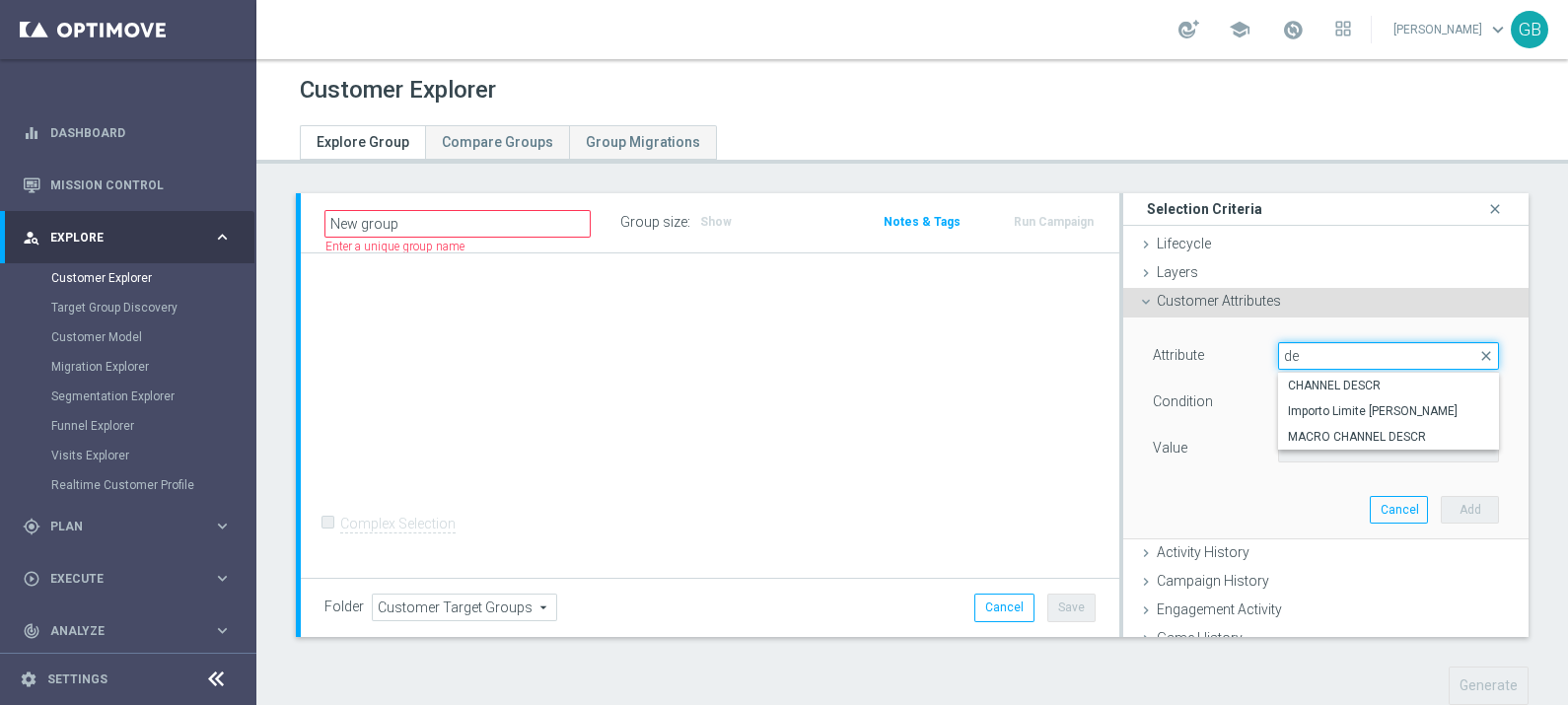
type input "d"
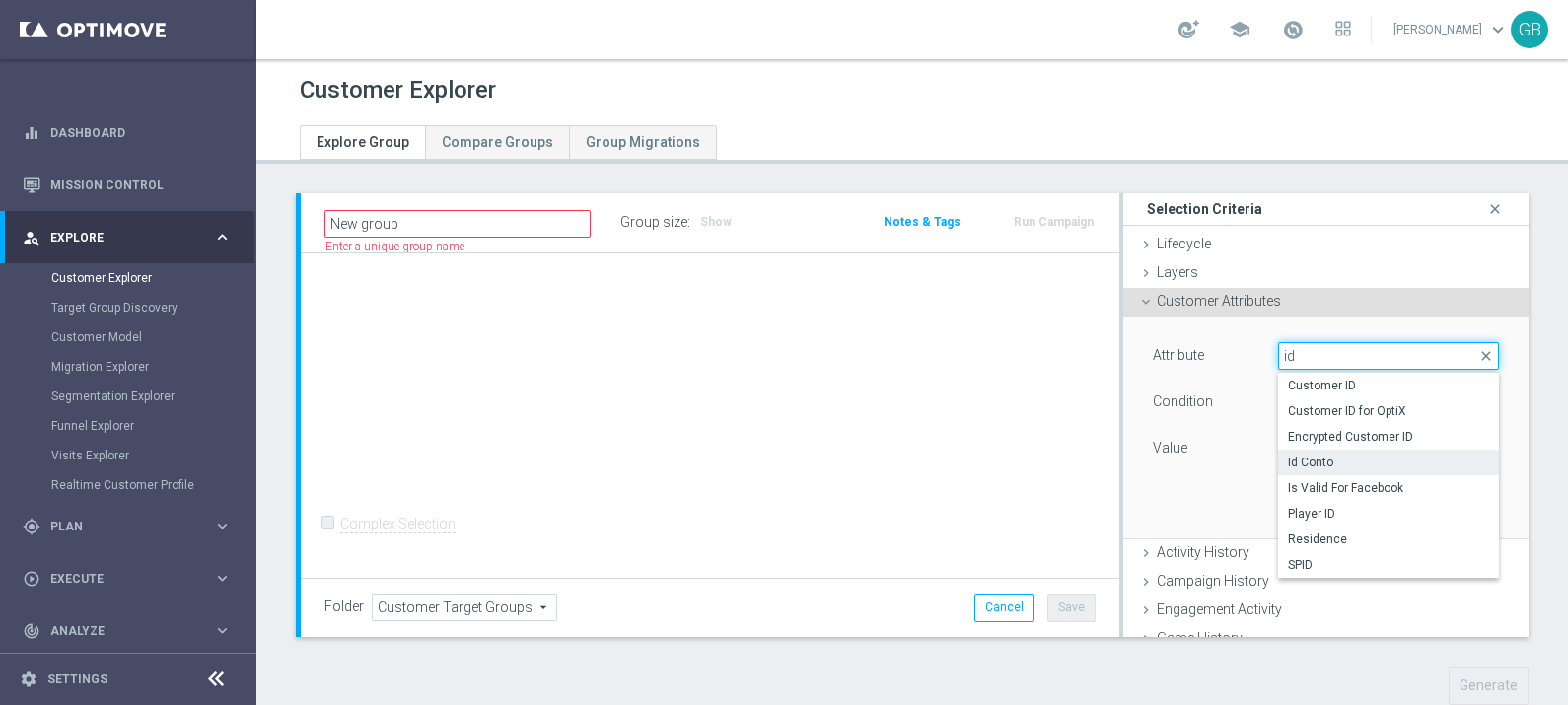
type input "id"
click at [1288, 457] on span "Id Conto" at bounding box center [1389, 463] width 201 height 16
type input "Id Conto"
type input "Equals"
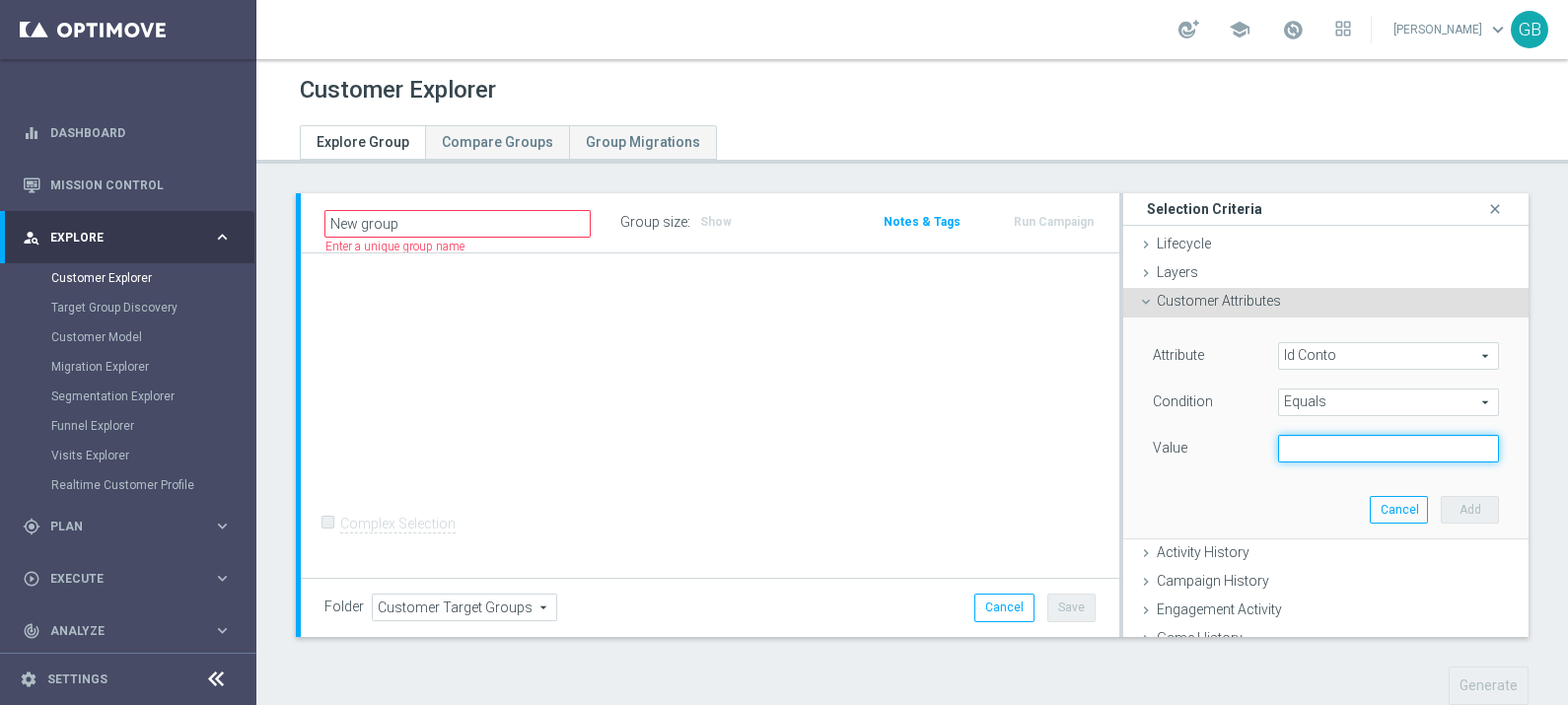
click at [1292, 445] on input "text" at bounding box center [1389, 449] width 221 height 28
paste input "7625260426384079"
type input "7625260426384079"
click at [1455, 508] on button "Add" at bounding box center [1469, 510] width 58 height 28
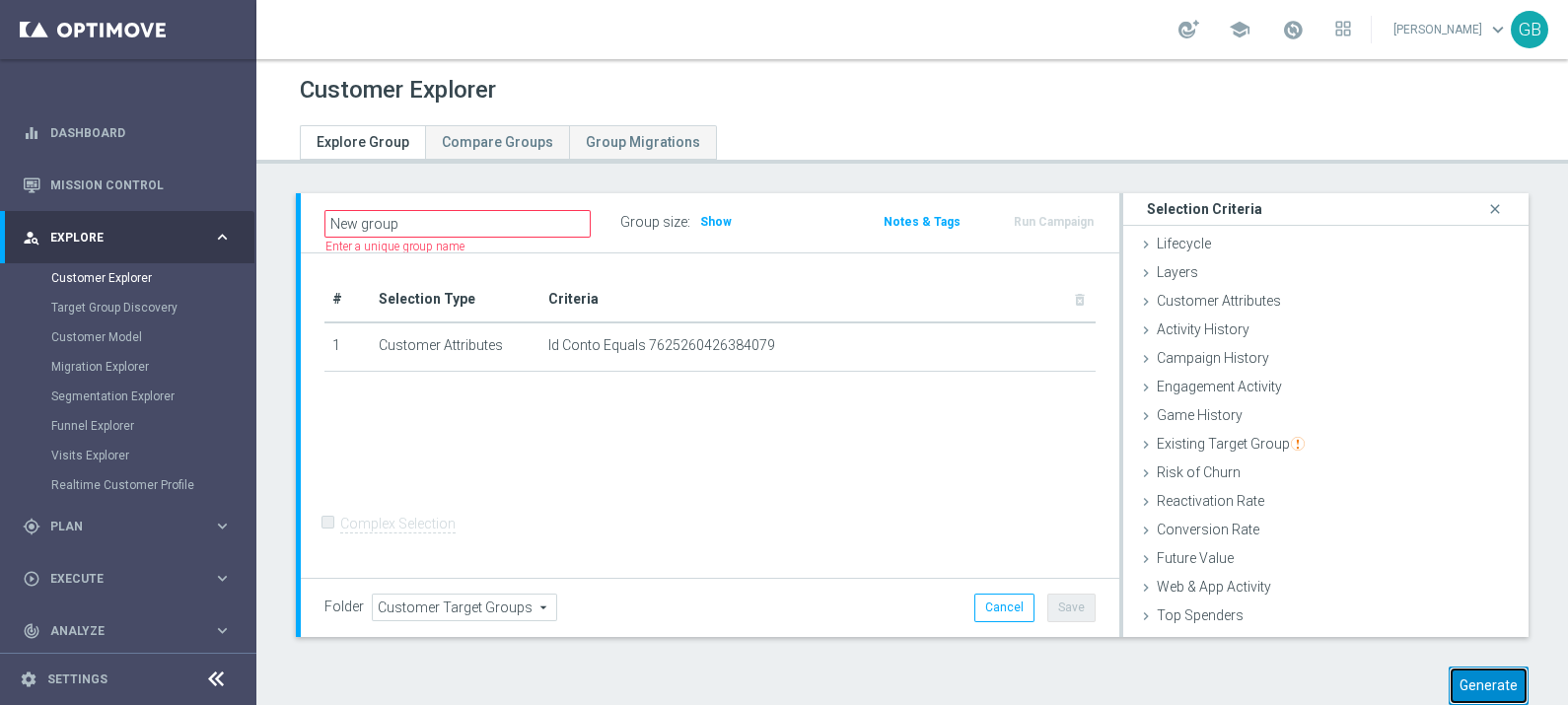
click at [1464, 691] on button "Generate" at bounding box center [1488, 686] width 80 height 39
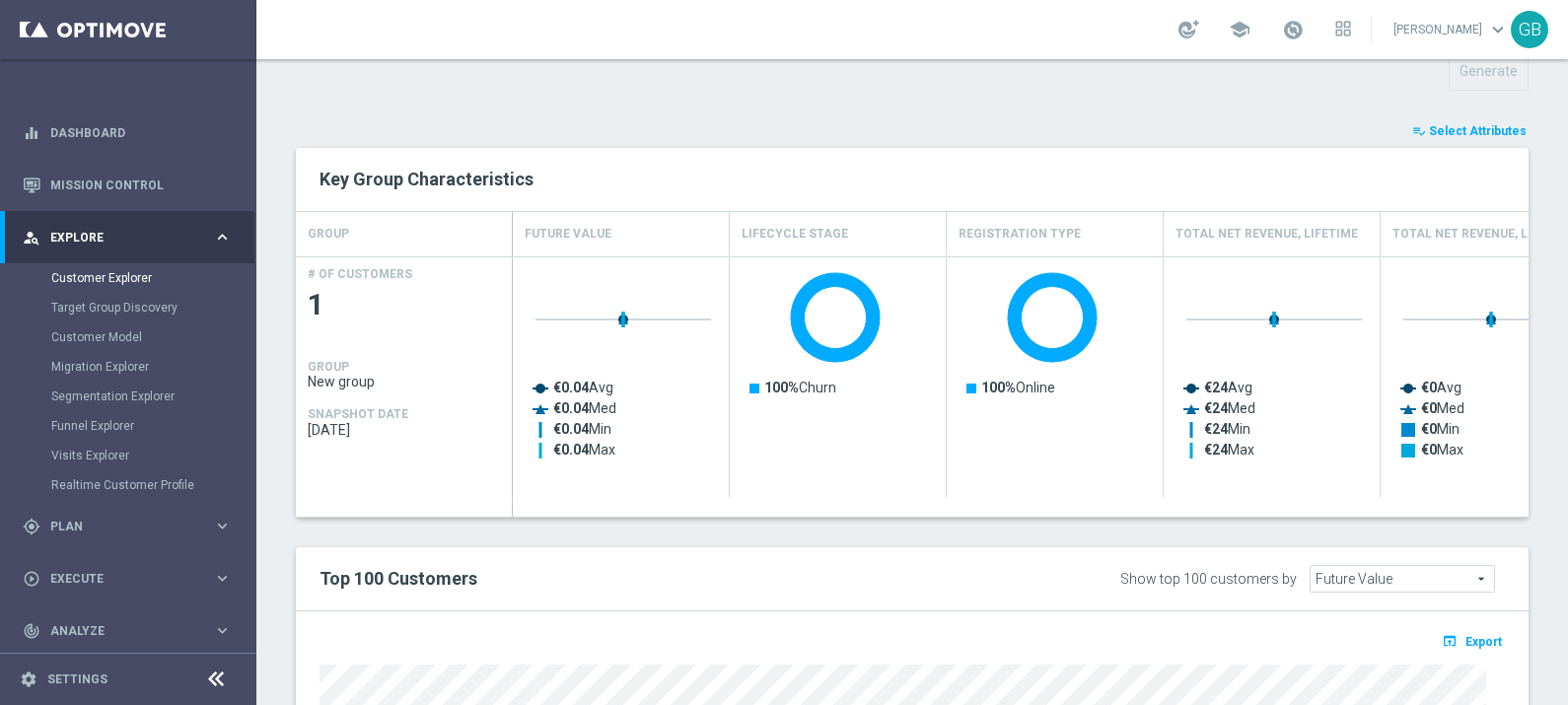
scroll to position [398, 0]
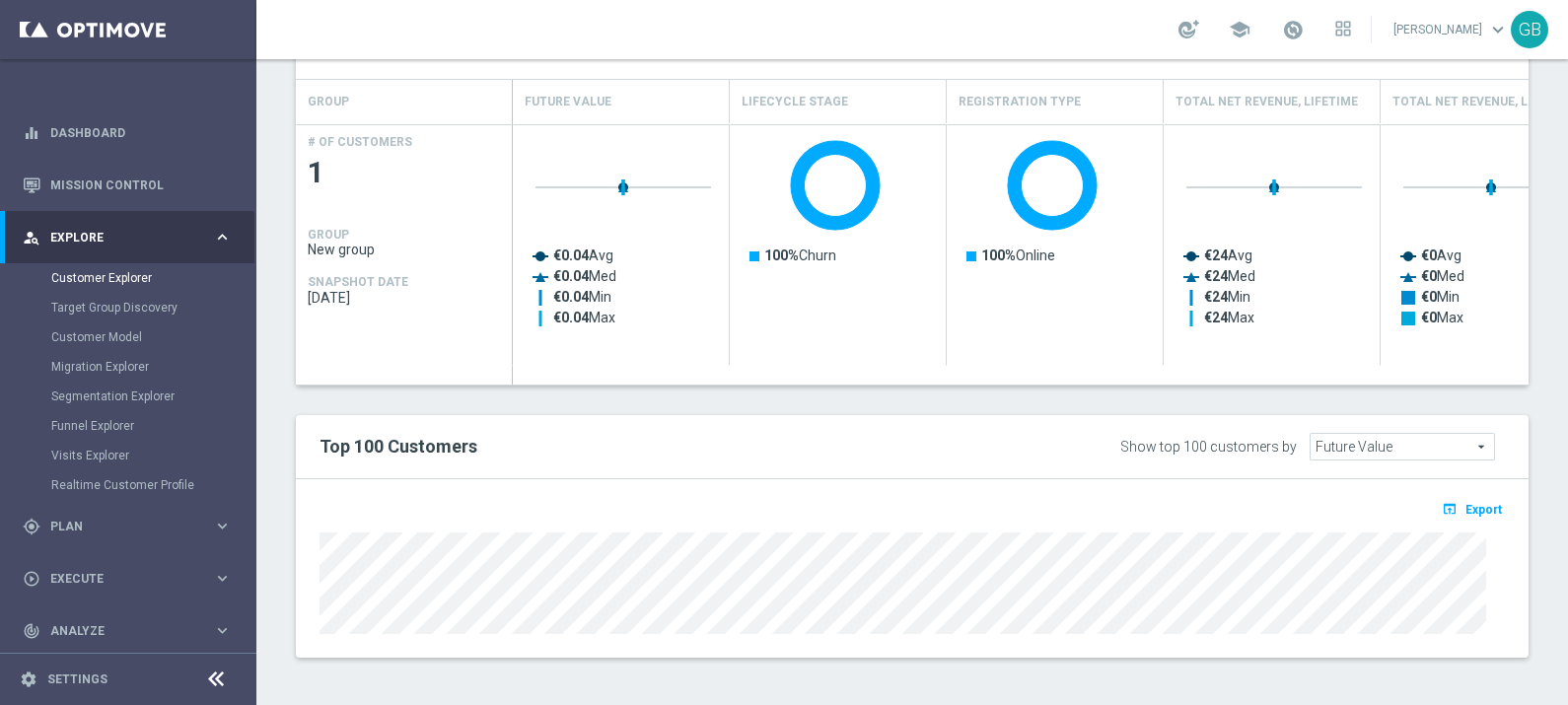
click at [305, 596] on div at bounding box center [912, 581] width 1215 height 107
click at [1192, 22] on div at bounding box center [1189, 29] width 21 height 19
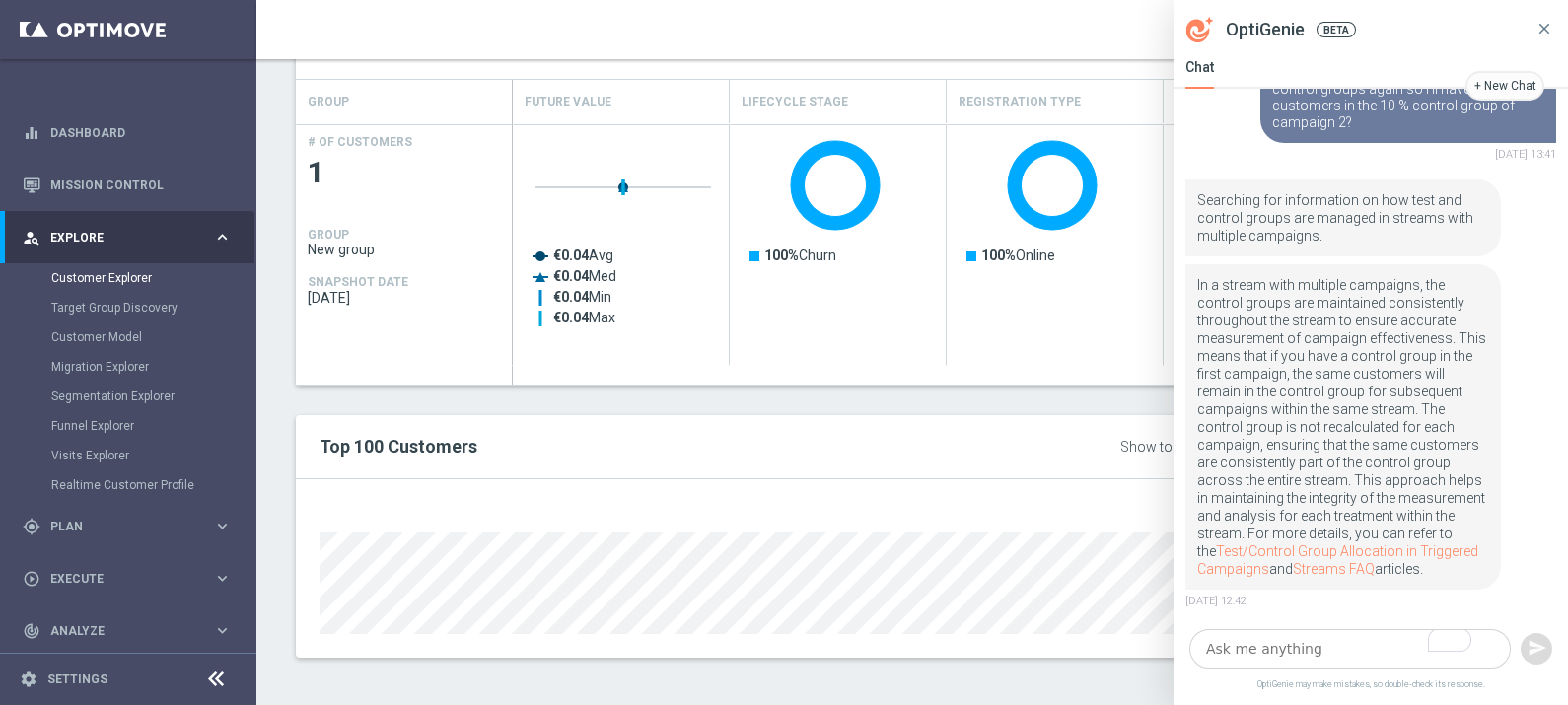
click at [1548, 34] on icon at bounding box center [1544, 29] width 18 height 18
